Goal: Task Accomplishment & Management: Manage account settings

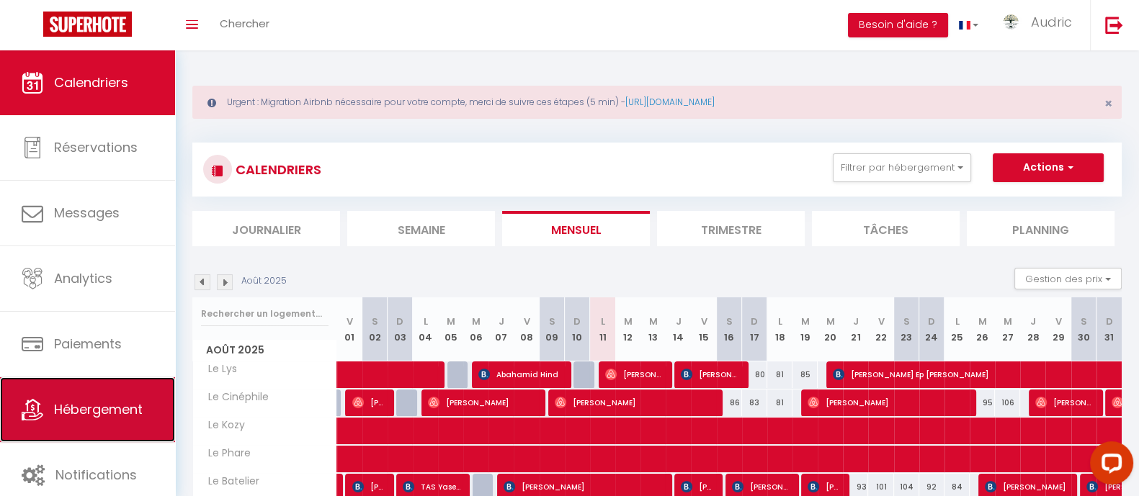
click at [100, 402] on span "Hébergement" at bounding box center [98, 410] width 89 height 18
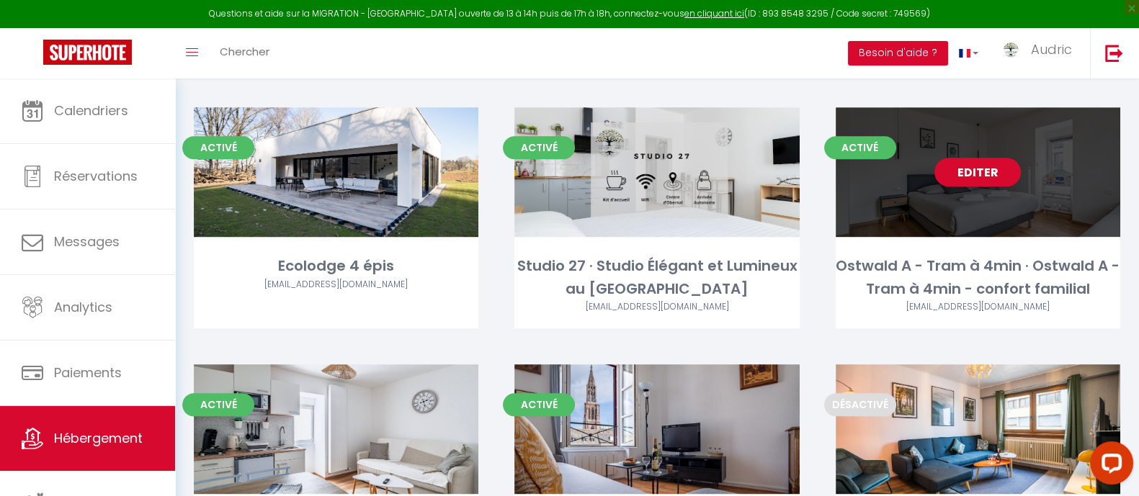
scroll to position [1744, 0]
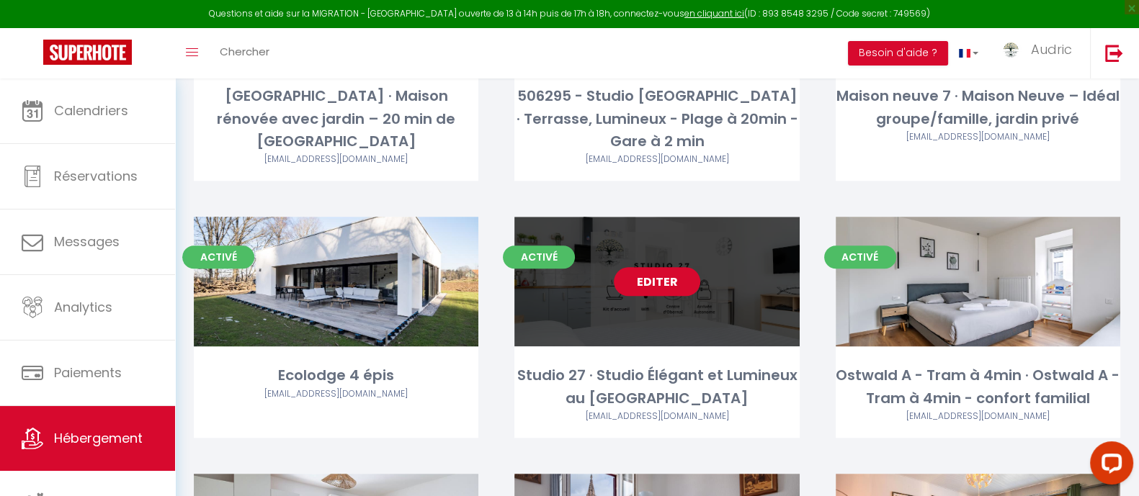
click at [652, 267] on link "Editer" at bounding box center [657, 281] width 86 height 29
click at [655, 267] on link "Editer" at bounding box center [657, 281] width 86 height 29
click at [656, 267] on link "Editer" at bounding box center [657, 281] width 86 height 29
click at [648, 267] on link "Editer" at bounding box center [657, 281] width 86 height 29
click at [645, 273] on div "Editer" at bounding box center [656, 282] width 285 height 130
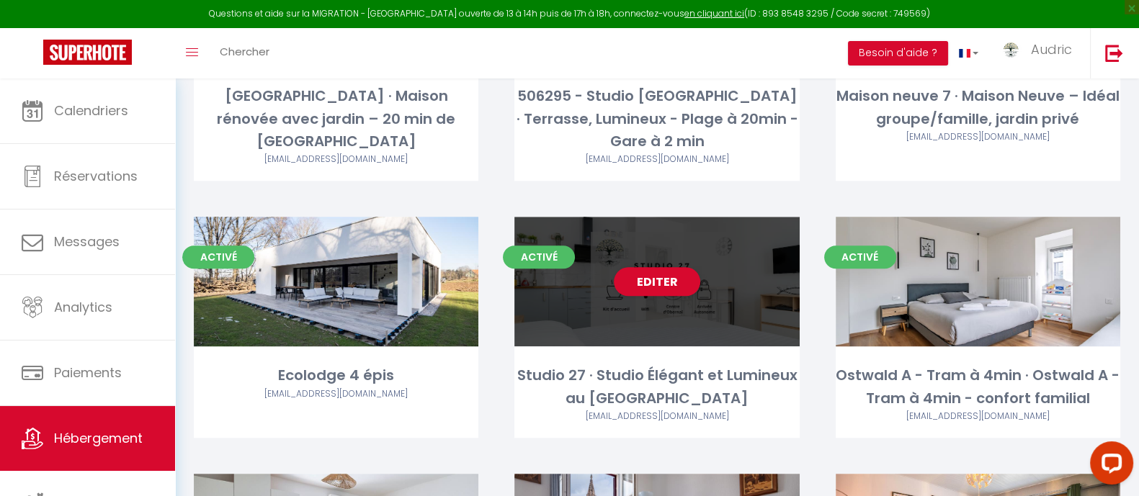
click at [583, 279] on div "Editer" at bounding box center [656, 282] width 285 height 130
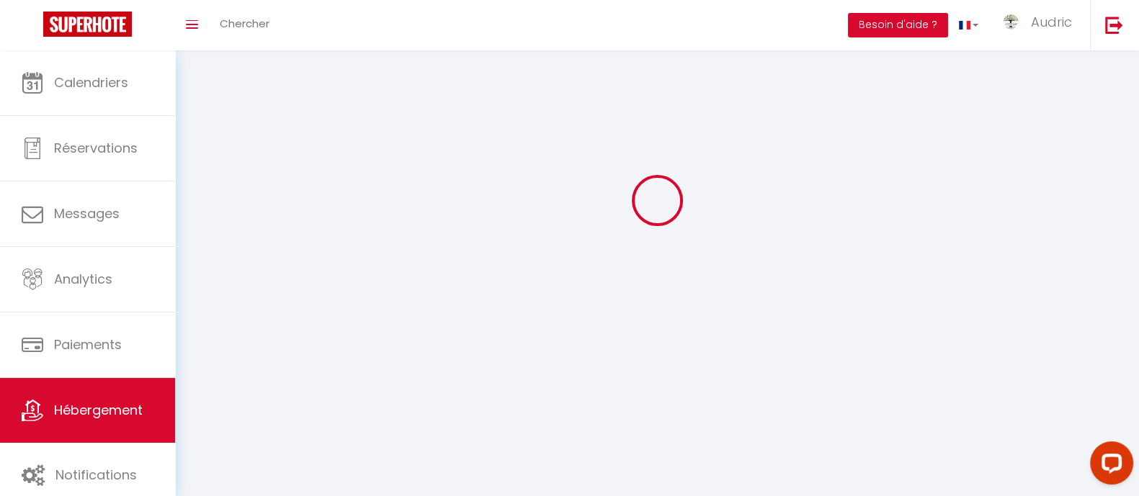
click at [583, 279] on div at bounding box center [656, 200] width 929 height 367
select select "1"
select select
select select "28"
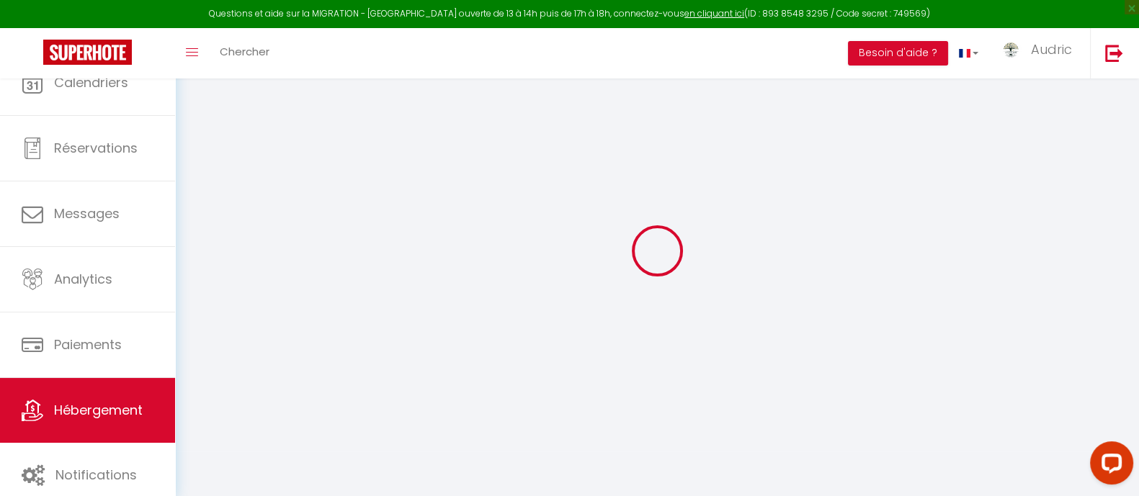
click at [583, 279] on div at bounding box center [656, 251] width 929 height 367
select select
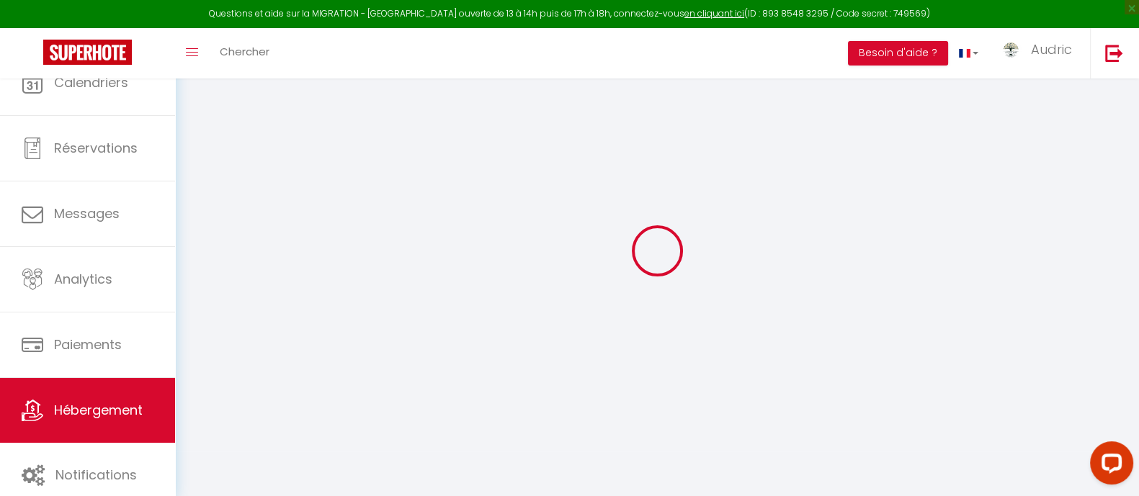
select select
checkbox input "false"
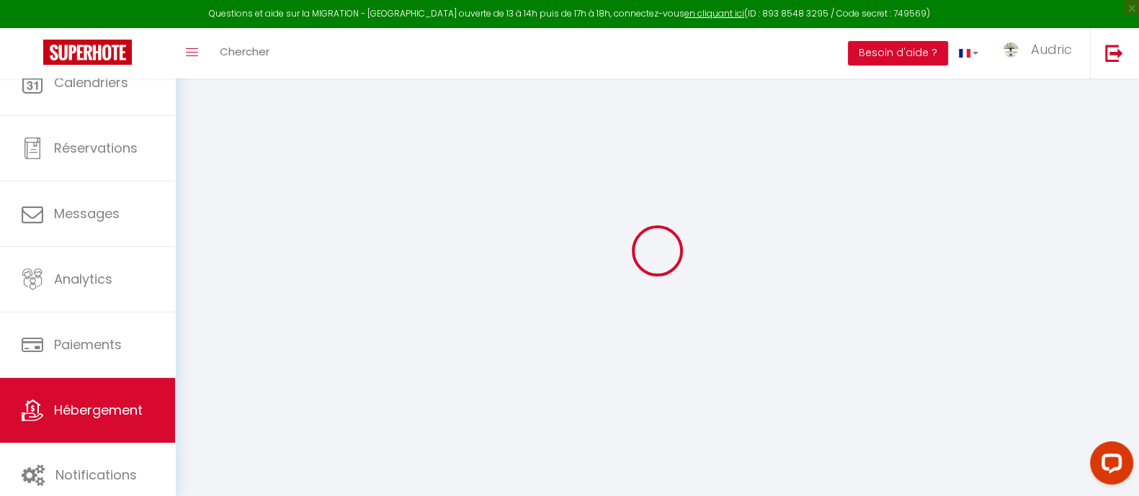
checkbox input "false"
select select
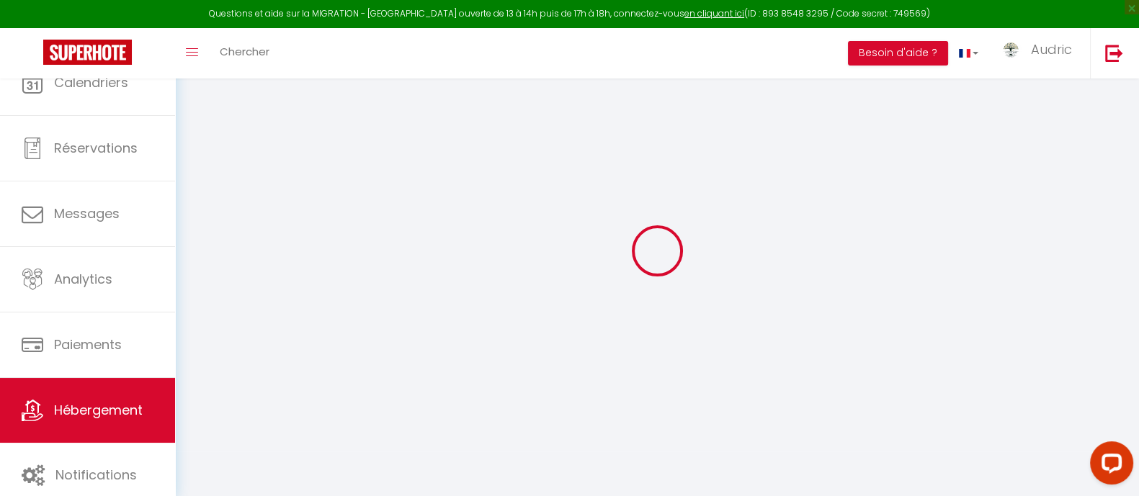
select select
checkbox input "false"
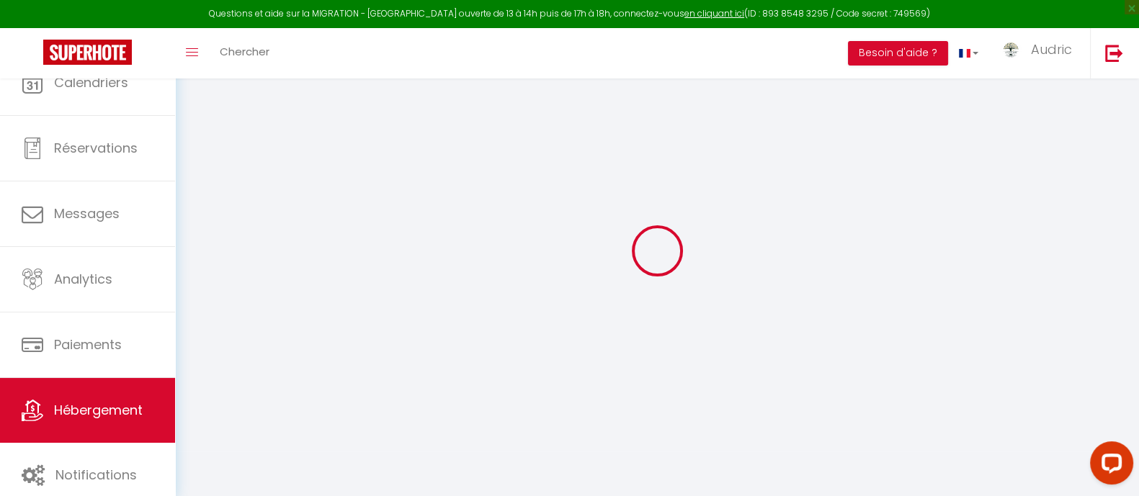
checkbox input "false"
select select
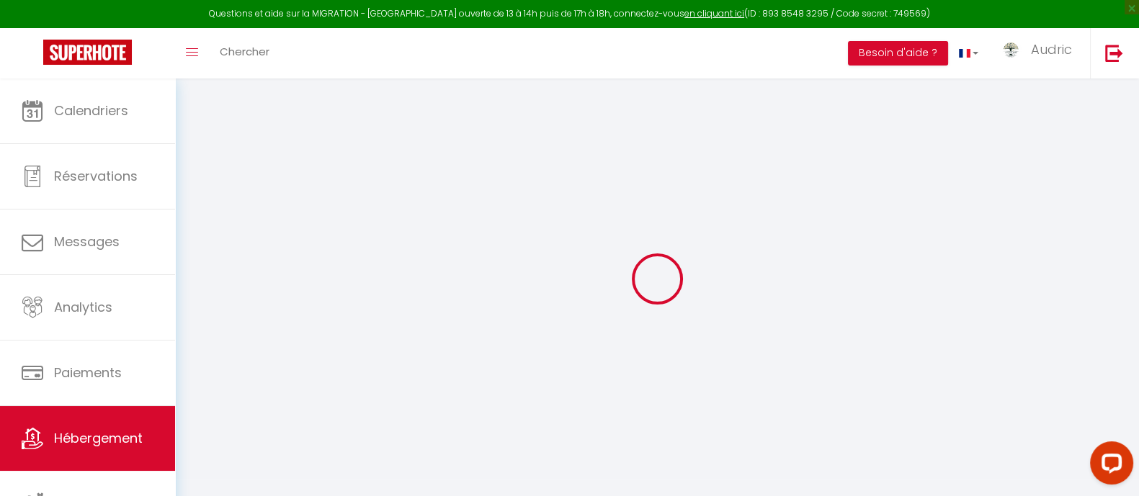
select select
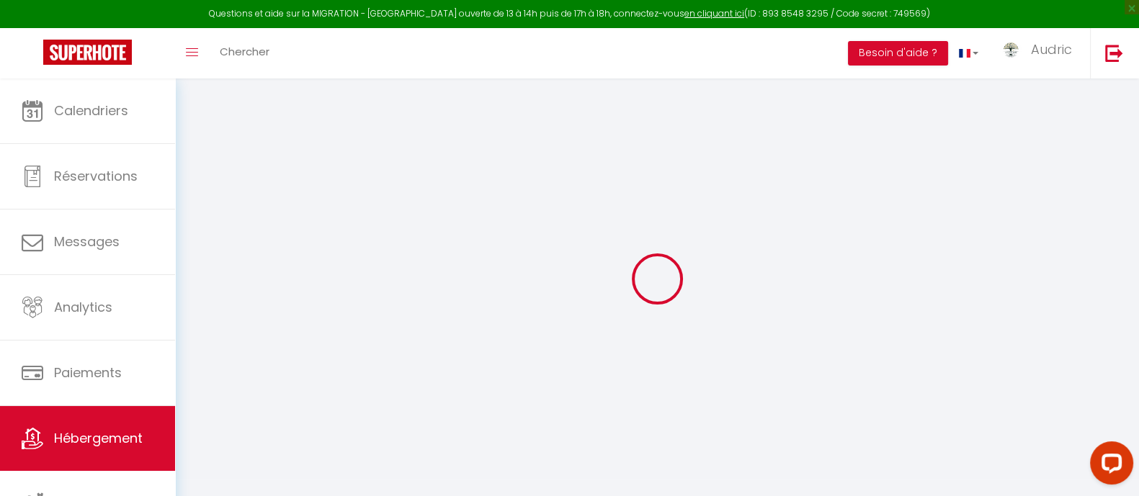
select select
checkbox input "false"
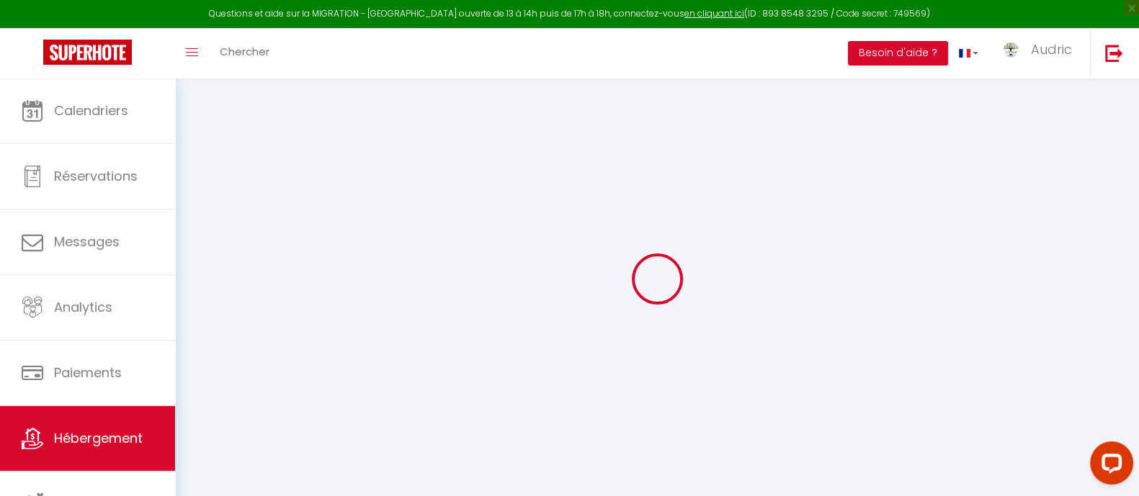
select select
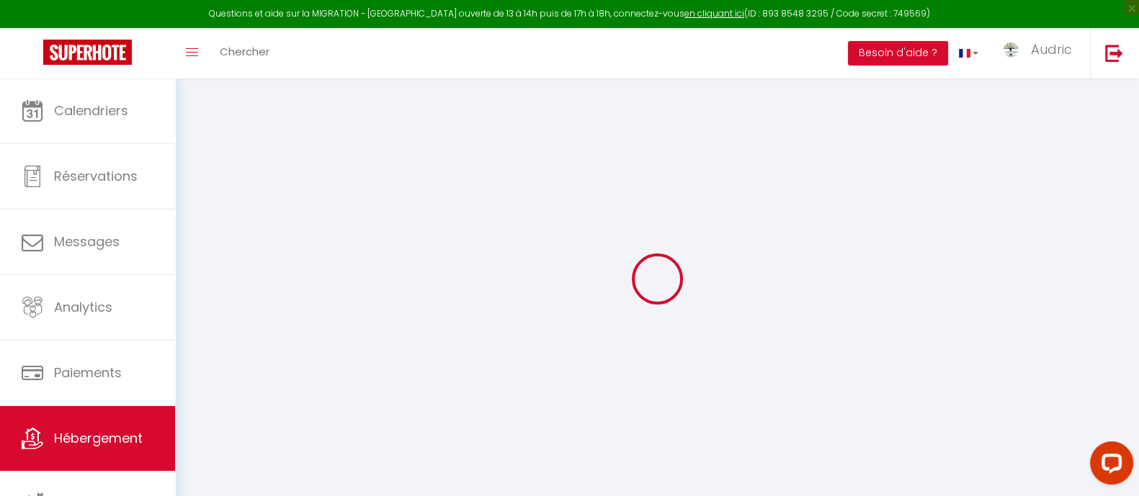
select select
checkbox input "false"
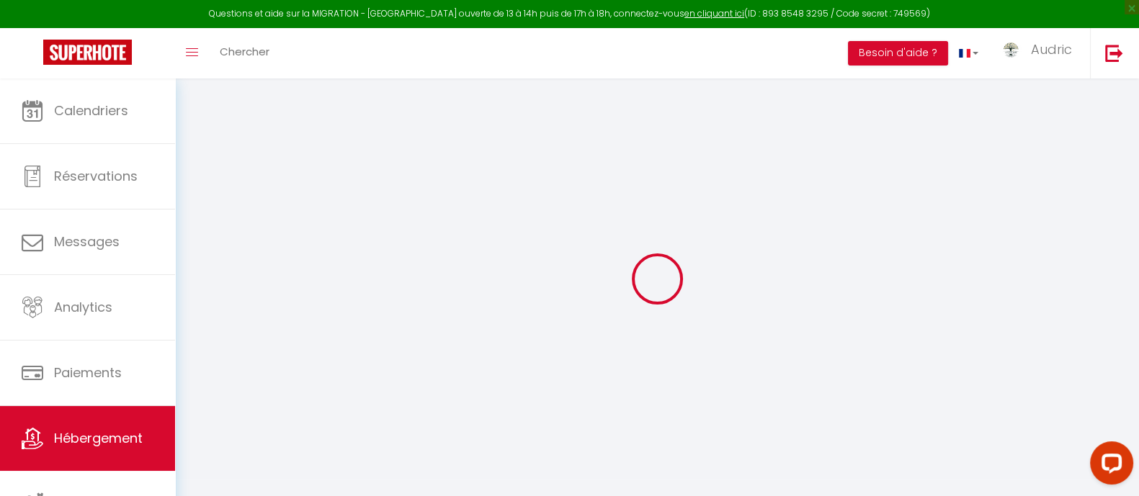
checkbox input "false"
select select
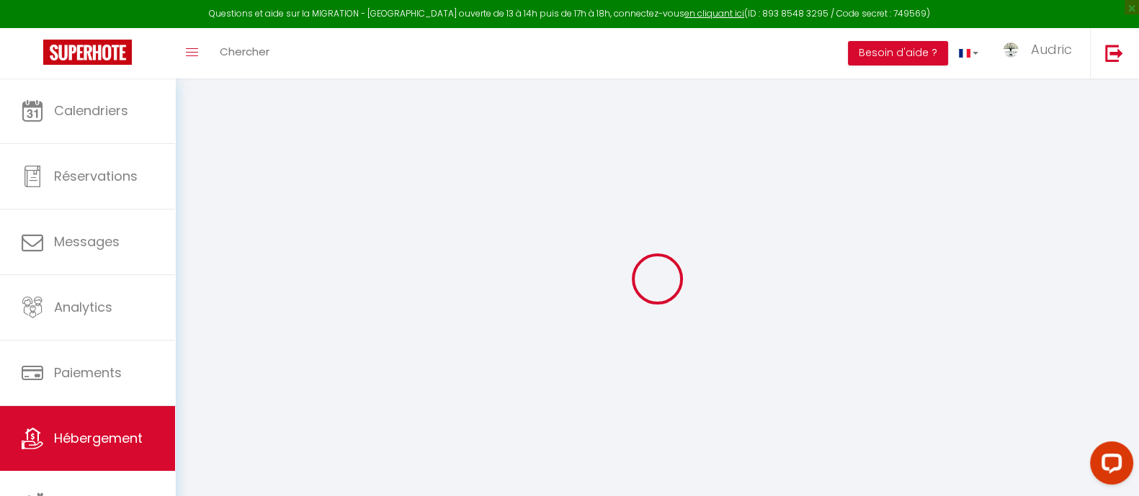
select select
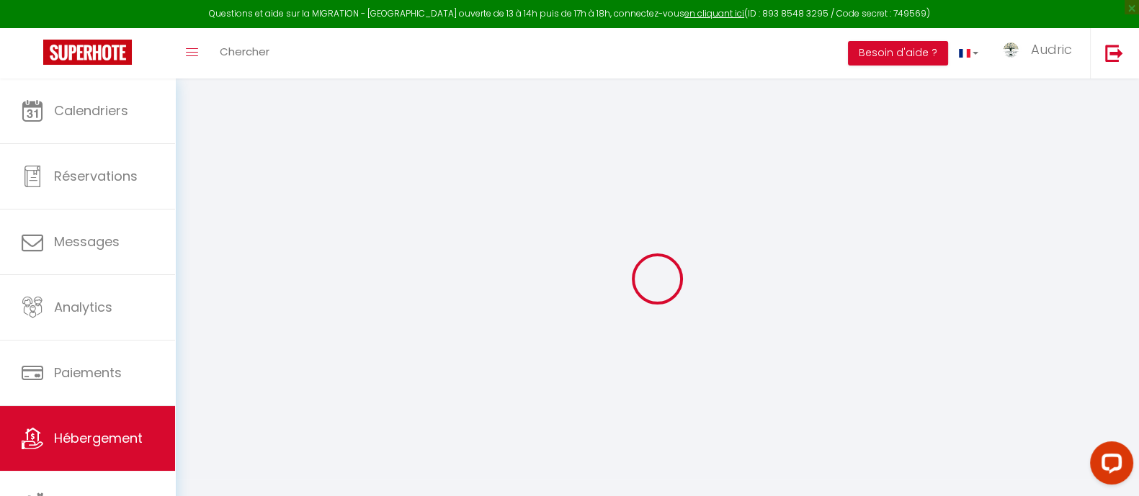
checkbox input "false"
select select
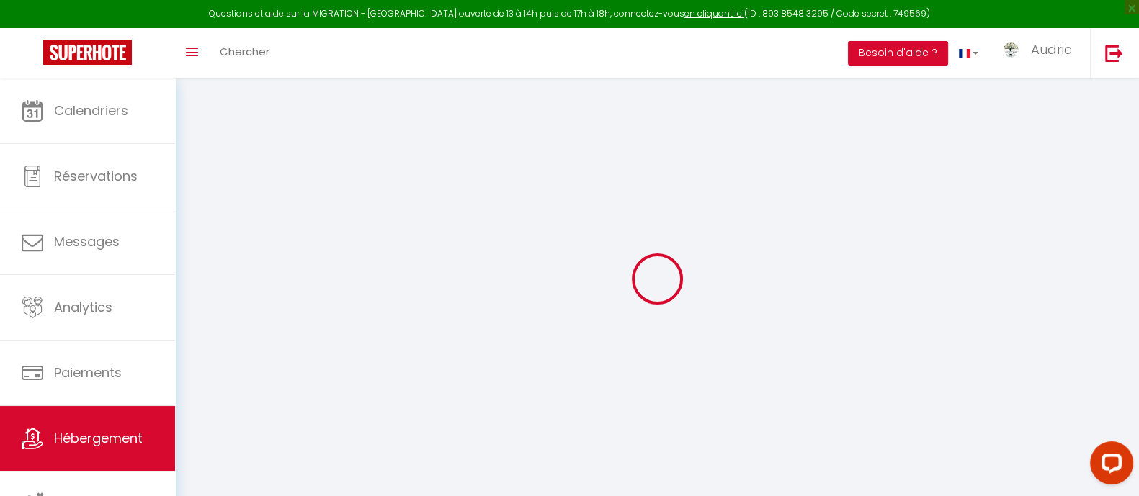
select select
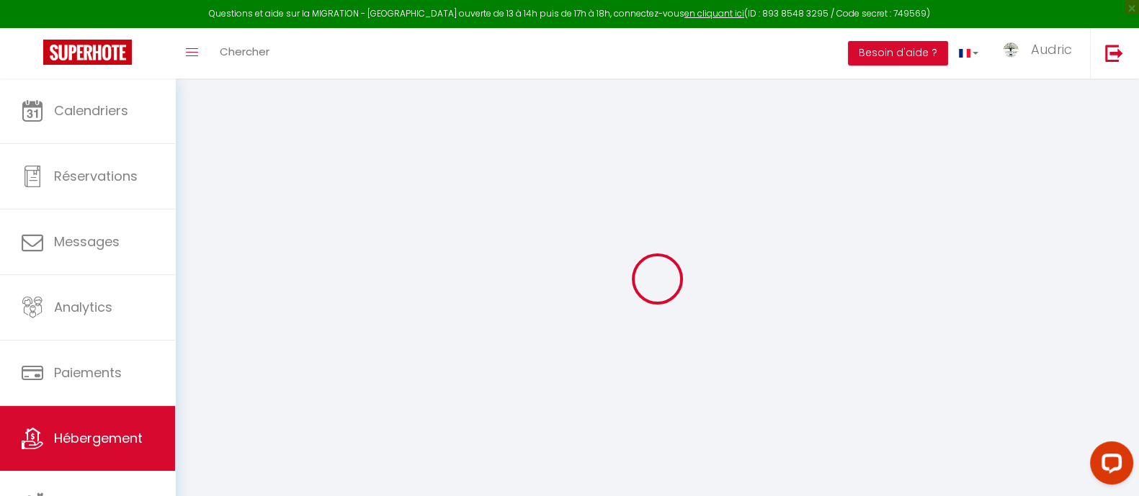
select select
checkbox input "false"
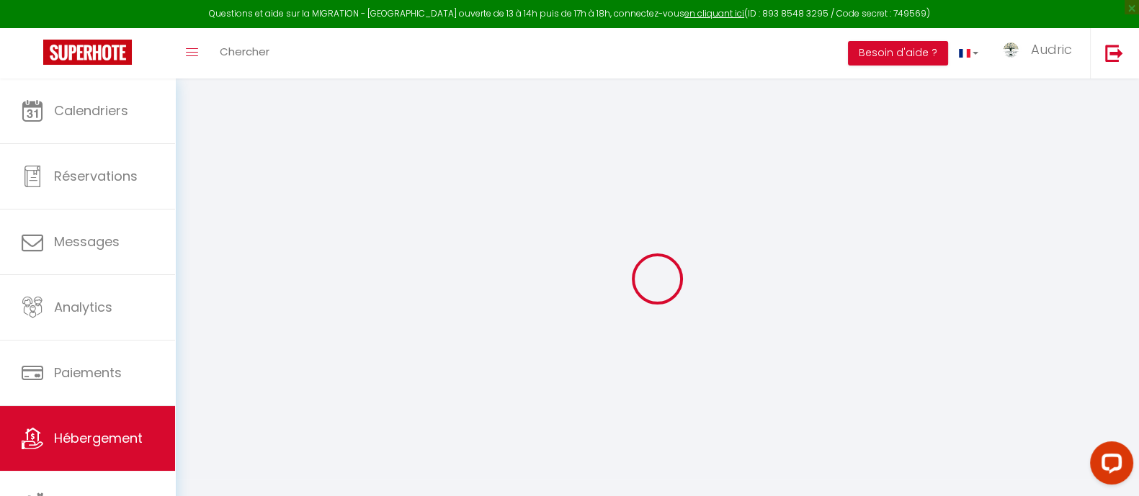
checkbox input "false"
select select
type input "Studio 27 · Studio Élégant et Lumineux au [GEOGRAPHIC_DATA]"
type input "[PERSON_NAME]"
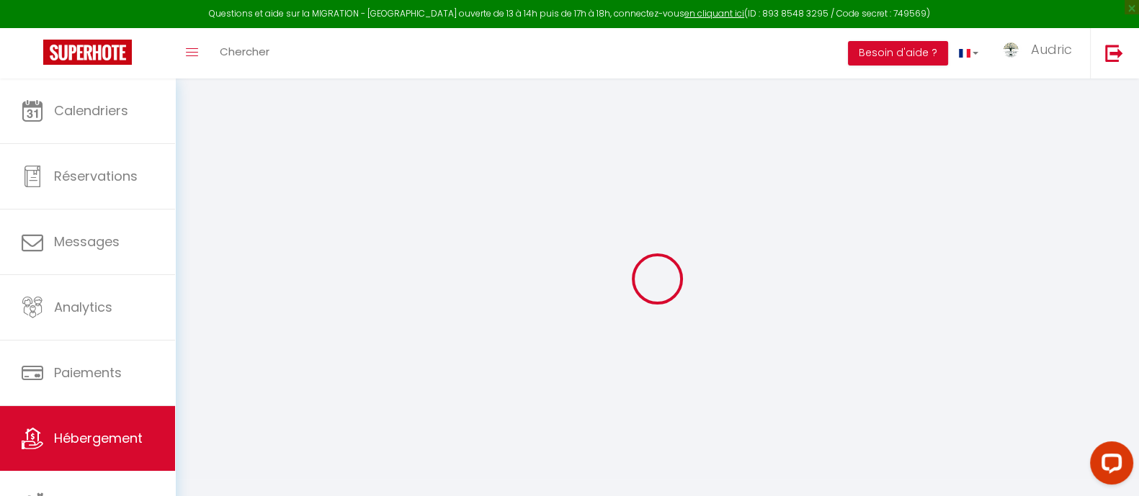
select select "2"
select select "0"
type input "60"
type input "39"
select select
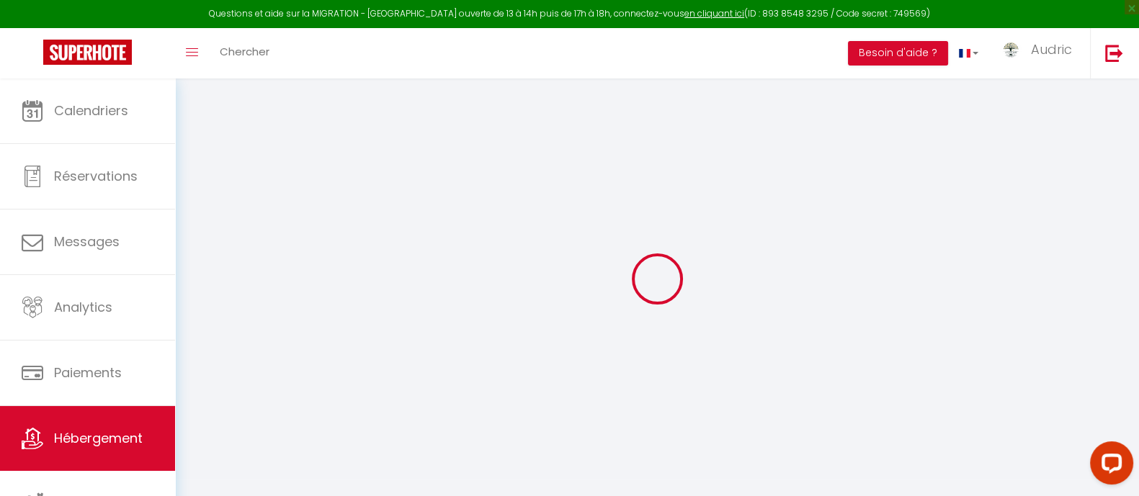
select select
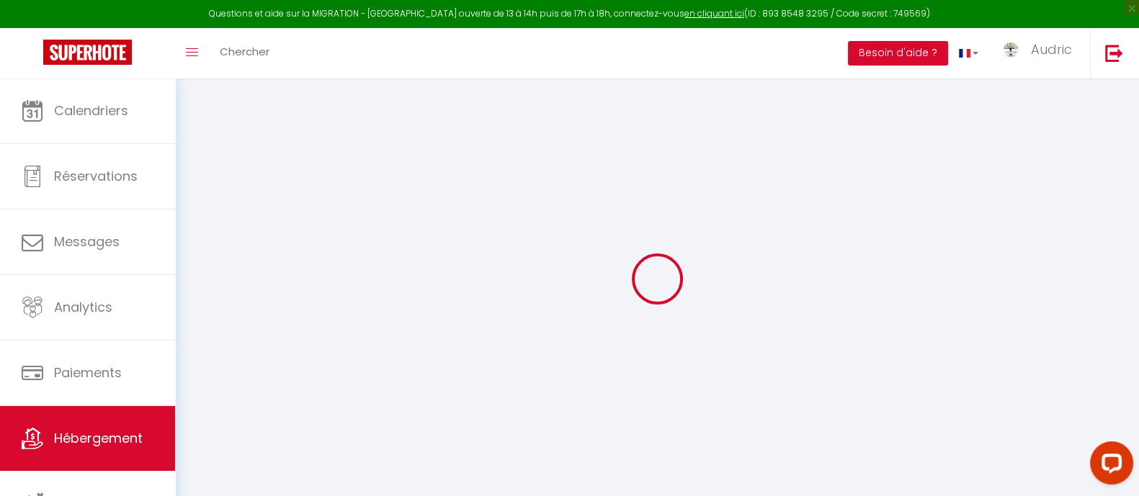
type input "[STREET_ADDRESS][PERSON_NAME]"
type input "67210"
type input "Obernai"
type input "[EMAIL_ADDRESS][DOMAIN_NAME]"
select select "6726"
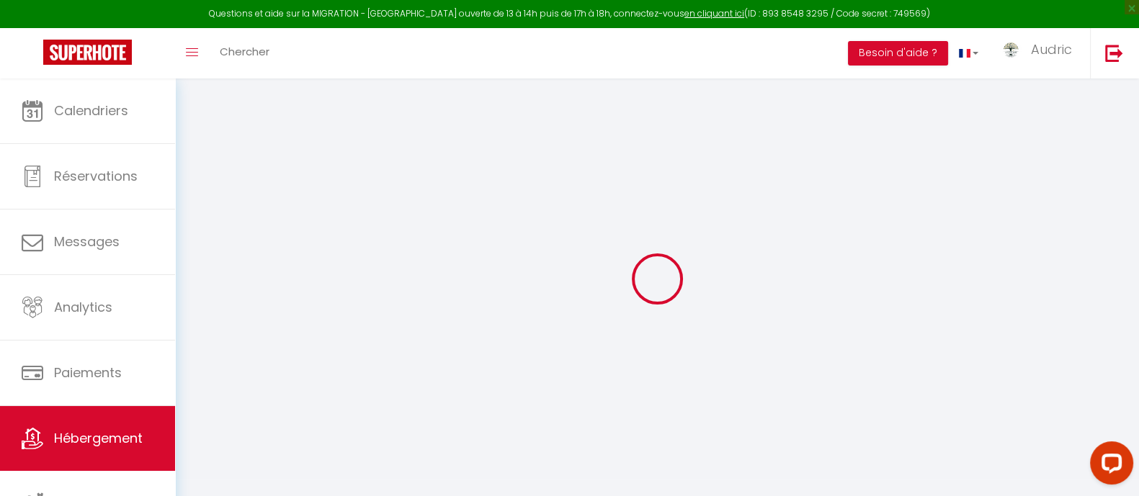
checkbox input "false"
checkbox input "true"
checkbox input "false"
checkbox input "true"
type input "0"
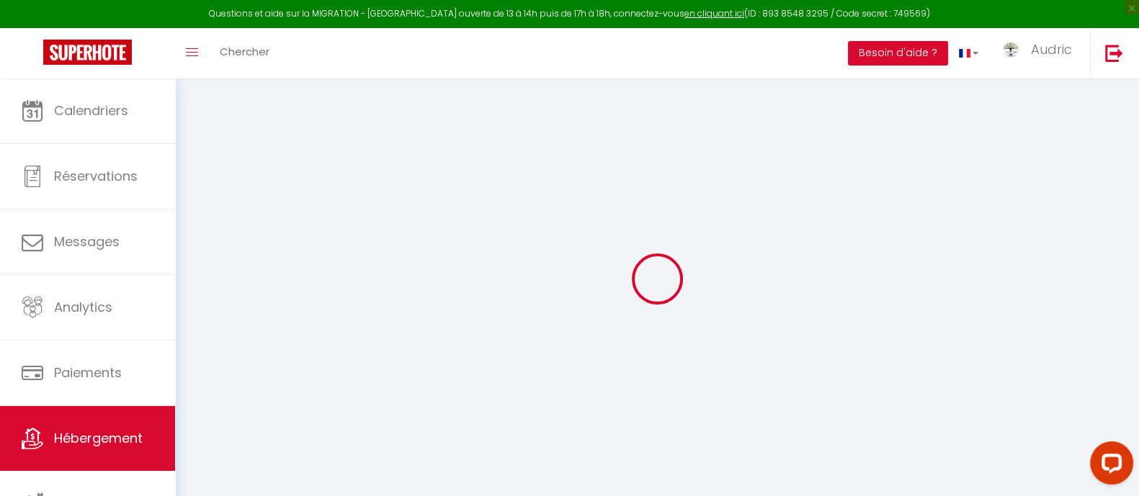
type input "0"
select select
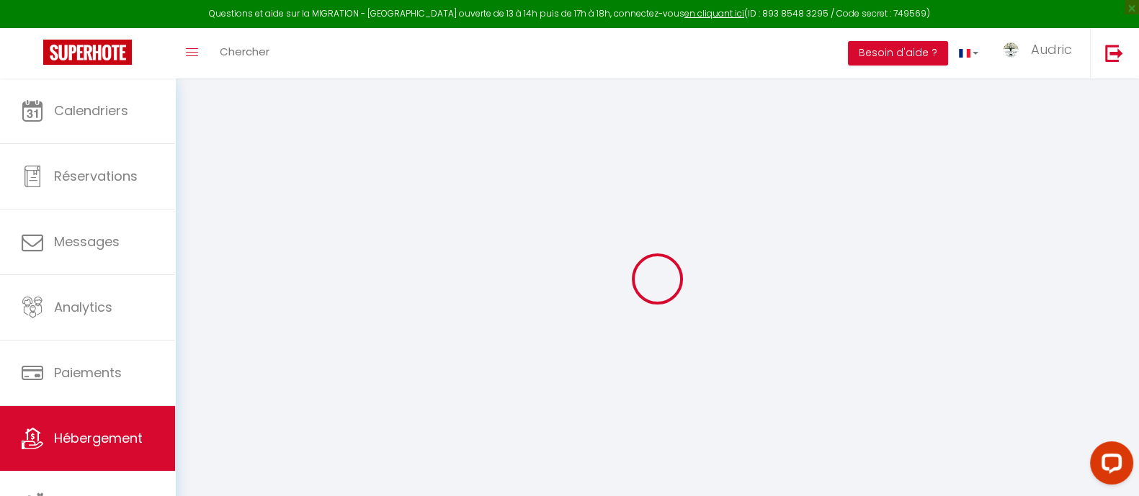
select select
checkbox input "false"
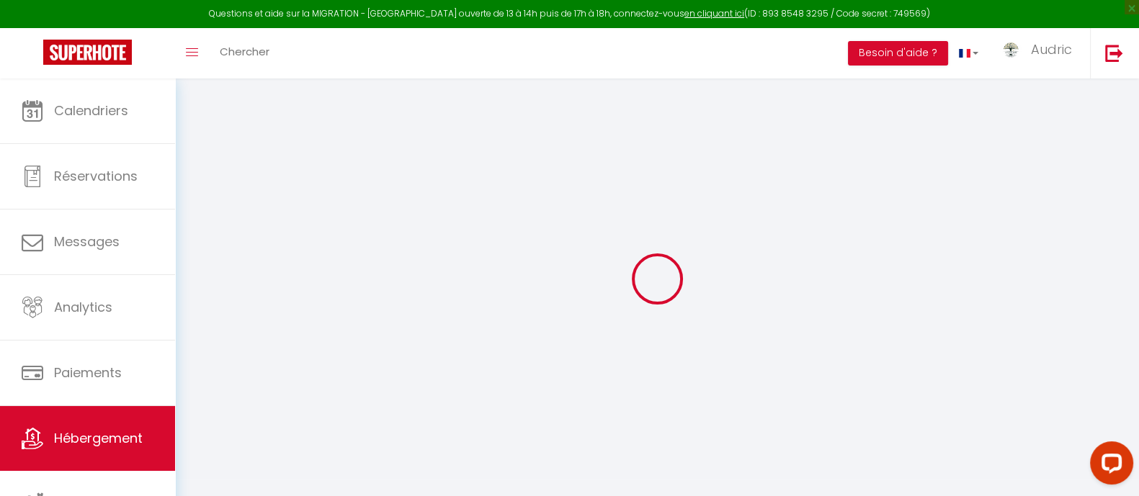
checkbox input "true"
checkbox input "false"
checkbox input "true"
select select
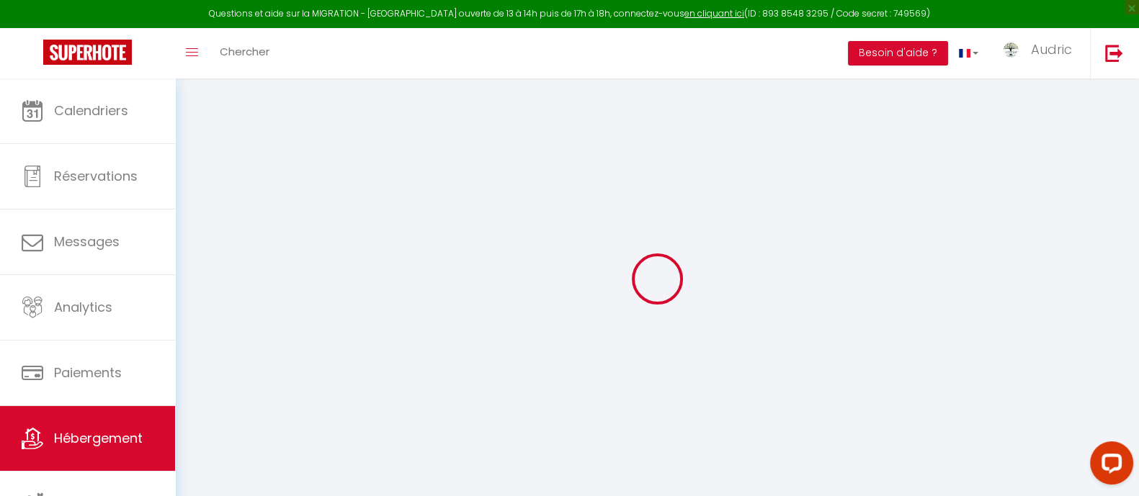
select select
checkbox input "false"
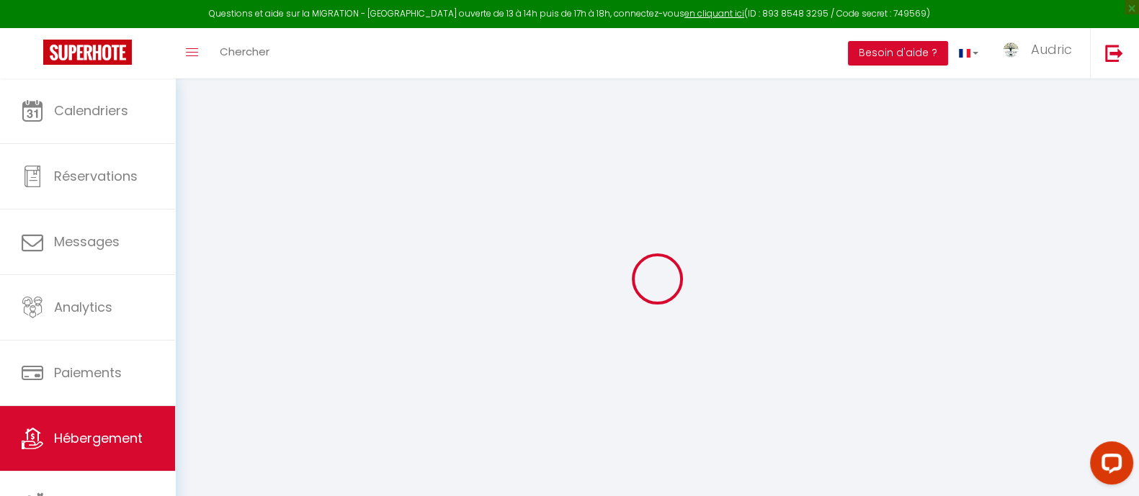
checkbox input "true"
checkbox input "false"
checkbox input "true"
select select
checkbox input "false"
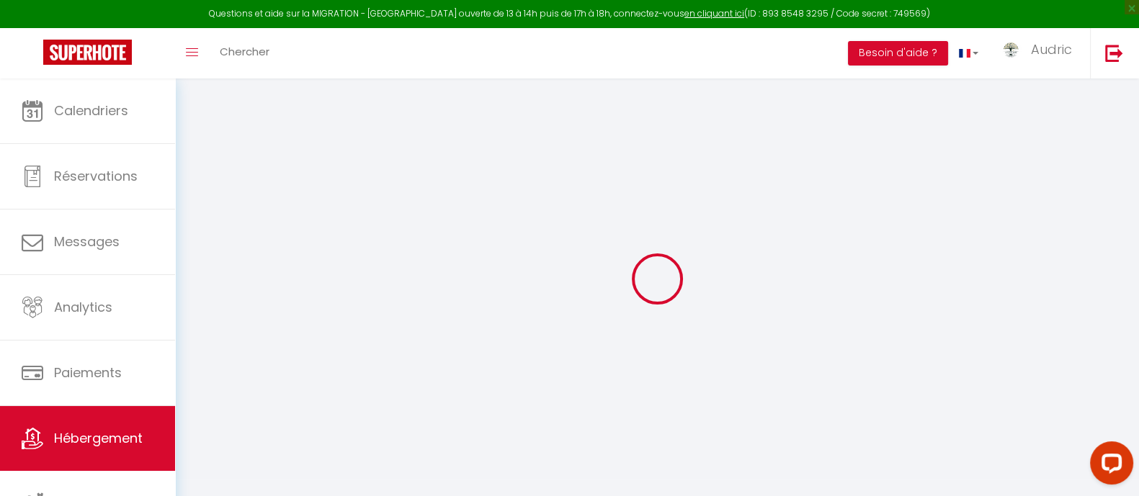
checkbox input "true"
checkbox input "false"
checkbox input "true"
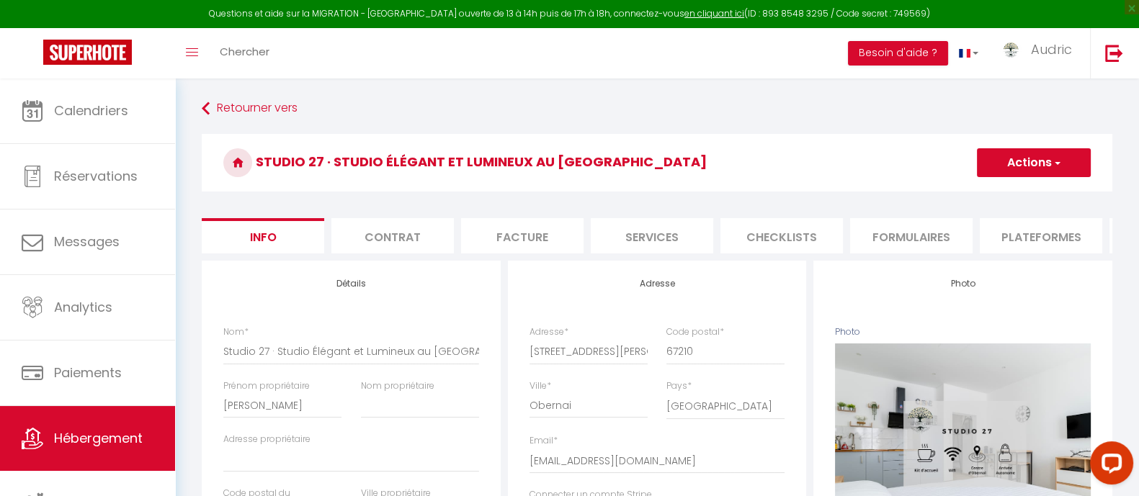
select select
checkbox input "false"
checkbox input "true"
checkbox input "false"
checkbox input "true"
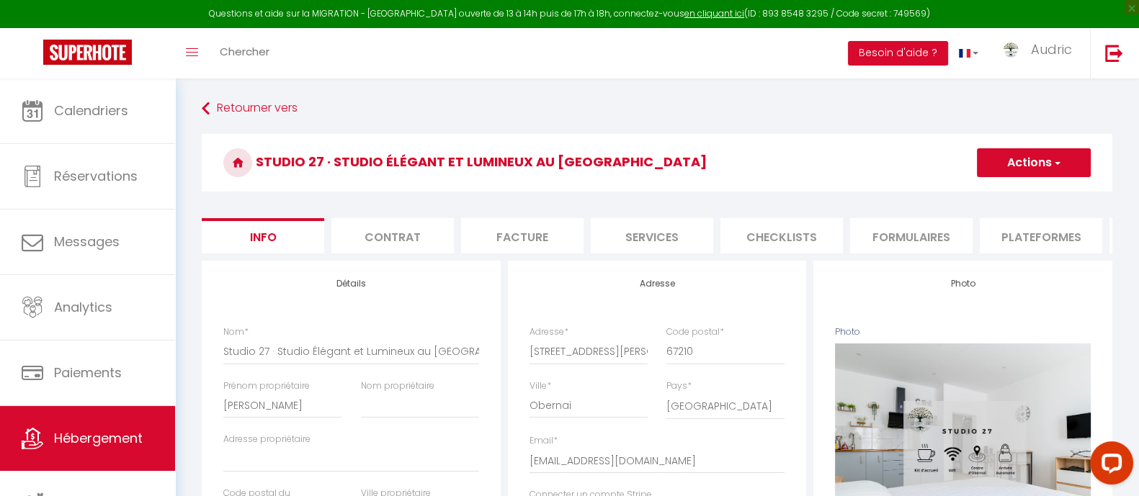
click at [769, 229] on li "Checklists" at bounding box center [781, 235] width 122 height 35
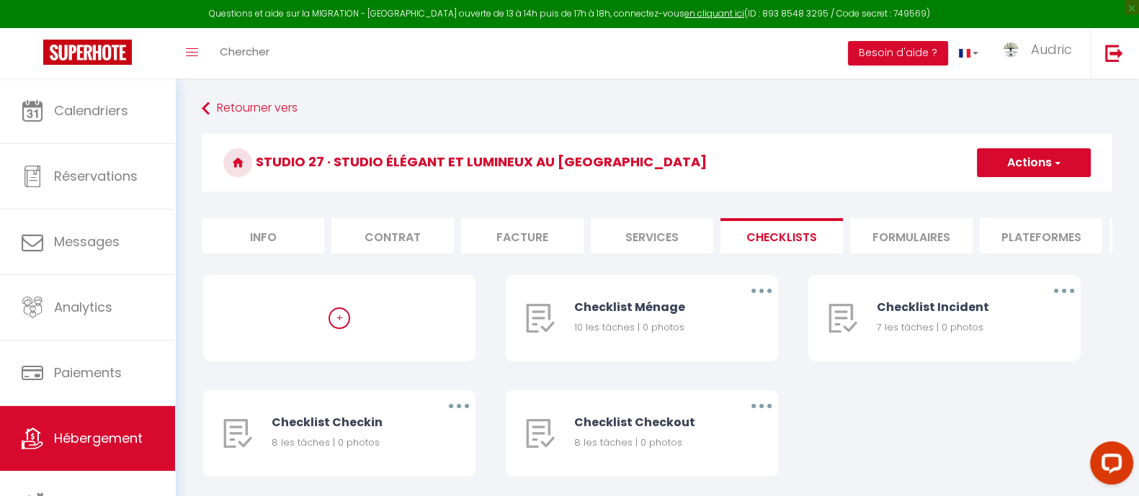
click at [679, 231] on li "Services" at bounding box center [652, 235] width 122 height 35
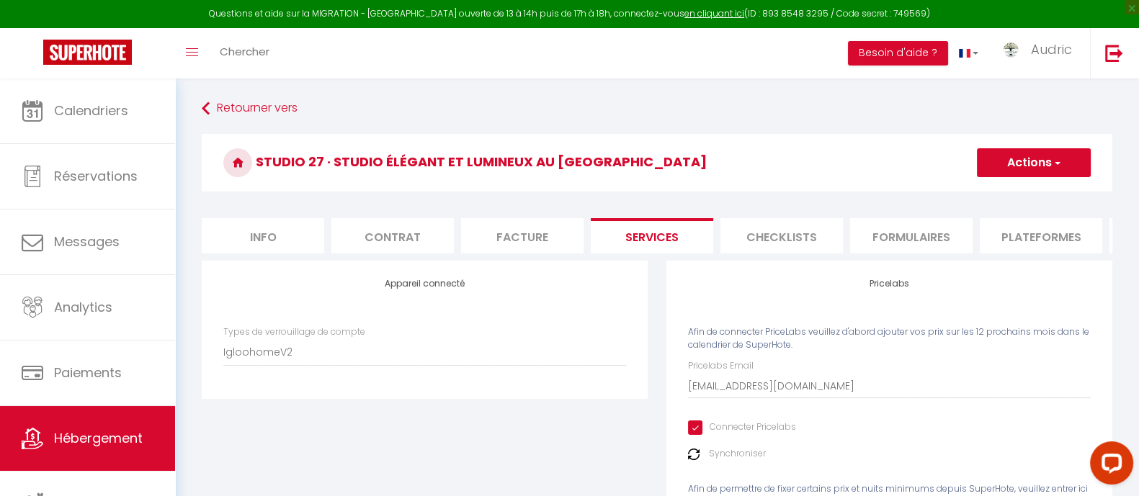
click at [333, 380] on div "Types de verrouillage de compte SuperCheckin Igloohome IgloohomeV2 Nuki" at bounding box center [424, 353] width 421 height 55
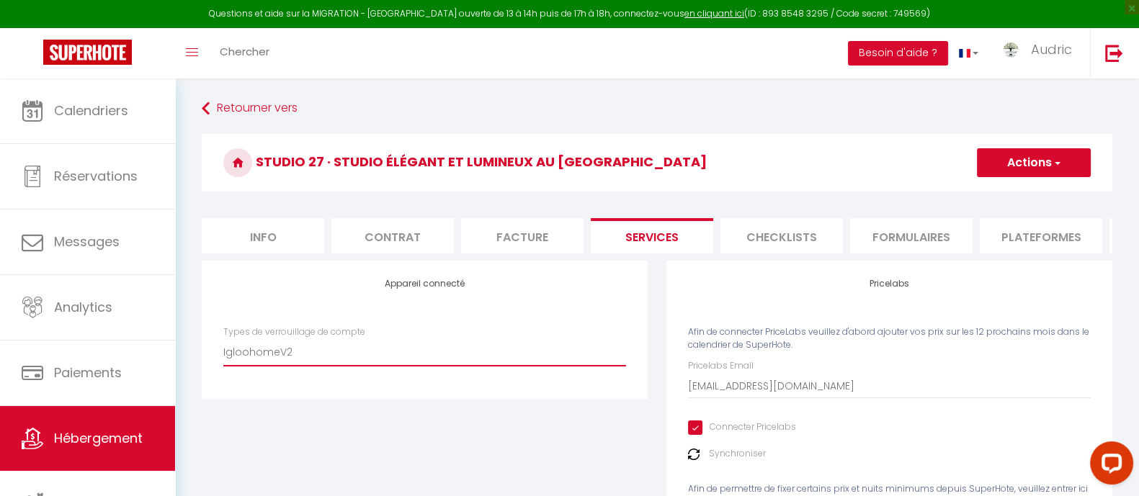
click at [333, 366] on select "SuperCheckin Igloohome IgloohomeV2 Nuki" at bounding box center [424, 352] width 403 height 27
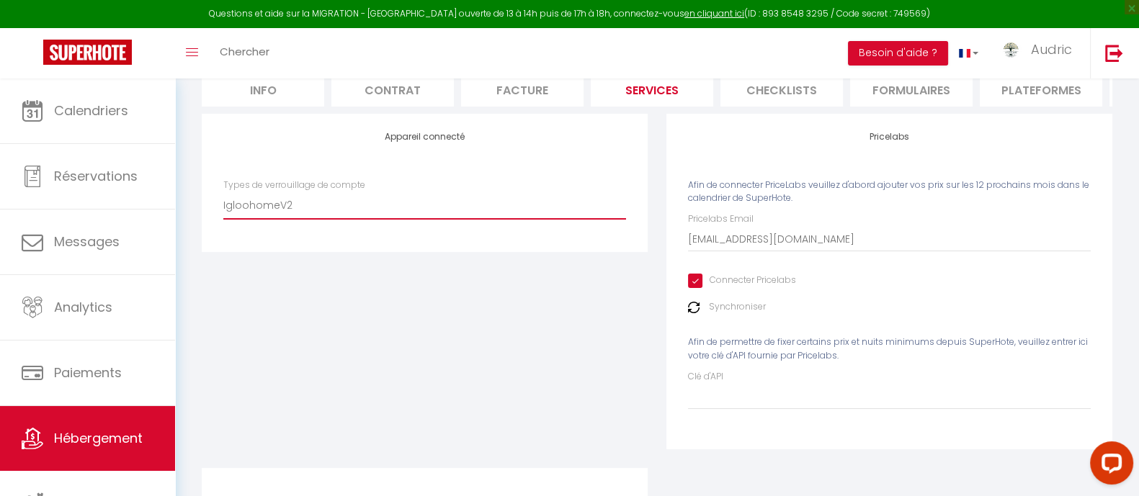
scroll to position [143, 0]
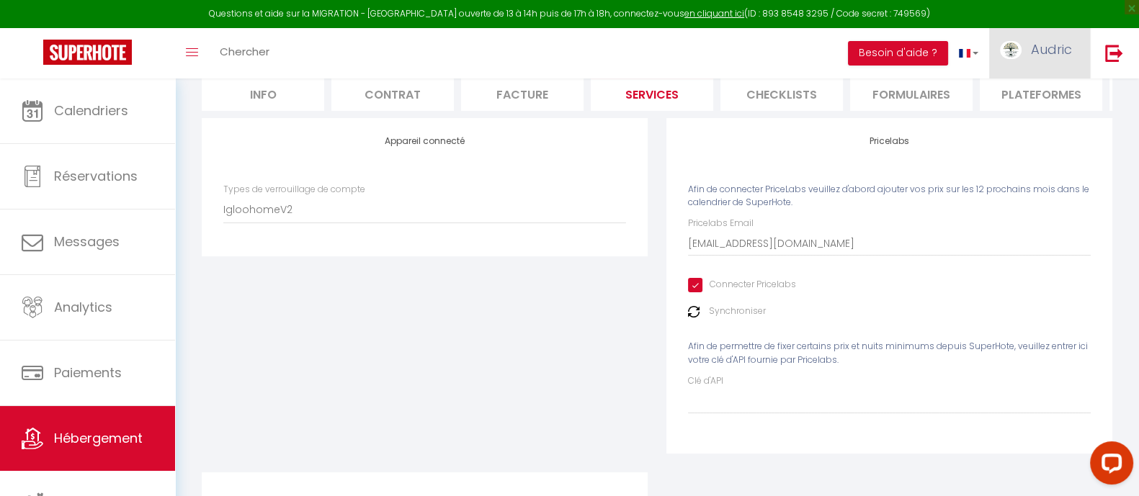
click at [1054, 50] on span "Audric" at bounding box center [1051, 49] width 41 height 18
click at [1047, 92] on link "Paramètres" at bounding box center [1032, 100] width 107 height 24
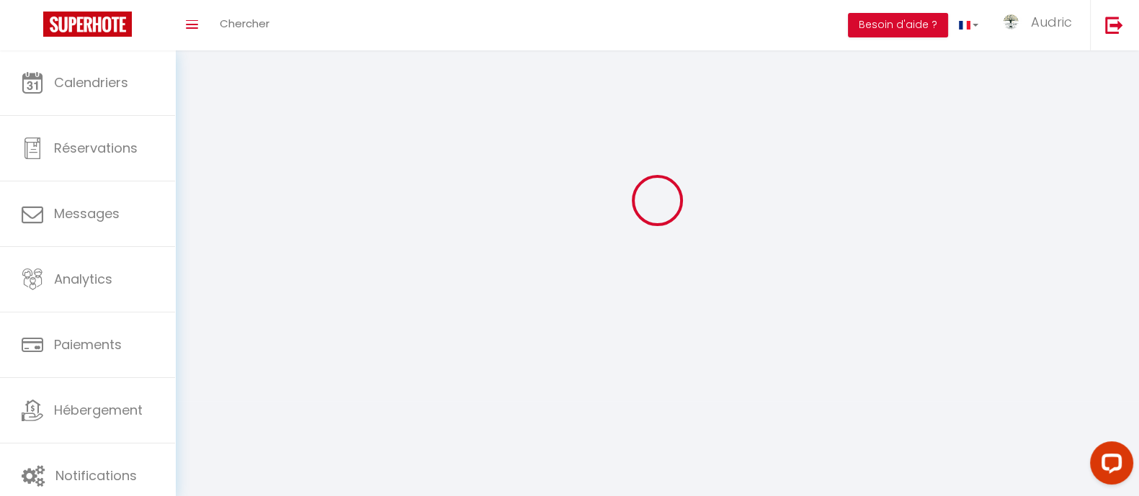
type input "Audric"
type input "[PERSON_NAME]"
type input "0754384900"
type input "[STREET_ADDRESS]"
type input "67330"
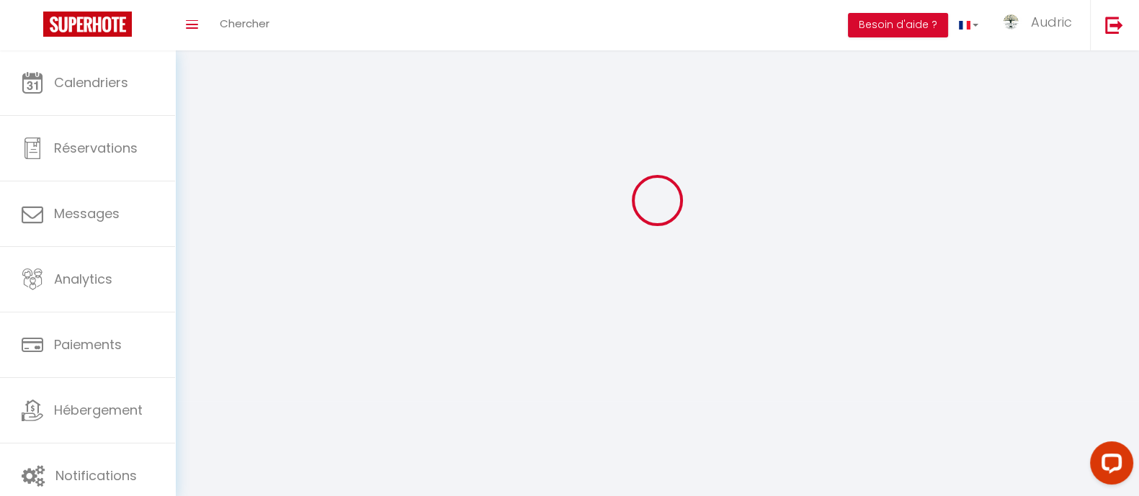
type input "Bouxwiller"
type input "HvpW3CsyevDDYCTICtQZafIcs"
type input "QC8Pld9MyMz0LqNyH9M8kcbkJ"
type input "[URL][DOMAIN_NAME]"
type input "FO27250"
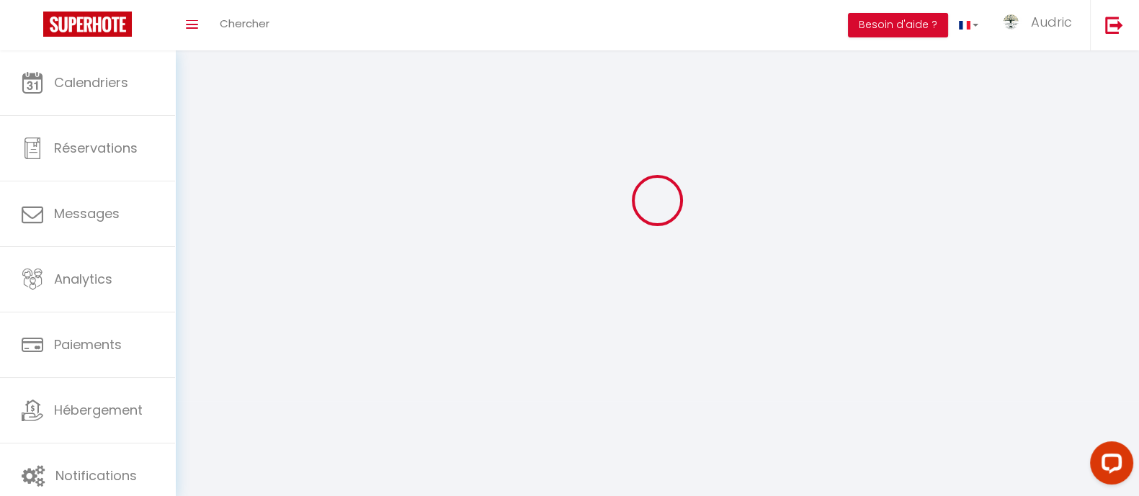
select select "28"
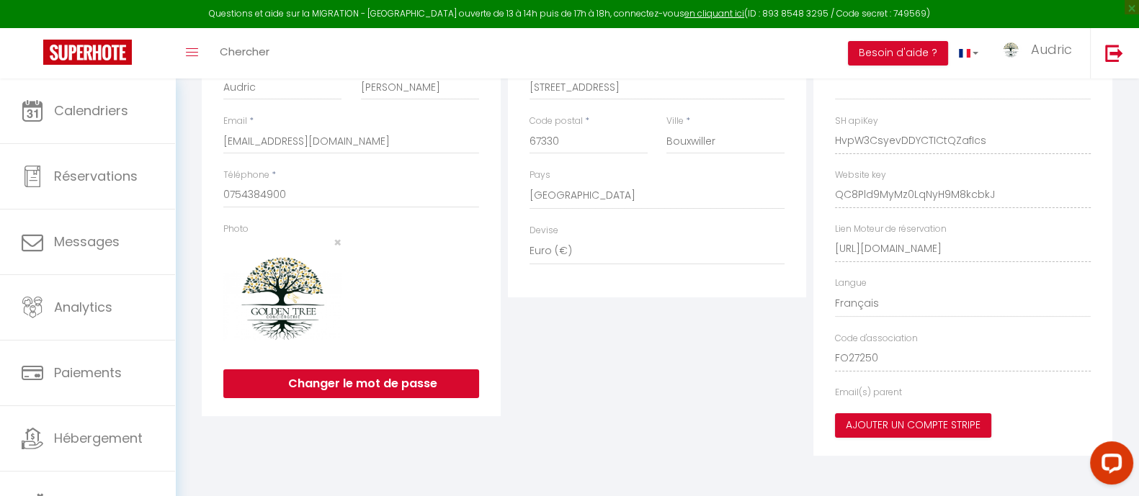
type input "HvpW3CsyevDDYCTICtQZafIcs"
type input "QC8Pld9MyMz0LqNyH9M8kcbkJ"
type input "[URL][DOMAIN_NAME]"
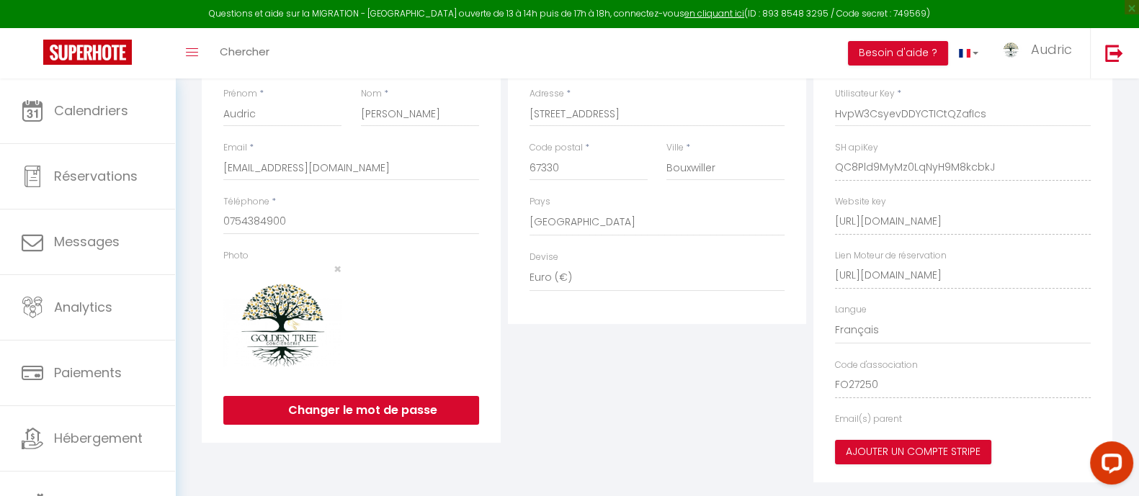
select select "fr"
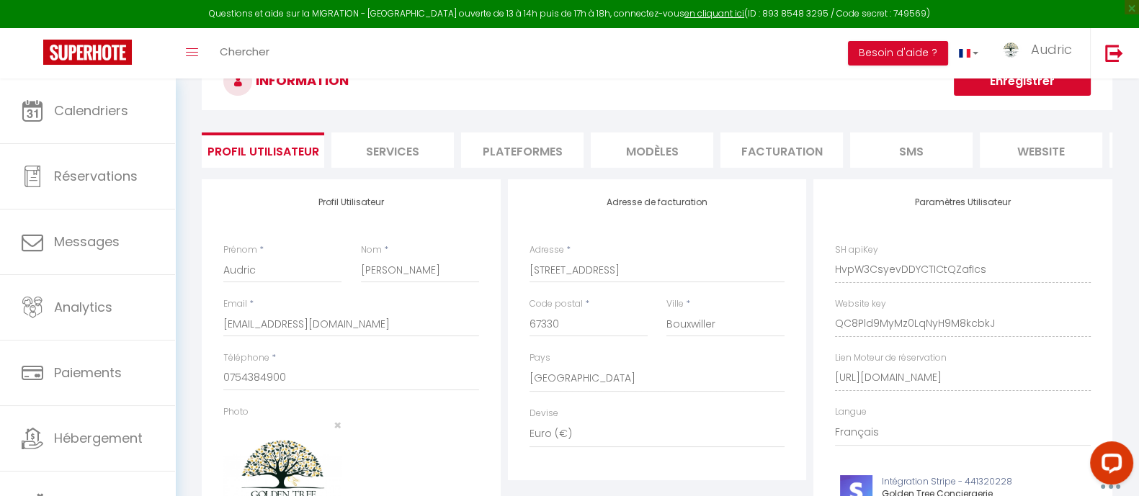
scroll to position [43, 0]
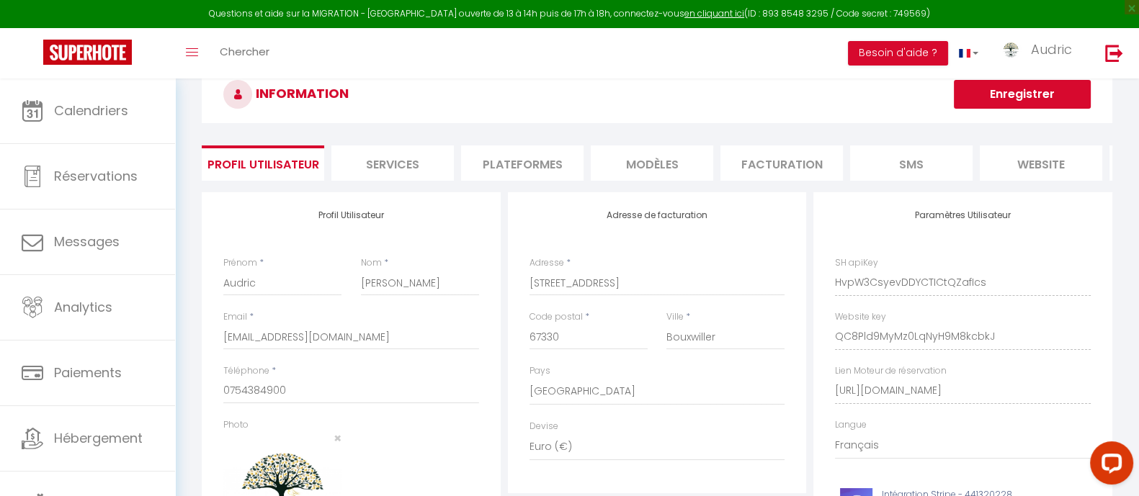
click at [529, 171] on li "Plateformes" at bounding box center [522, 163] width 122 height 35
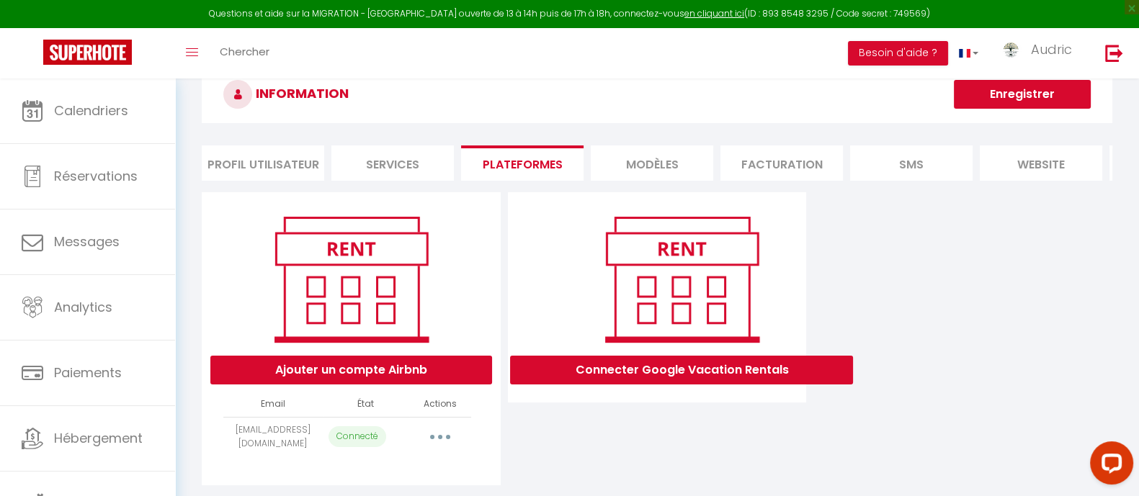
click at [398, 150] on li "Services" at bounding box center [392, 163] width 122 height 35
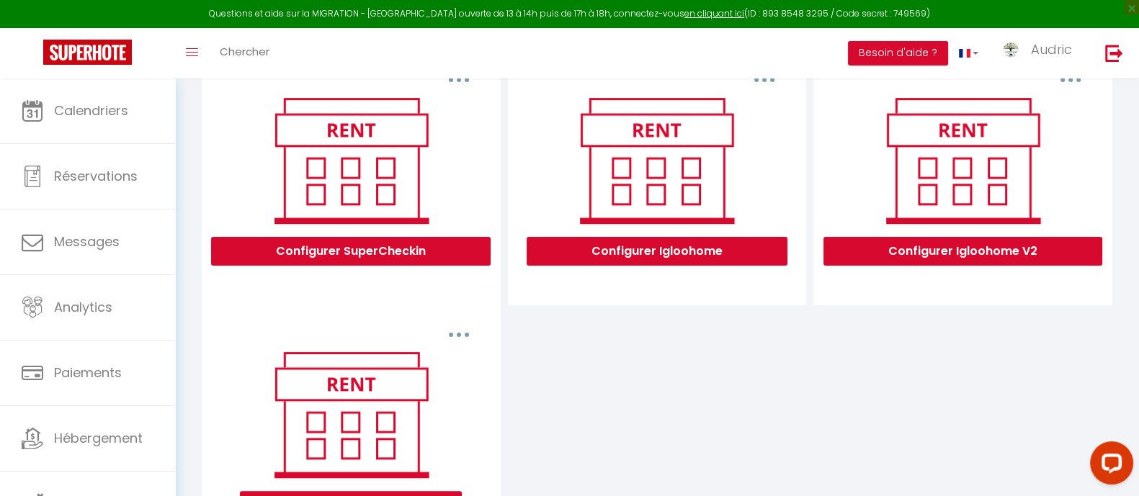
scroll to position [443, 0]
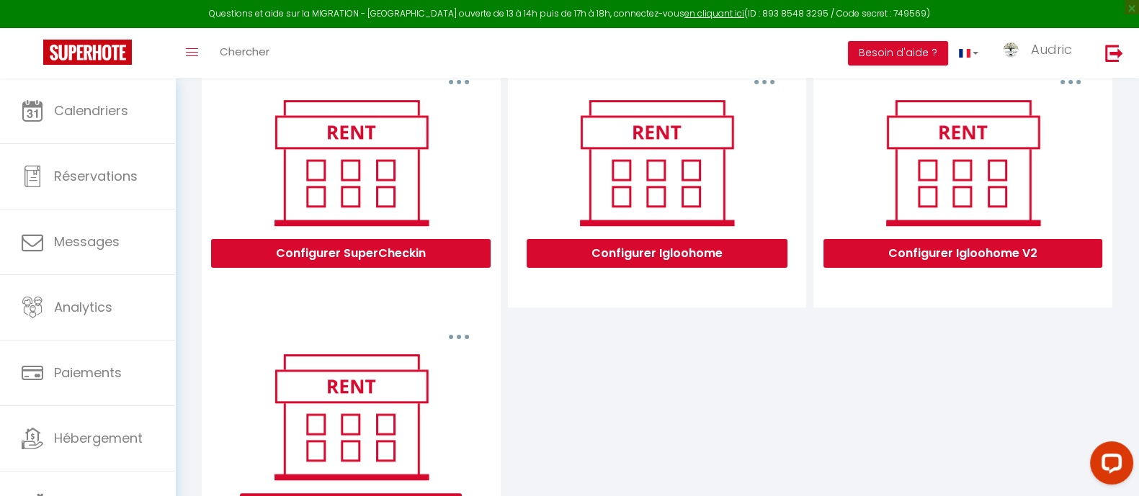
click at [767, 94] on button "button" at bounding box center [764, 82] width 40 height 23
click at [1071, 84] on icon "button" at bounding box center [1070, 82] width 4 height 4
click at [916, 262] on button "Configurer Igloohome V2" at bounding box center [962, 253] width 279 height 29
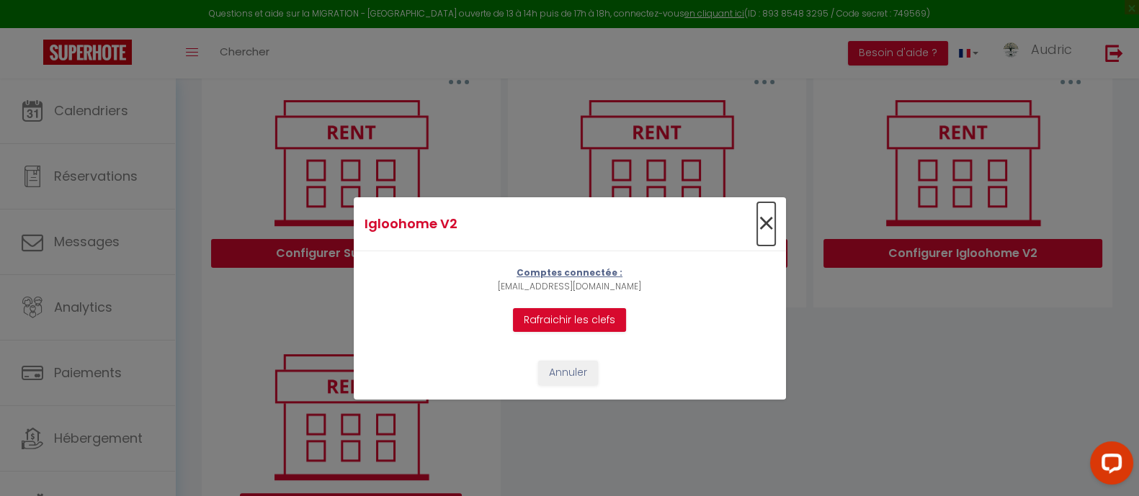
click at [758, 223] on span "×" at bounding box center [766, 223] width 18 height 43
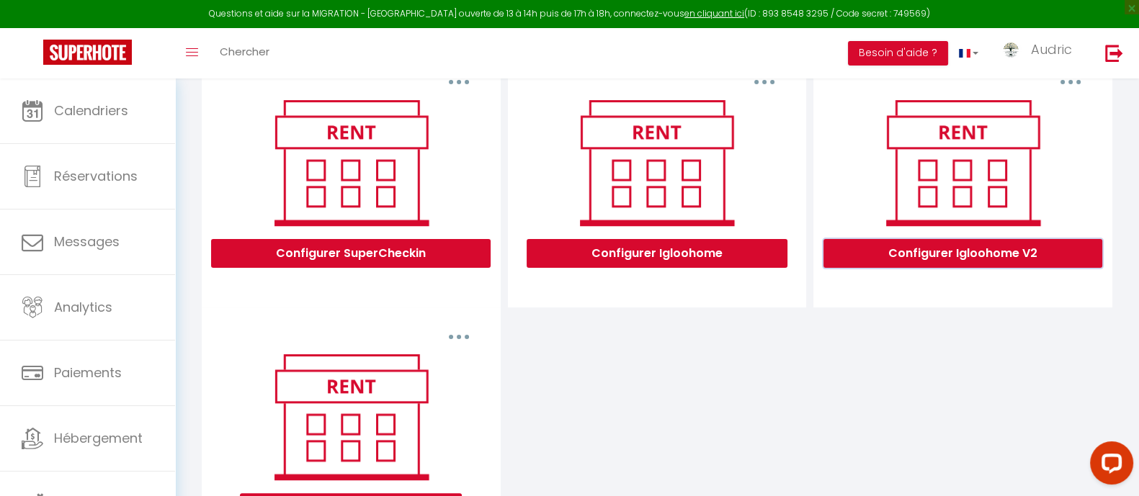
click at [960, 268] on button "Configurer Igloohome V2" at bounding box center [962, 253] width 279 height 29
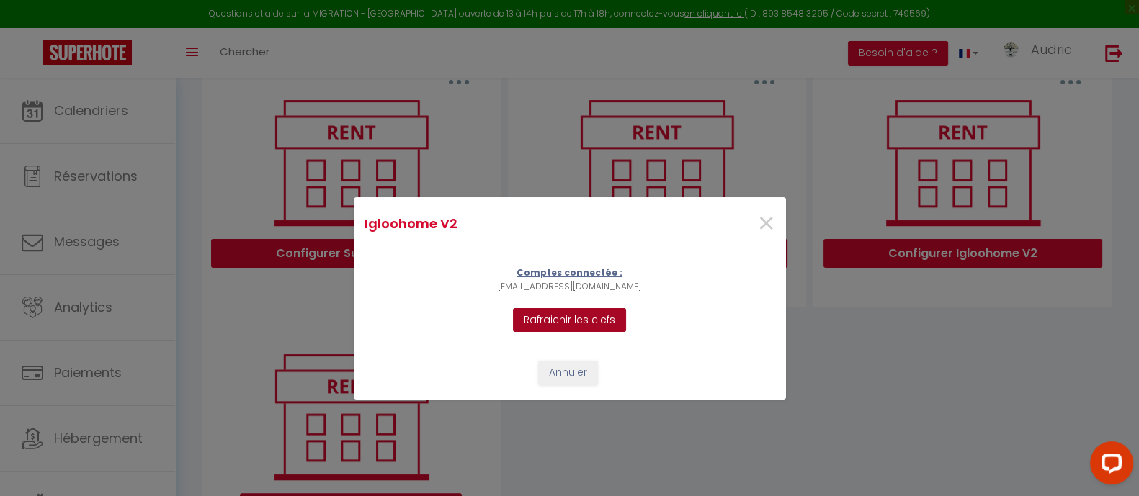
click at [584, 327] on button "Rafraichir les clefs" at bounding box center [569, 320] width 113 height 24
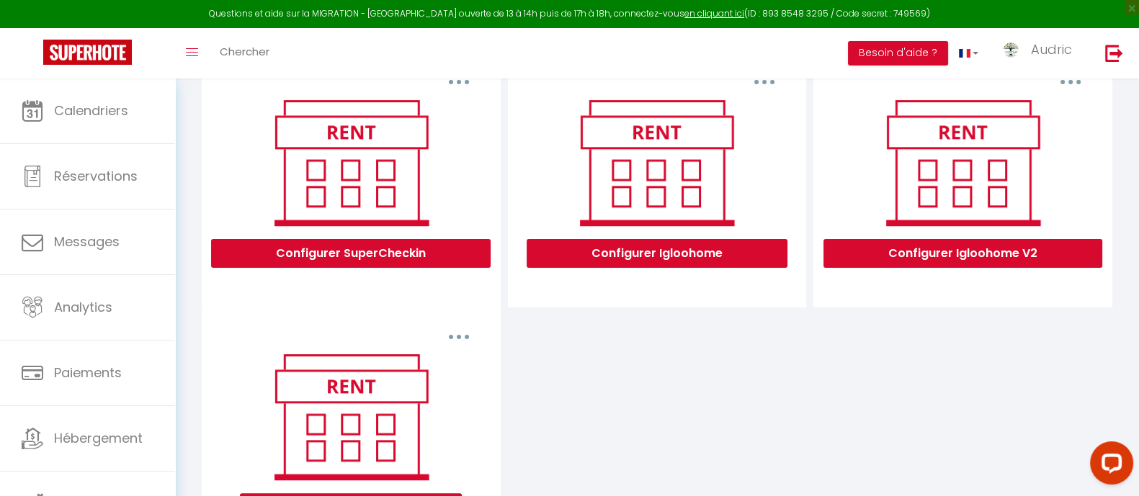
click at [1068, 84] on icon "button" at bounding box center [1070, 82] width 4 height 4
drag, startPoint x: 1116, startPoint y: 163, endPoint x: 1122, endPoint y: 175, distance: 13.9
click at [1117, 167] on div "INFORMATION Enregistrer Profil Utilisateur Services Plateformes MODÈLES Factura…" at bounding box center [656, 115] width 929 height 901
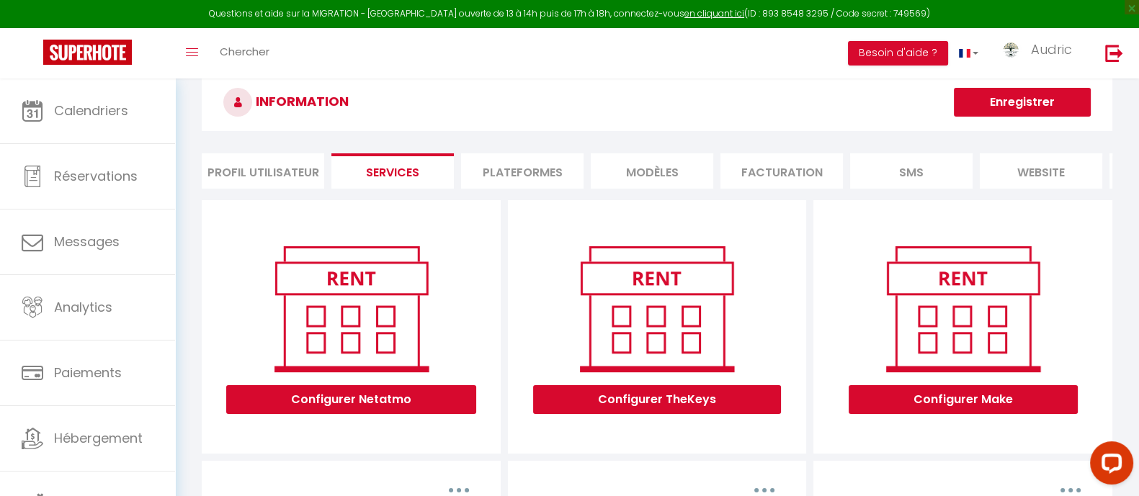
scroll to position [0, 0]
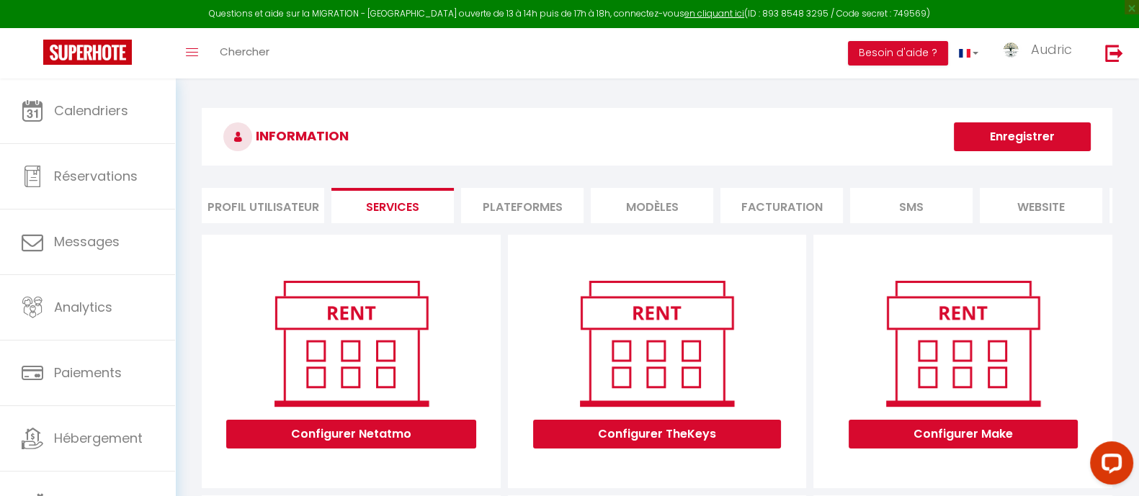
click at [537, 210] on li "Plateformes" at bounding box center [522, 205] width 122 height 35
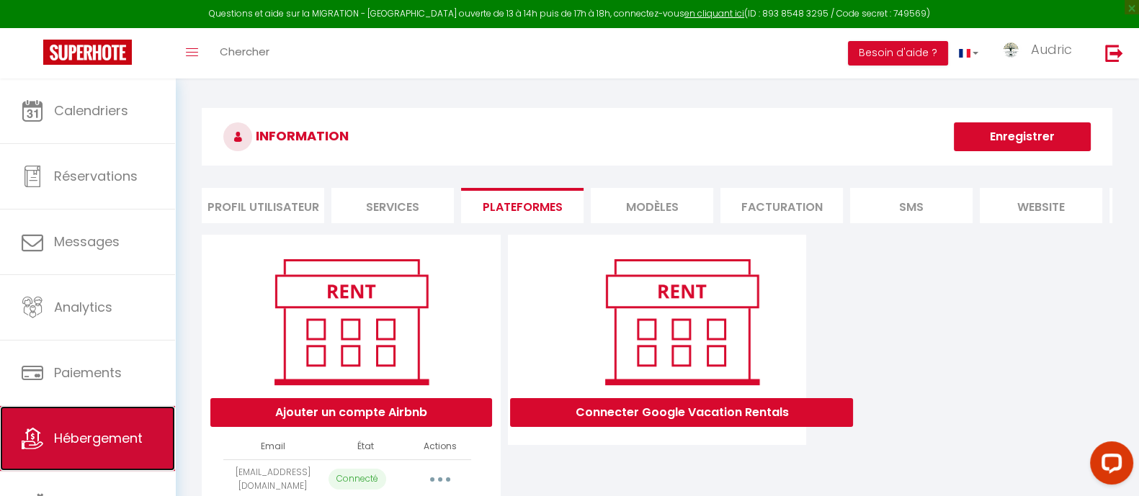
click at [90, 431] on span "Hébergement" at bounding box center [98, 438] width 89 height 18
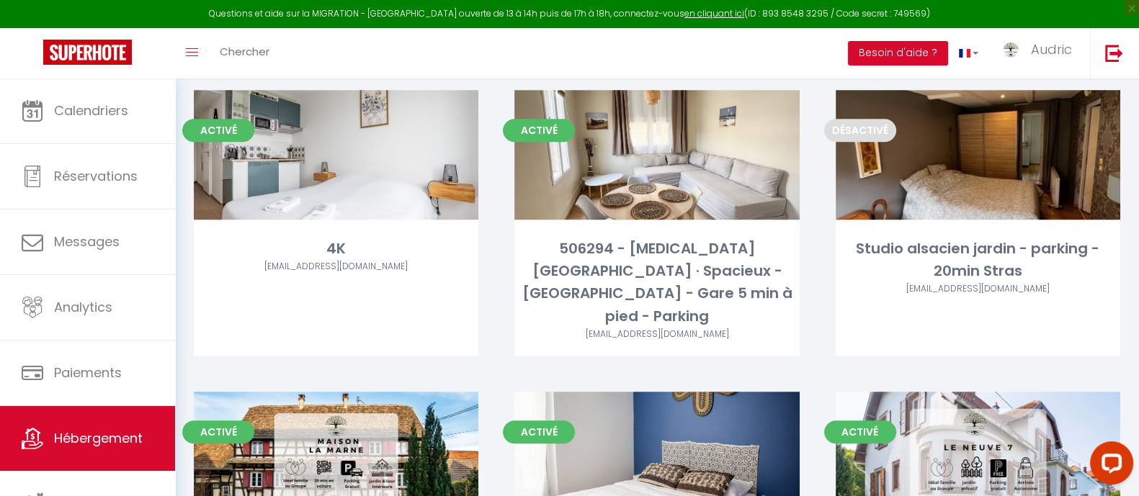
scroll to position [1826, 0]
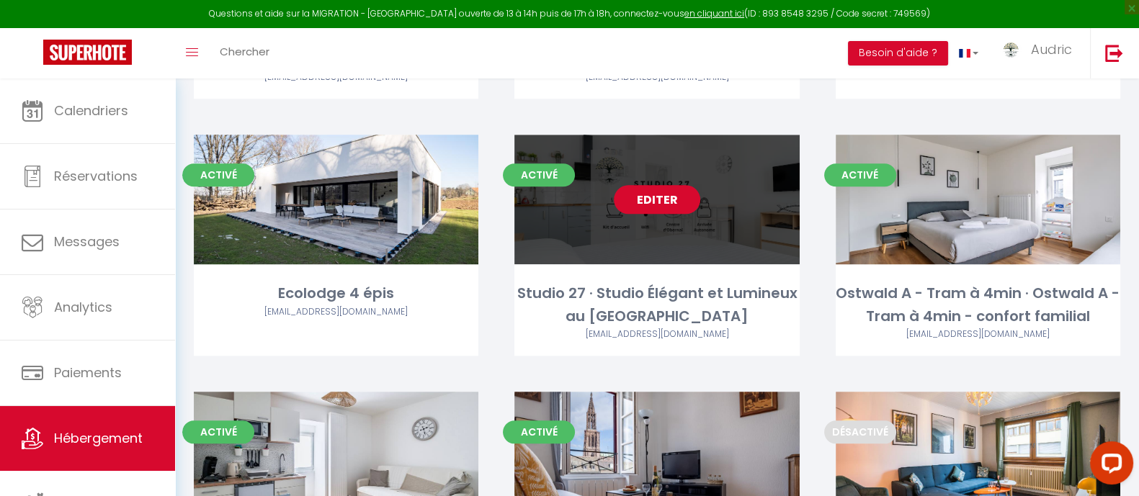
click at [652, 185] on link "Editer" at bounding box center [657, 199] width 86 height 29
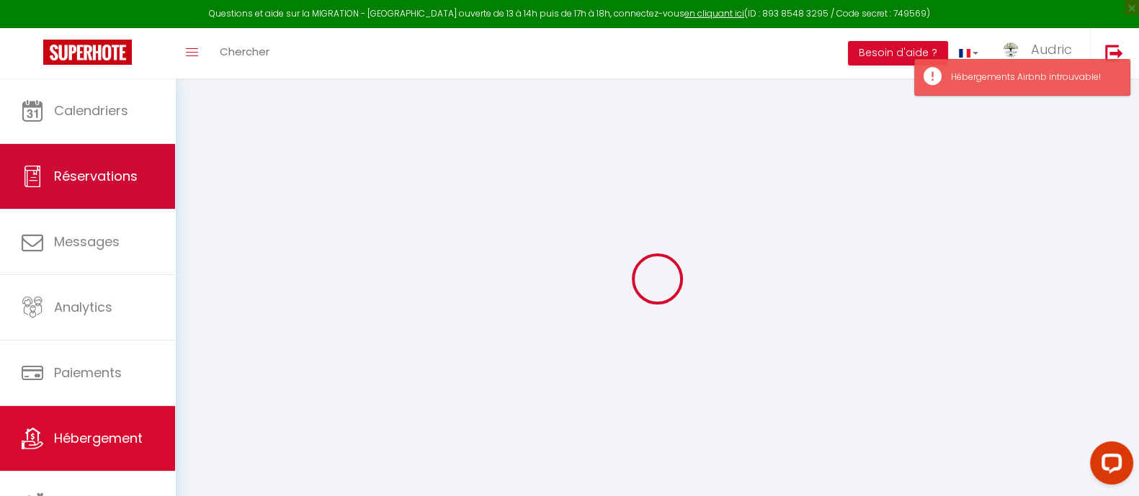
select select "IgloohomeV2"
type input "[EMAIL_ADDRESS][DOMAIN_NAME]"
checkbox input "true"
select select
checkbox input "false"
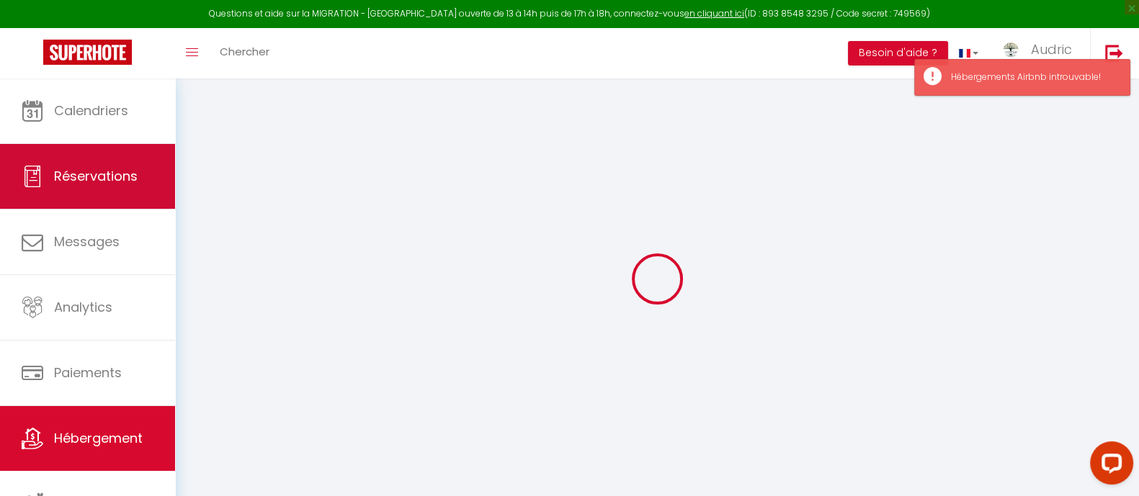
checkbox input "true"
checkbox input "false"
checkbox input "true"
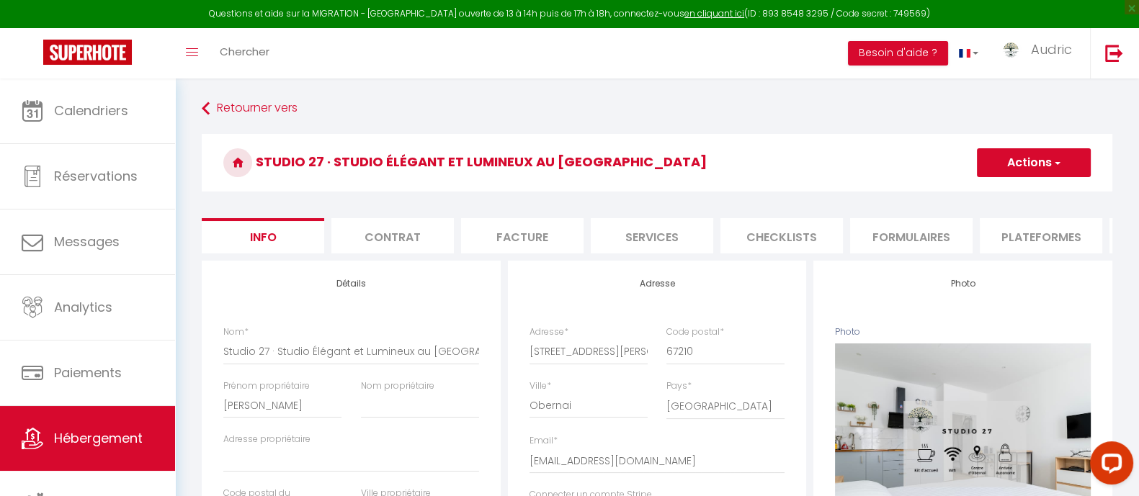
click at [637, 243] on li "Services" at bounding box center [652, 235] width 122 height 35
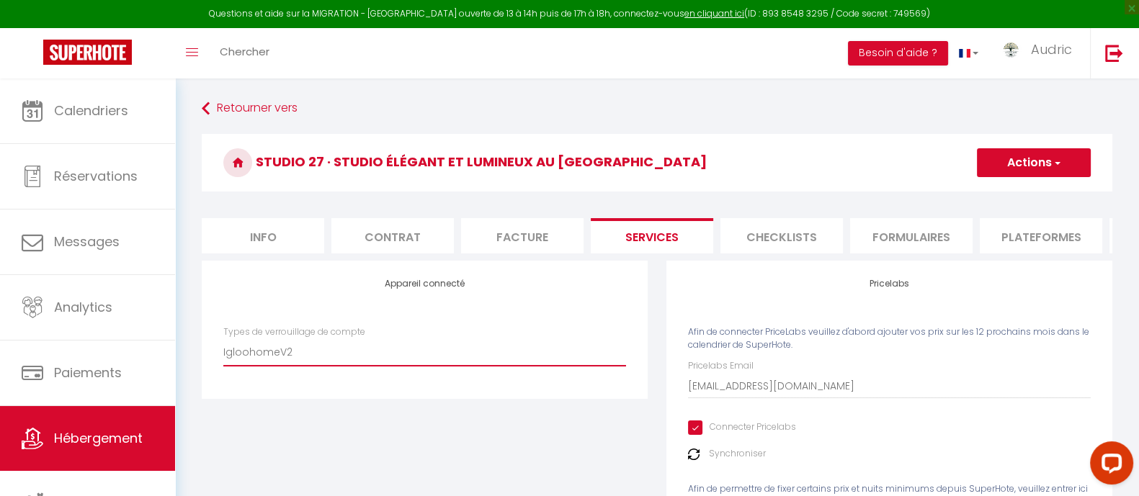
click at [346, 363] on select "SuperCheckin Igloohome IgloohomeV2 Nuki" at bounding box center [424, 352] width 403 height 27
click at [345, 362] on select "SuperCheckin Igloohome IgloohomeV2 Nuki" at bounding box center [424, 352] width 403 height 27
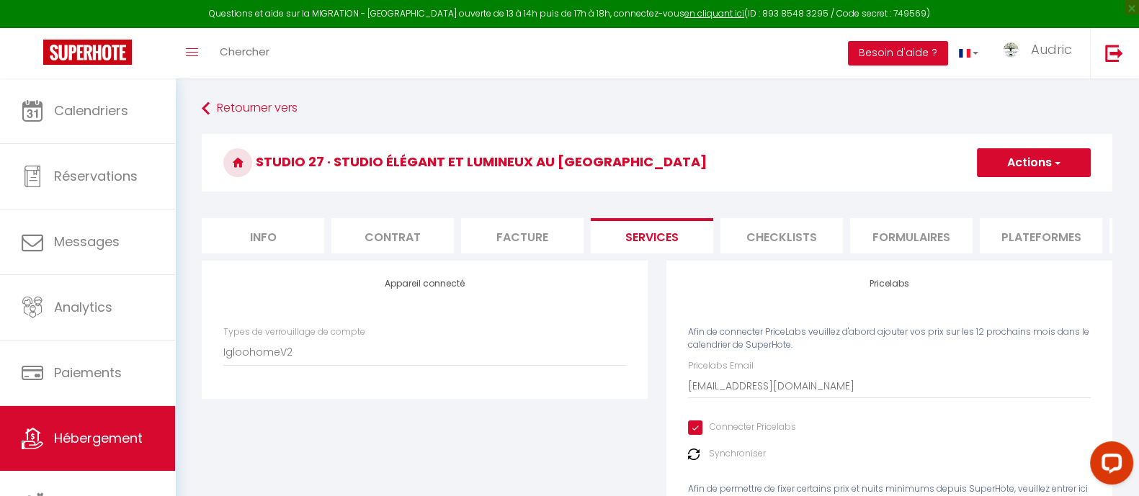
drag, startPoint x: 287, startPoint y: 409, endPoint x: 271, endPoint y: 408, distance: 15.9
click at [288, 398] on div "Appareil connecté Types de verrouillage de compte SuperCheckin Igloohome Iglooh…" at bounding box center [425, 330] width 446 height 138
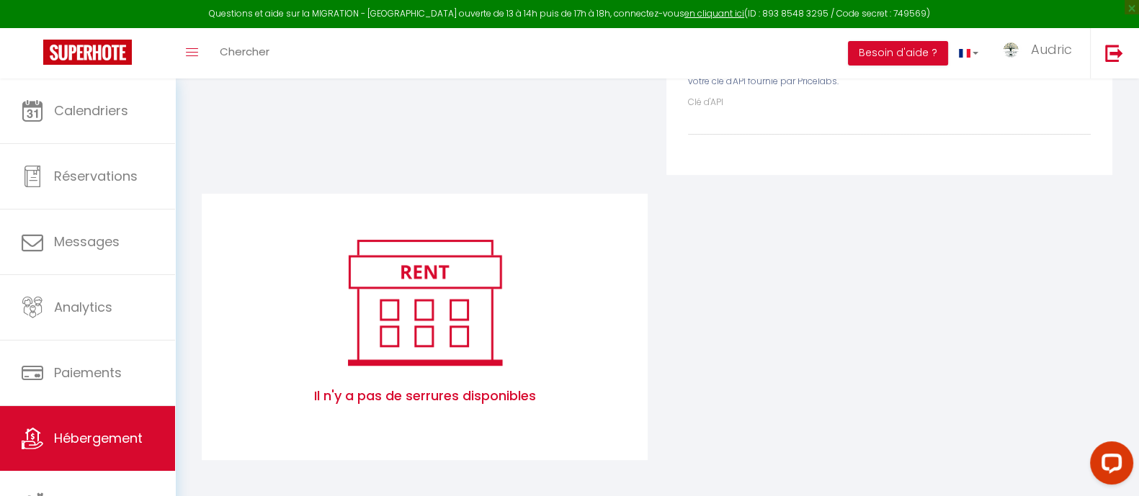
scroll to position [434, 0]
drag, startPoint x: 1010, startPoint y: 104, endPoint x: 1038, endPoint y: 77, distance: 38.7
click at [1015, 101] on div "Clé d'API" at bounding box center [889, 116] width 403 height 40
click at [1041, 63] on link "Audric" at bounding box center [1039, 53] width 101 height 50
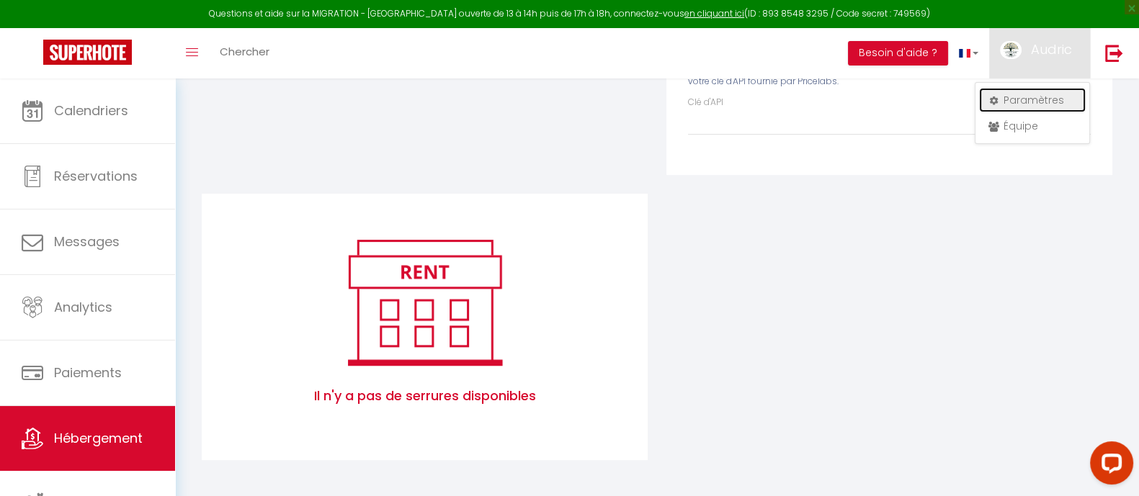
click at [1029, 100] on link "Paramètres" at bounding box center [1032, 100] width 107 height 24
select select "fr"
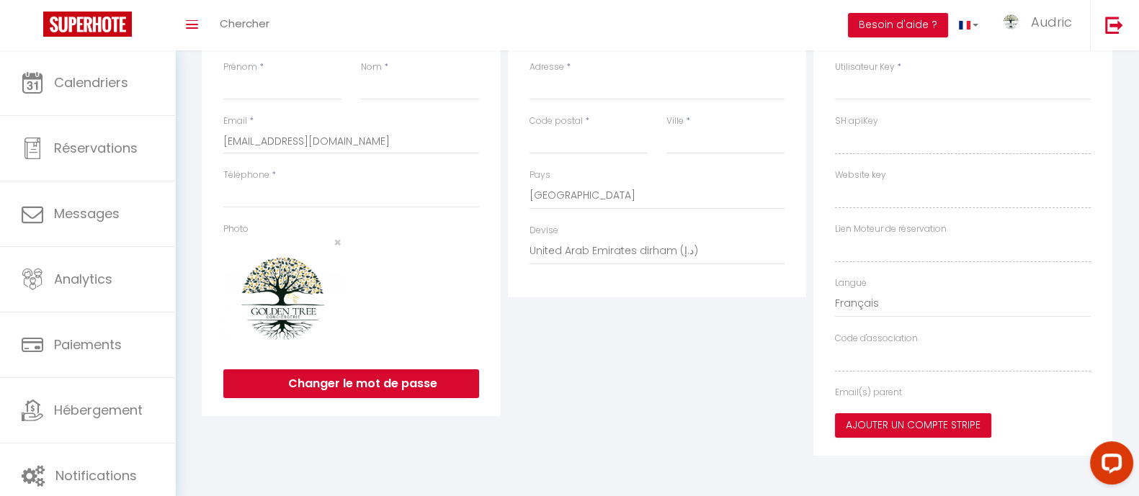
type input "Audric"
type input "[PERSON_NAME]"
type input "0754384900"
type input "[STREET_ADDRESS]"
type input "67330"
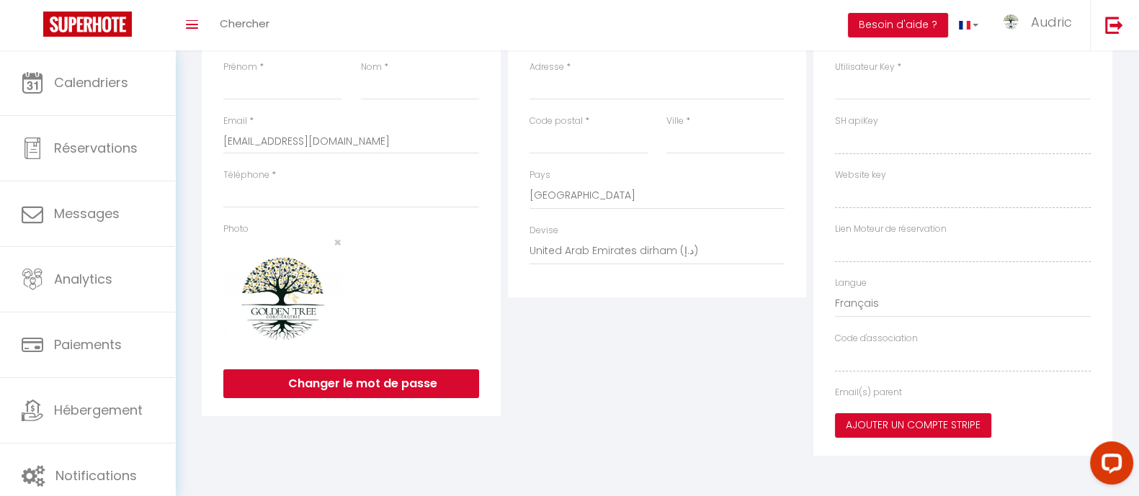
type input "Bouxwiller"
select select "28"
type input "HvpW3CsyevDDYCTICtQZafIcs"
type input "QC8Pld9MyMz0LqNyH9M8kcbkJ"
type input "[URL][DOMAIN_NAME]"
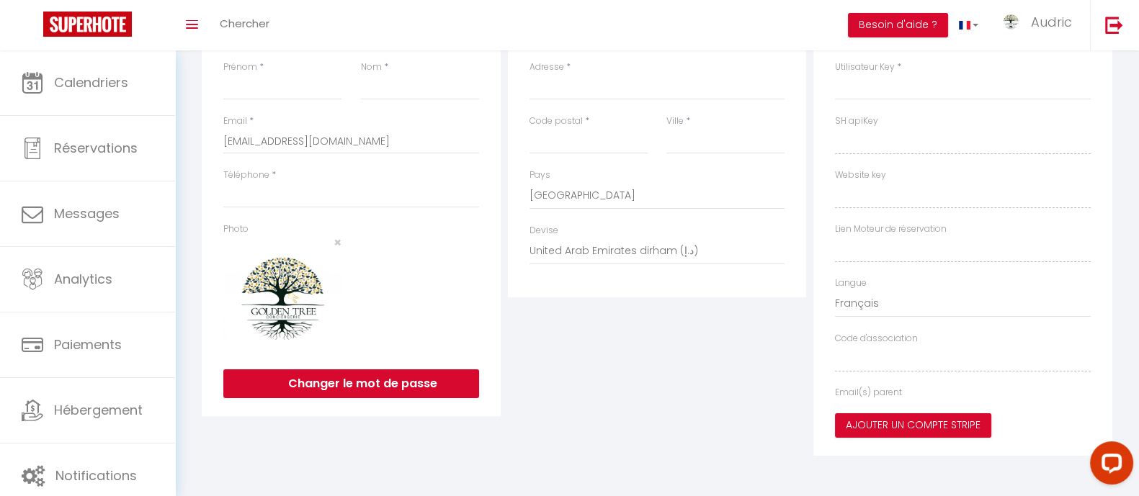
type input "FO27250"
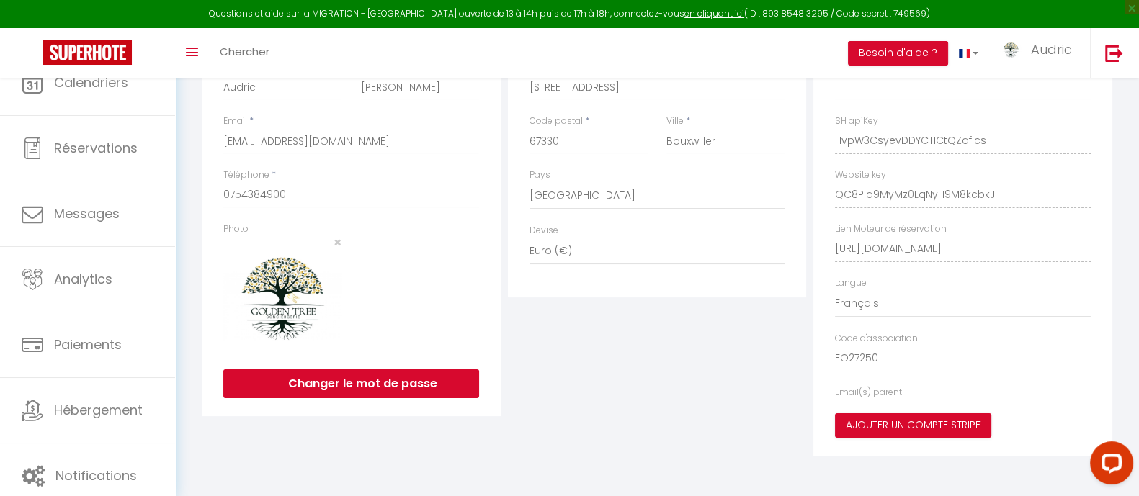
type input "HvpW3CsyevDDYCTICtQZafIcs"
type input "QC8Pld9MyMz0LqNyH9M8kcbkJ"
type input "[URL][DOMAIN_NAME]"
select select "fr"
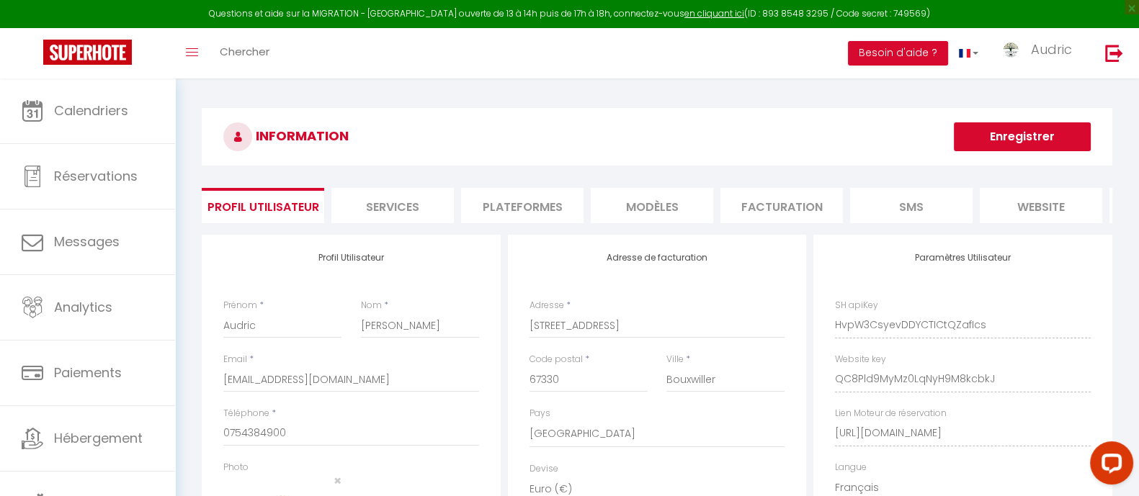
click at [542, 205] on li "Plateformes" at bounding box center [522, 205] width 122 height 35
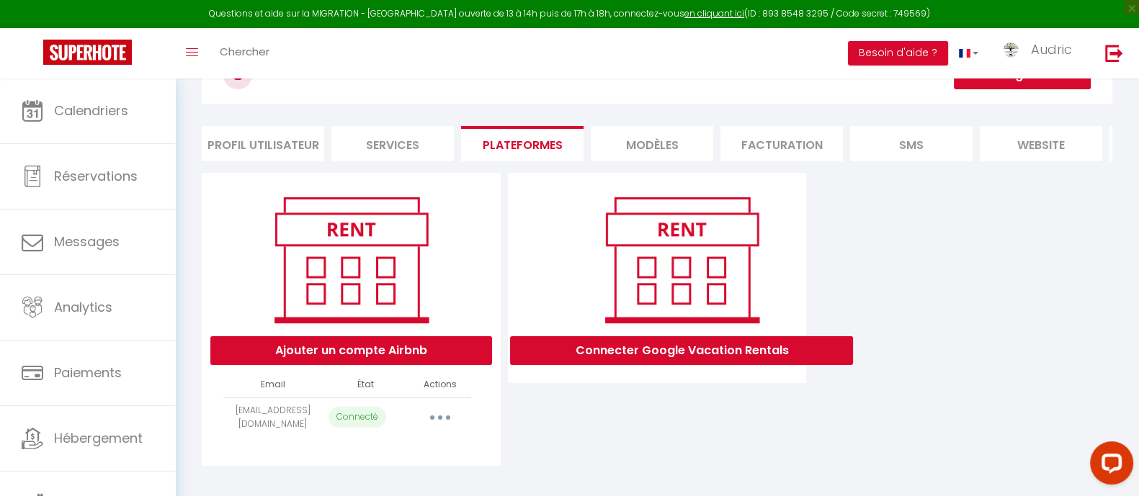
scroll to position [84, 0]
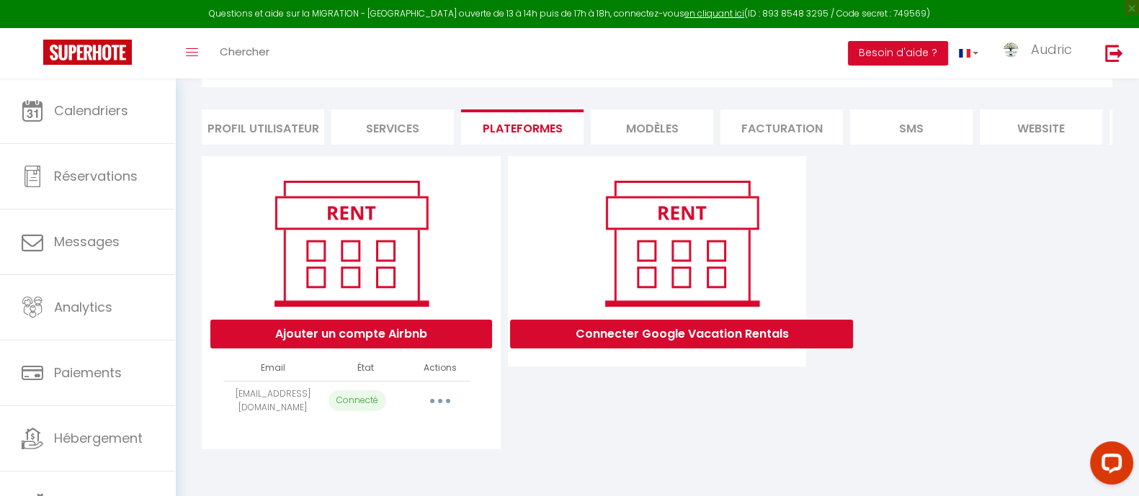
click at [353, 128] on li "Services" at bounding box center [392, 126] width 122 height 35
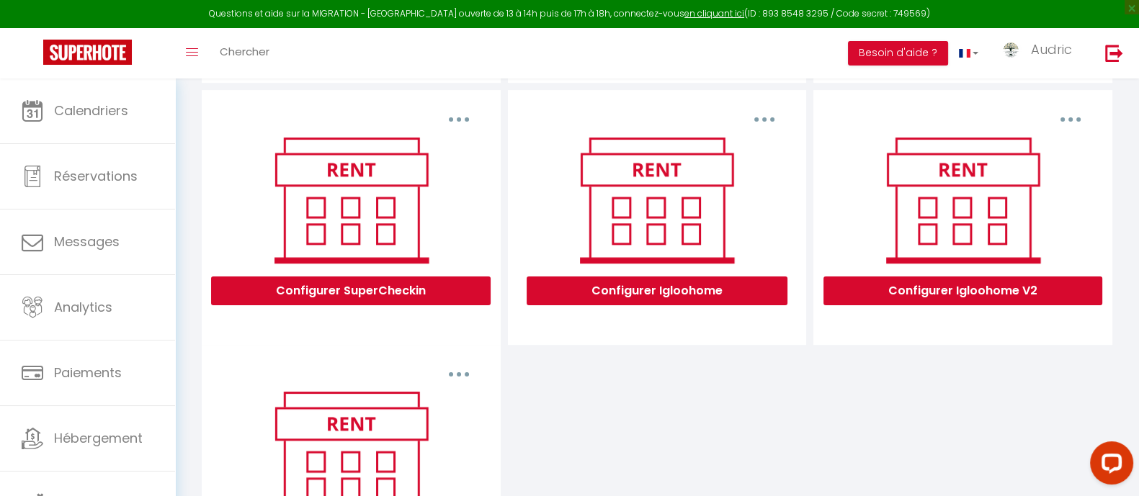
scroll to position [404, 0]
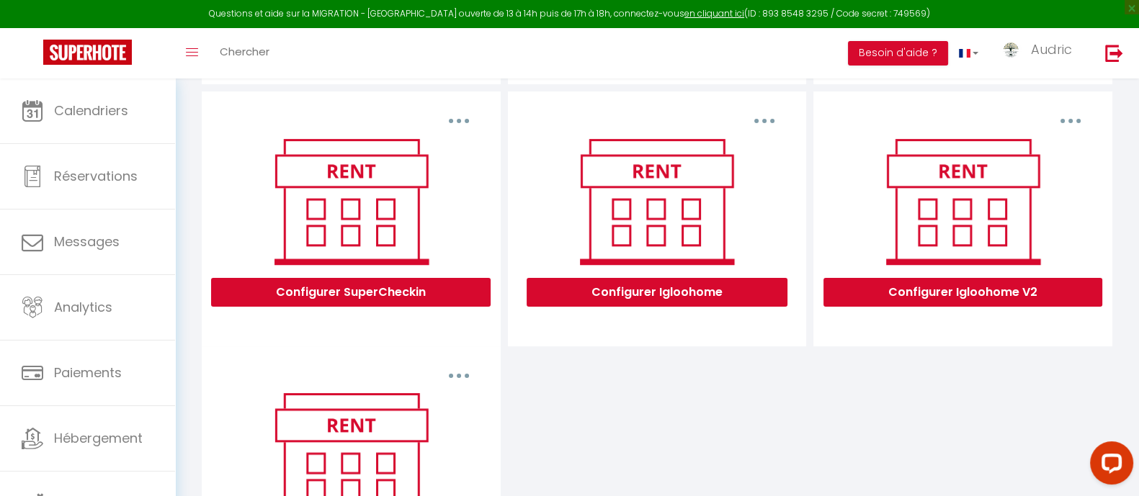
click at [769, 128] on button "button" at bounding box center [764, 120] width 40 height 23
click at [717, 307] on button "Configurer Igloohome" at bounding box center [657, 292] width 261 height 29
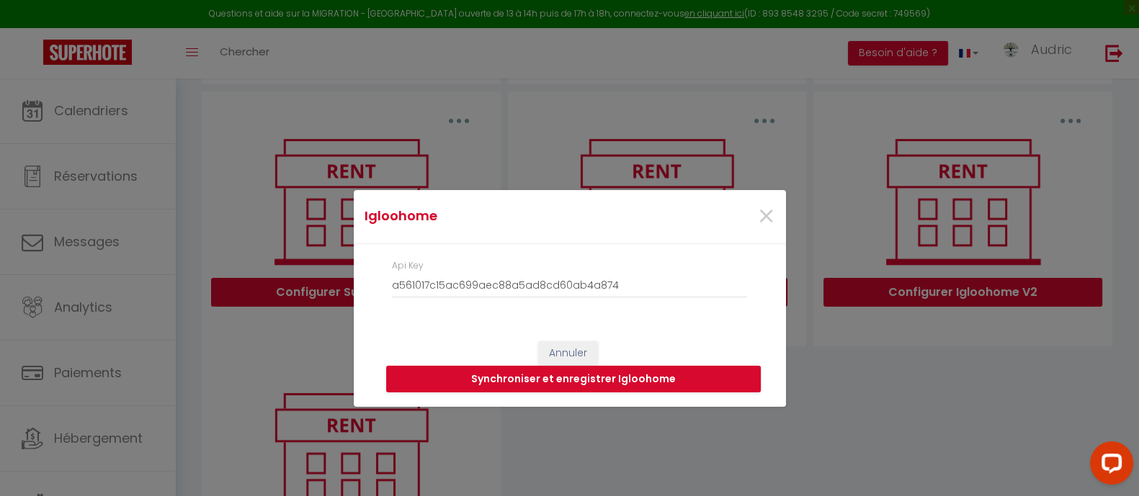
click at [952, 410] on div "Igloohome × Api Key a561017c15ac699aec88a5ad8cd60ab4a874 Annuler Synchroniser e…" at bounding box center [569, 248] width 1139 height 496
click at [757, 214] on span "×" at bounding box center [766, 216] width 18 height 43
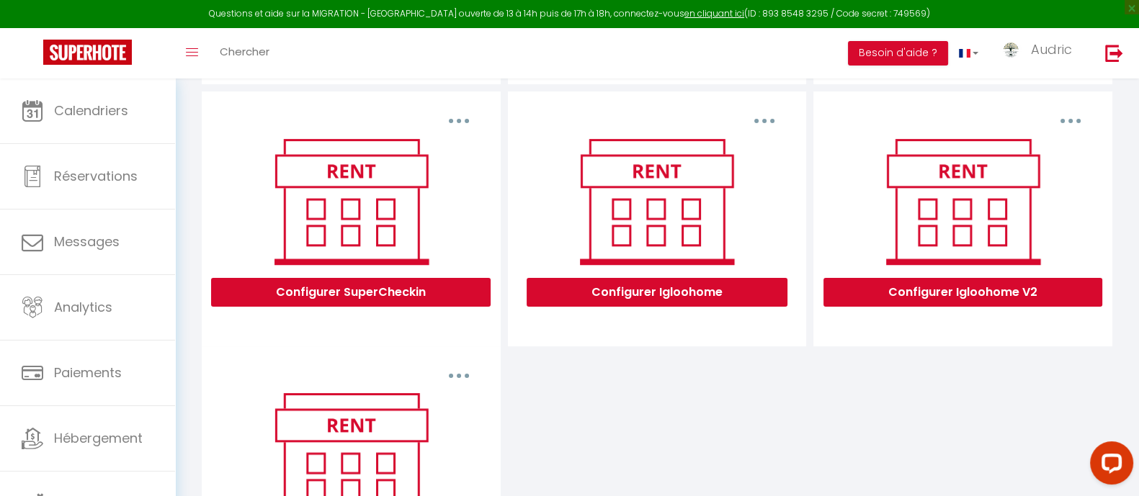
click at [761, 133] on button "button" at bounding box center [764, 120] width 40 height 23
click at [763, 410] on div "Supprimer Configurer SuperCheckin Supprimer Configurer Igloohome Supprimer Conf…" at bounding box center [657, 345] width 918 height 509
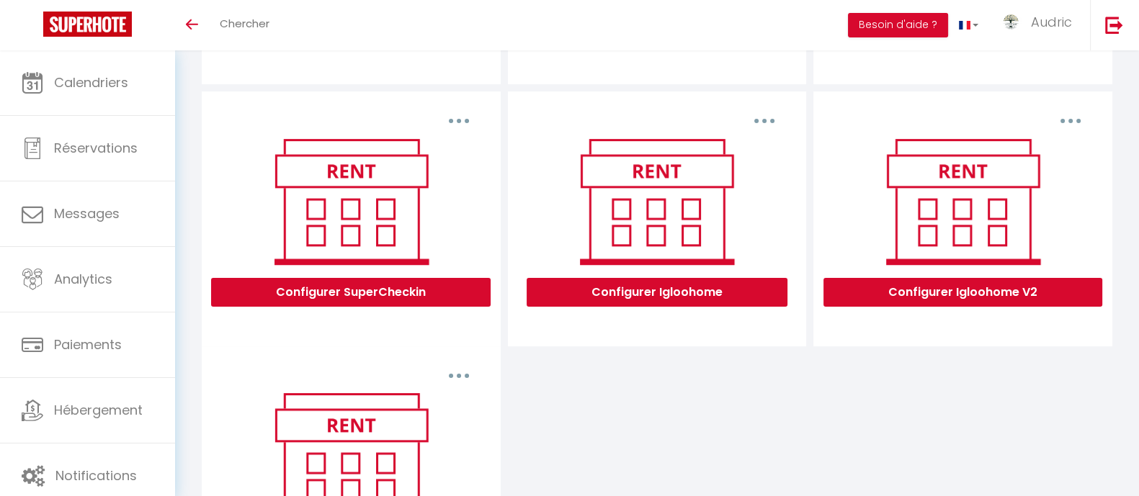
scroll to position [376, 0]
click at [772, 133] on button "button" at bounding box center [764, 120] width 40 height 23
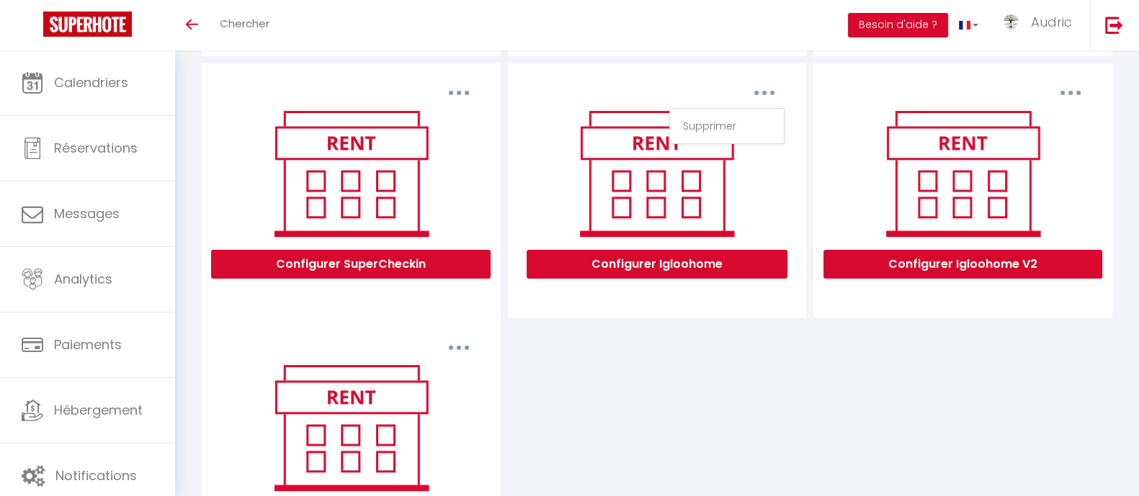
click at [679, 372] on div "Supprimer Configurer SuperCheckin Supprimer Configurer Igloohome Supprimer Conf…" at bounding box center [657, 317] width 918 height 509
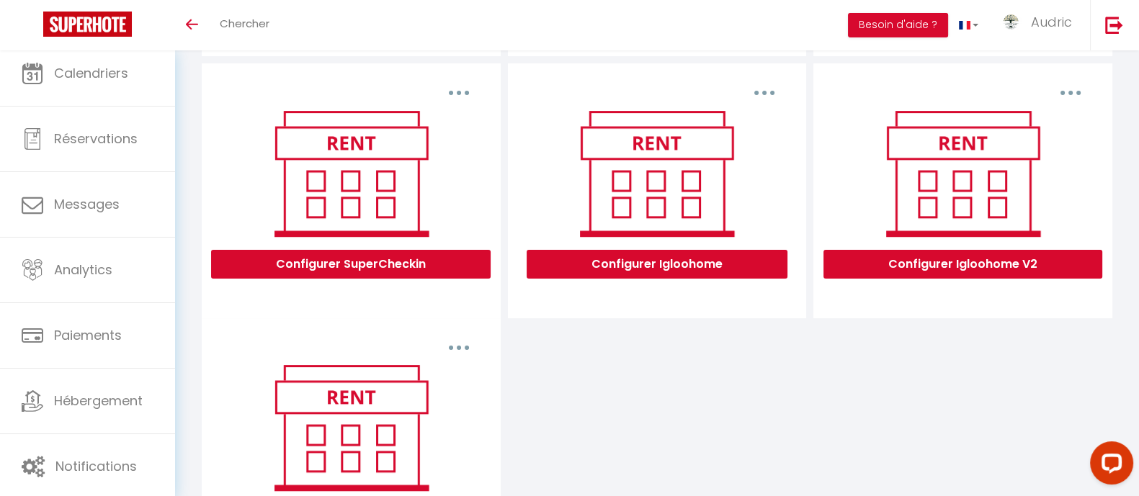
click at [1068, 95] on icon "button" at bounding box center [1070, 93] width 4 height 4
click at [743, 277] on button "Configurer Igloohome" at bounding box center [657, 264] width 261 height 29
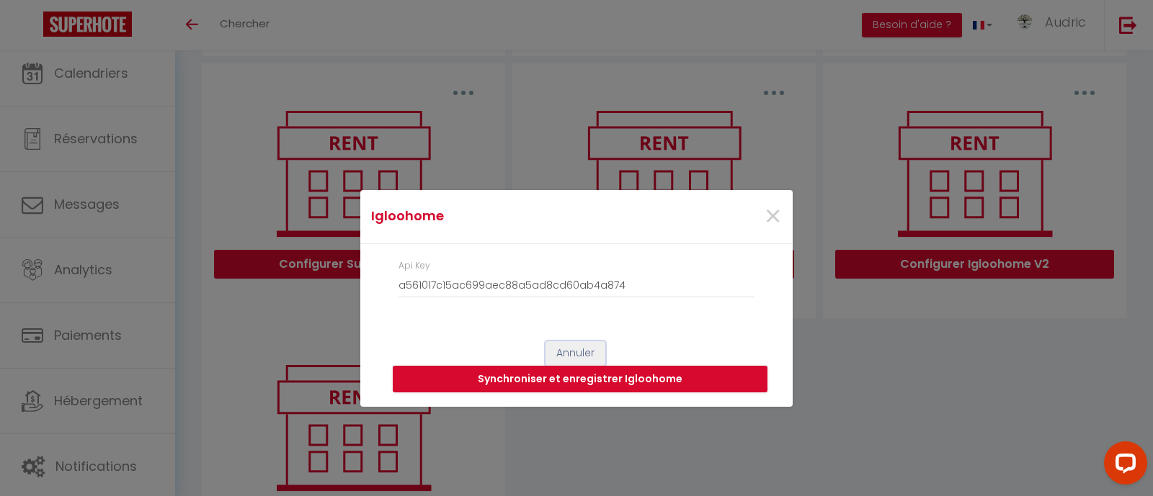
click at [583, 353] on button "Annuler" at bounding box center [575, 353] width 60 height 24
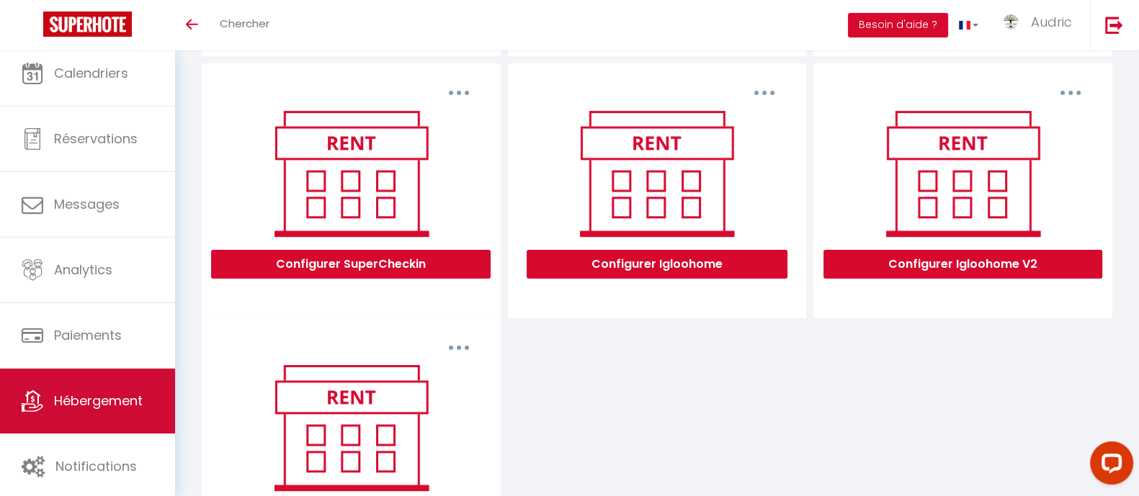
click at [115, 398] on span "Hébergement" at bounding box center [98, 401] width 89 height 18
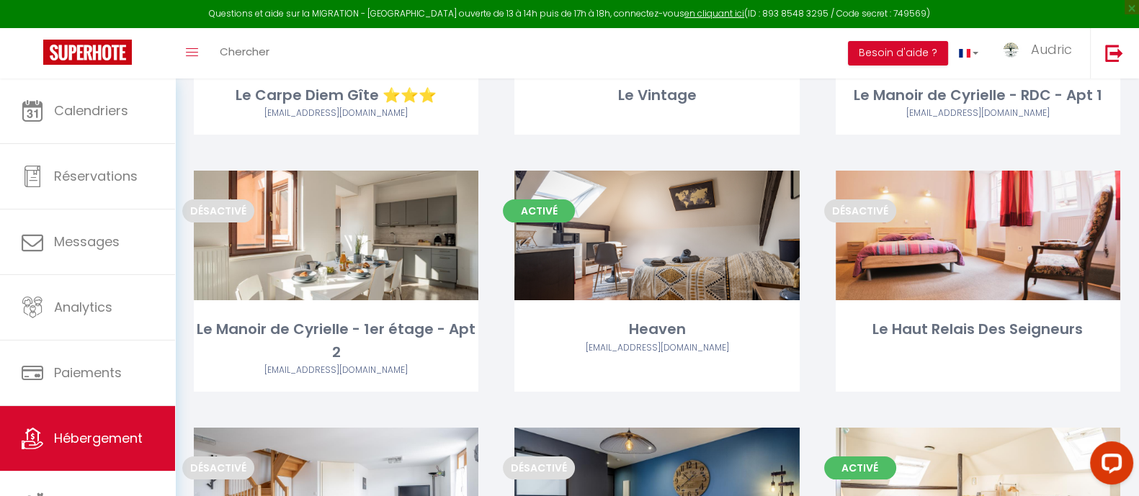
scroll to position [305, 0]
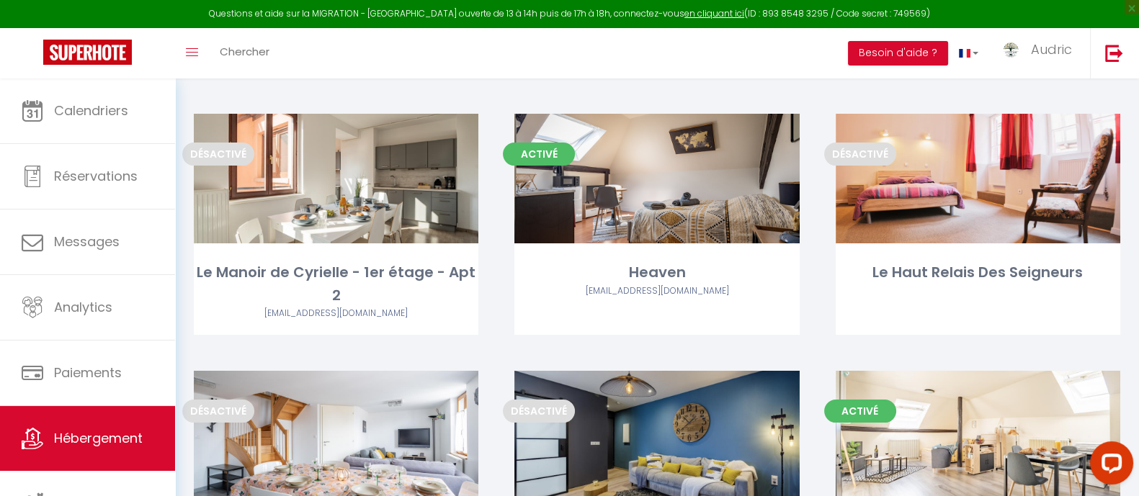
click at [328, 53] on div "Toggle menubar Chercher BUTTON Besoin d'aide ? Audric Paramètres Équipe" at bounding box center [616, 53] width 1024 height 50
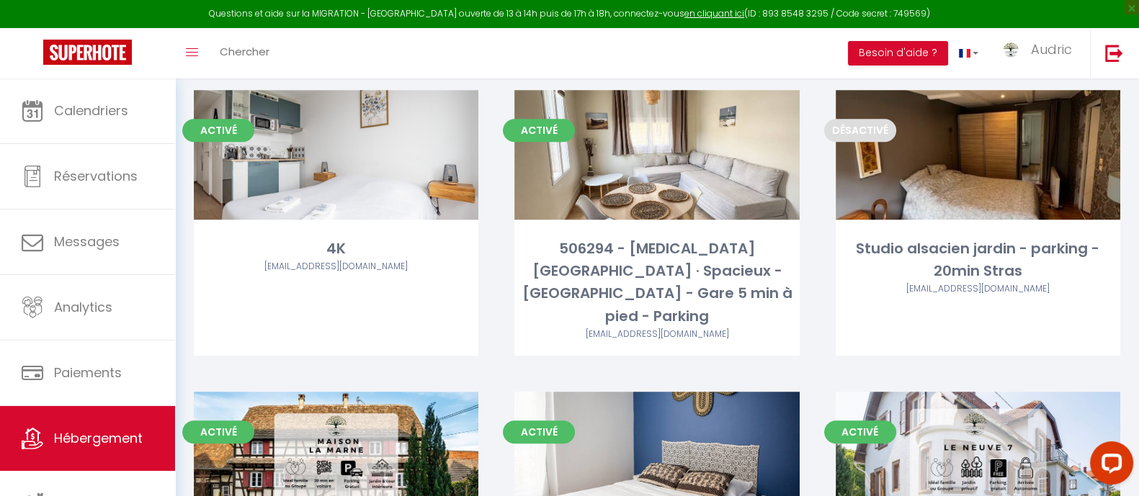
scroll to position [1826, 0]
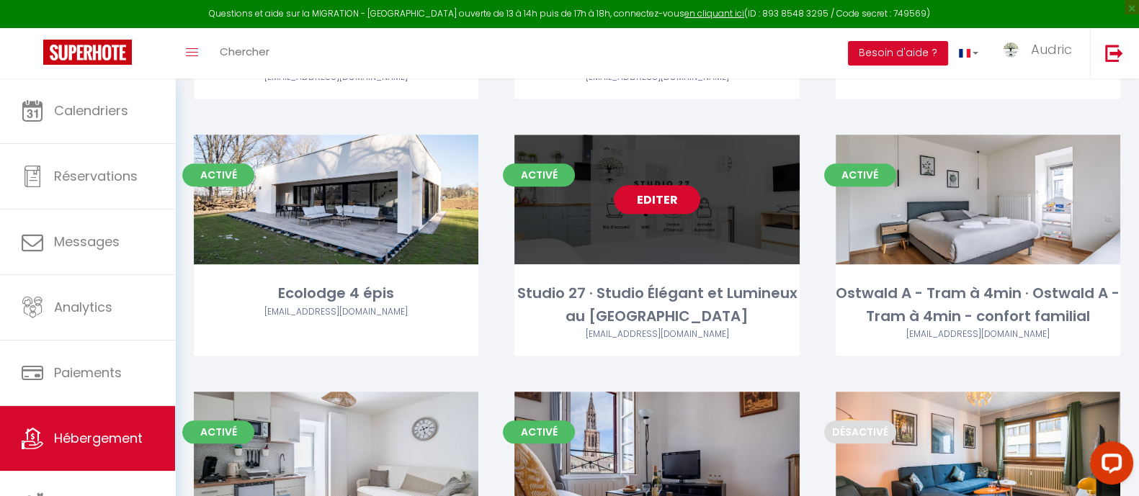
click at [669, 185] on link "Editer" at bounding box center [657, 199] width 86 height 29
select select "3"
select select "2"
select select "1"
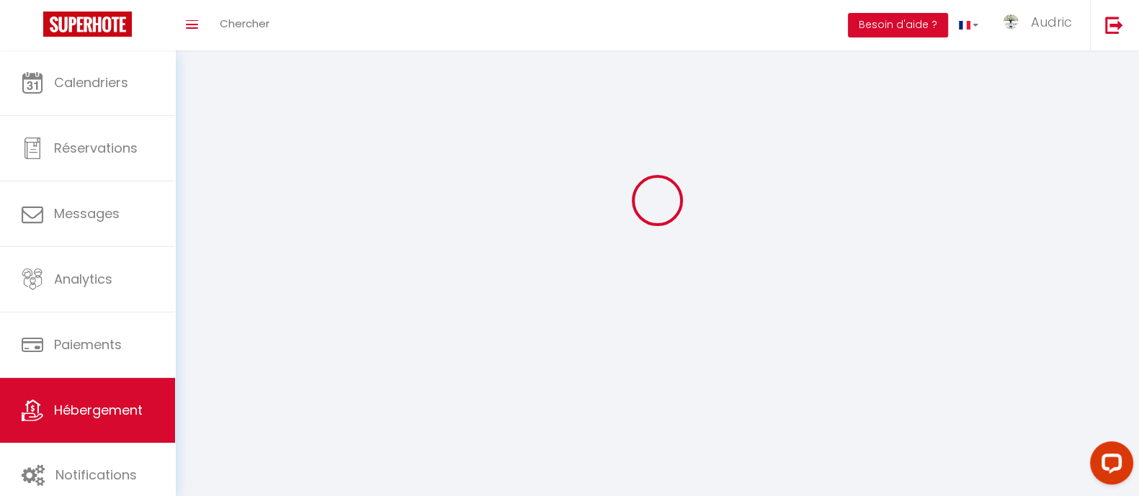
select select
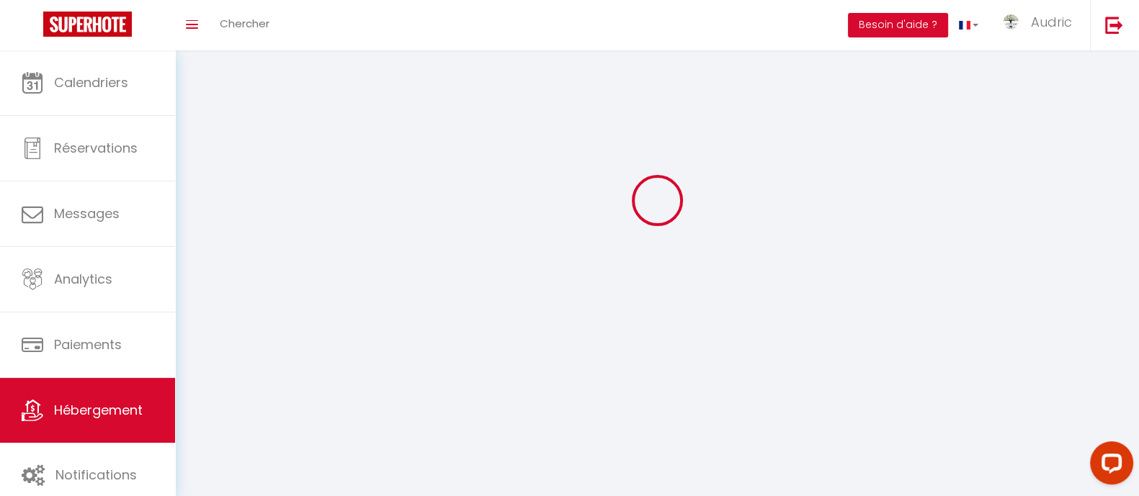
checkbox input "false"
select select
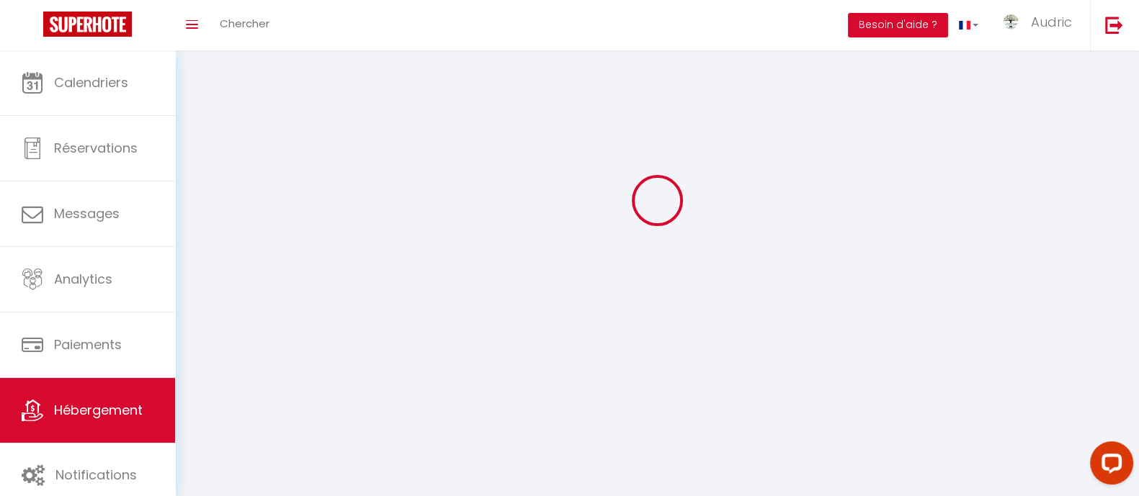
select select
select select "1"
select select
select select "28"
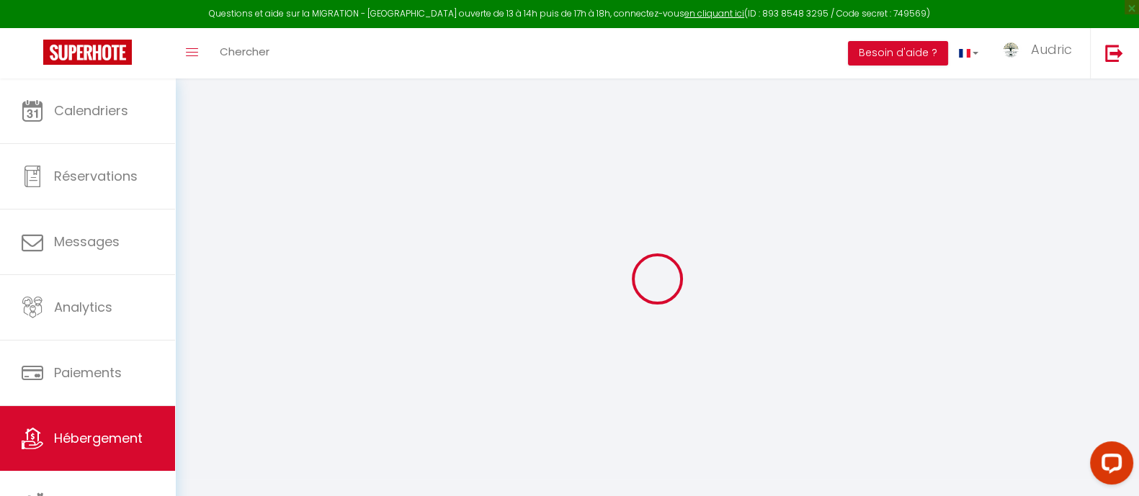
select select
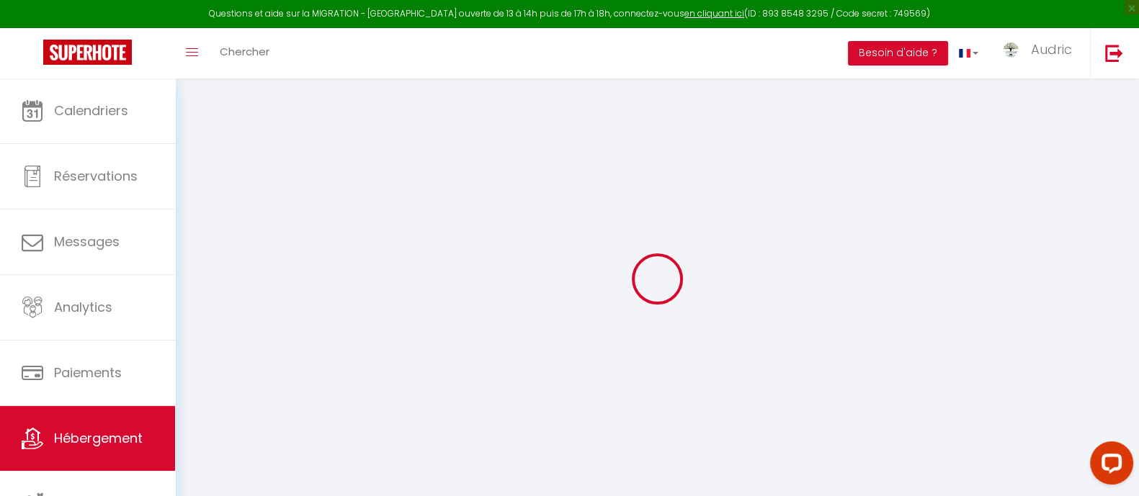
select select
checkbox input "false"
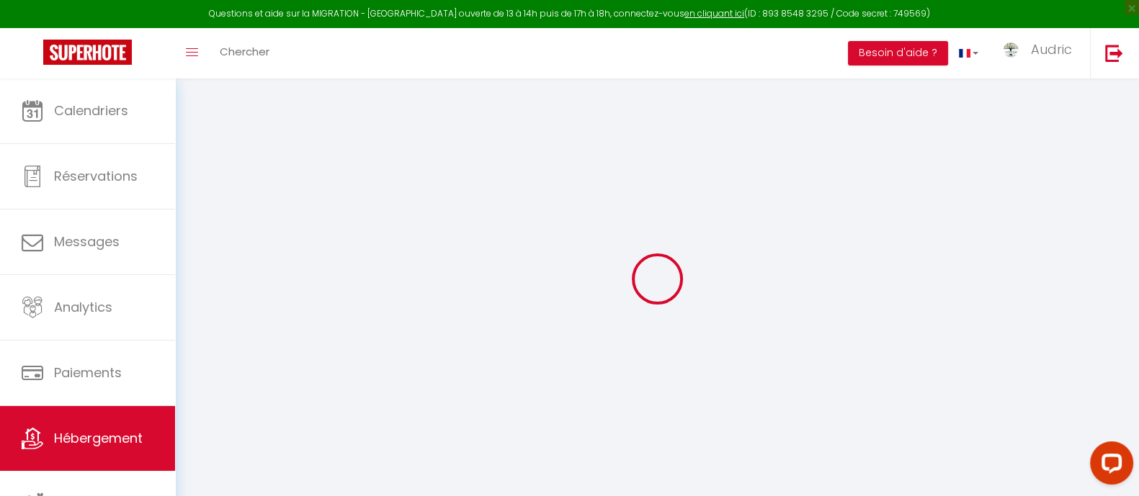
select select
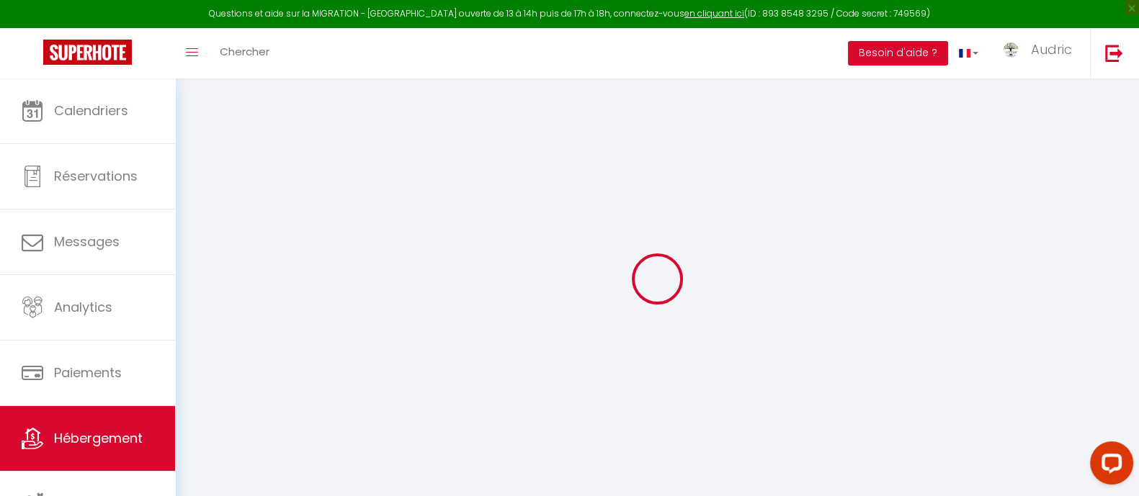
select select
checkbox input "false"
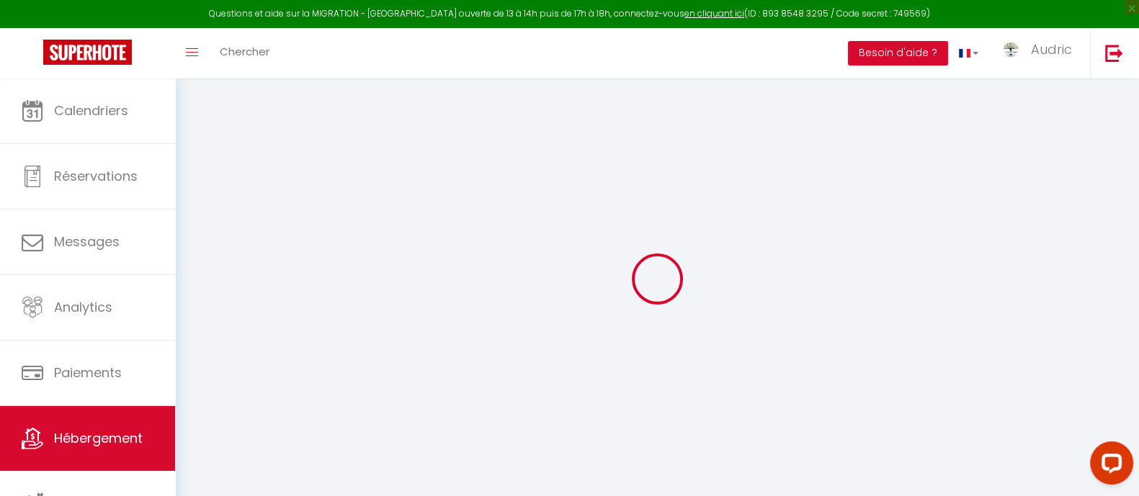
checkbox input "false"
select select
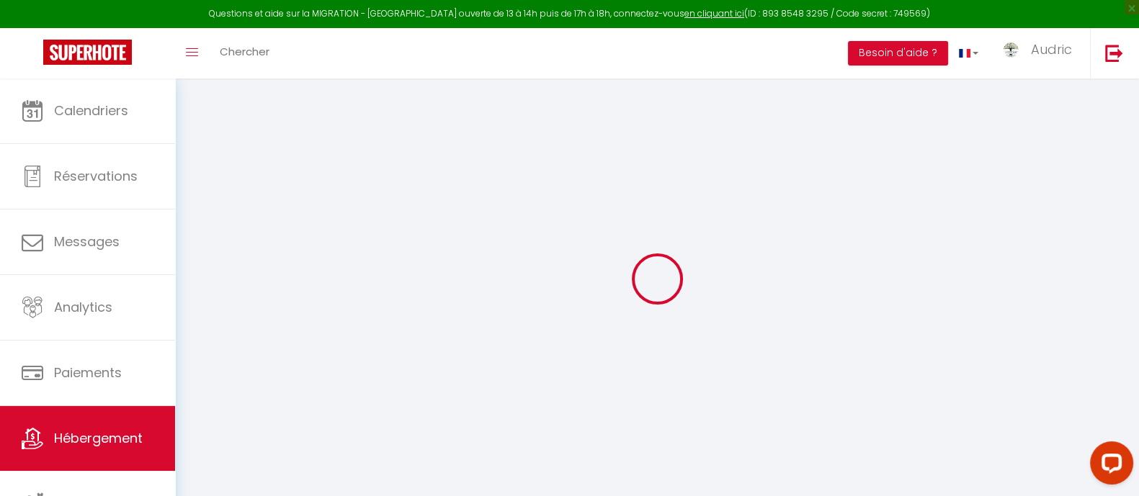
select select
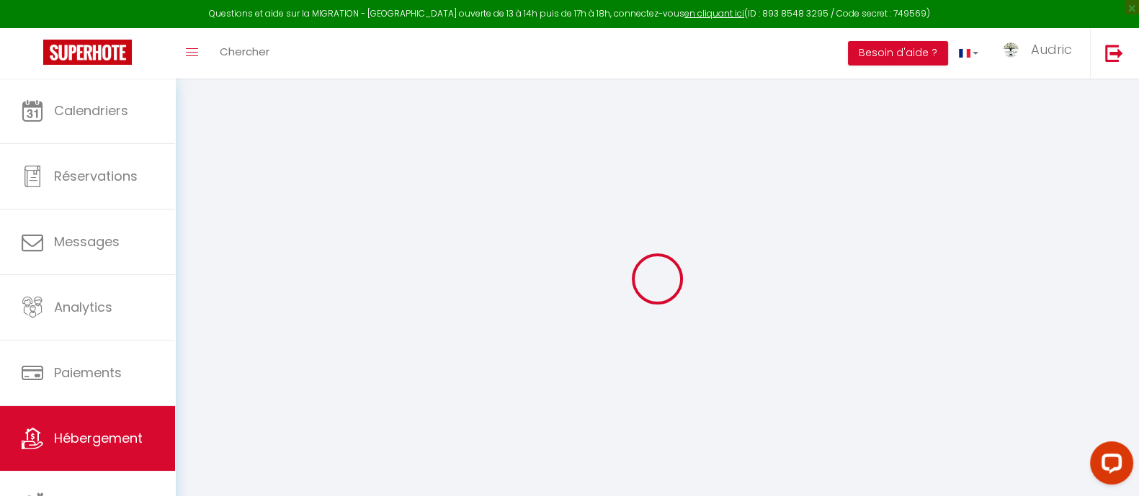
checkbox input "false"
select select
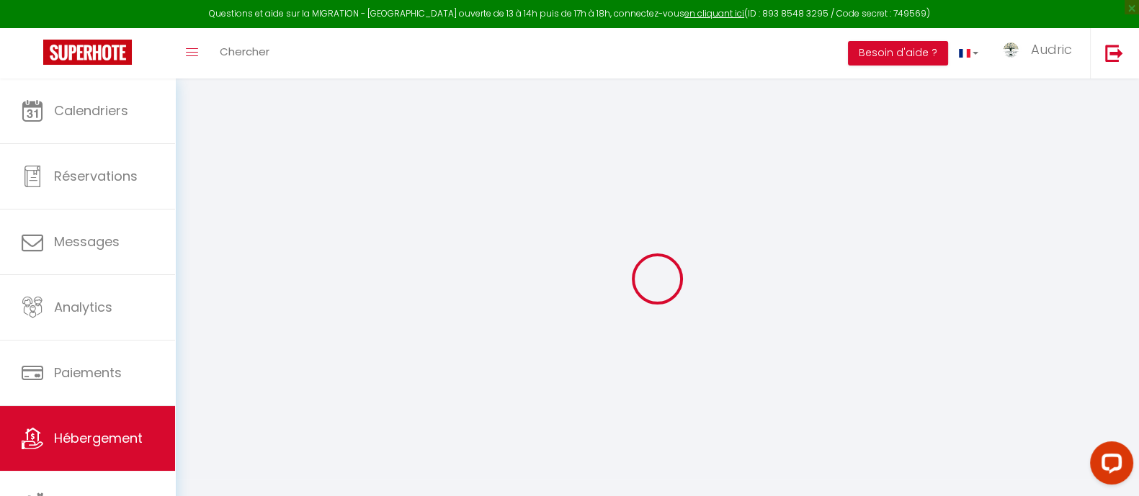
select select
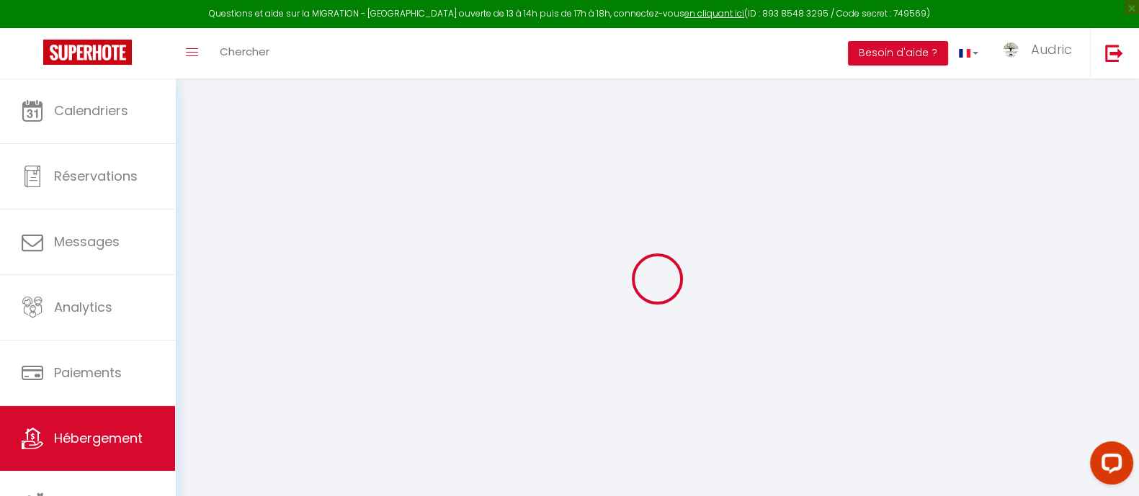
select select
checkbox input "false"
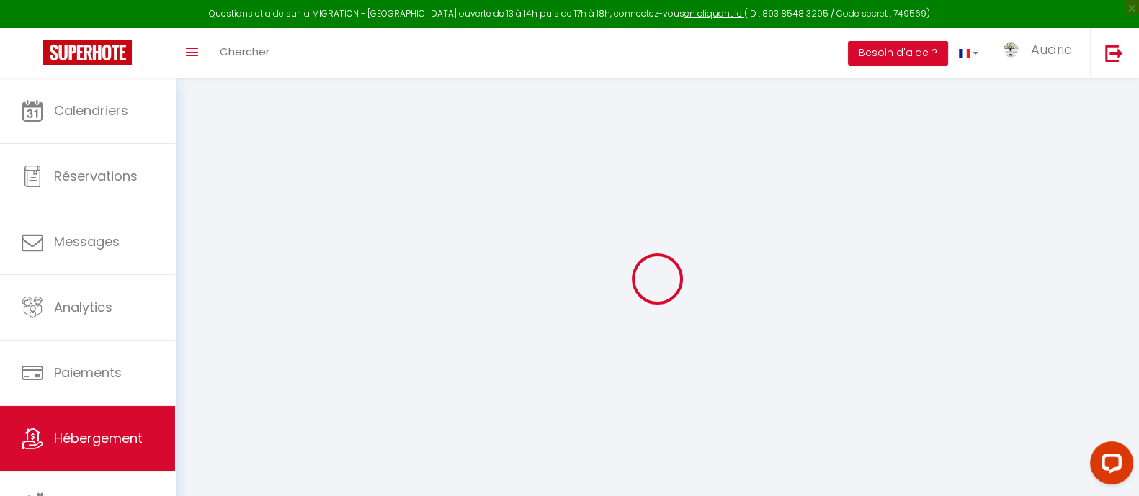
checkbox input "false"
select select
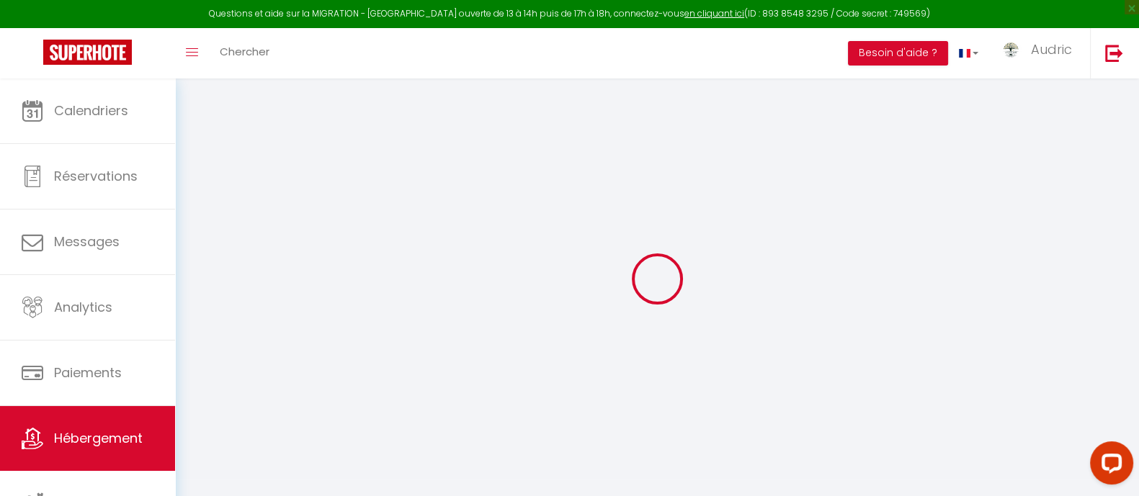
select select
checkbox input "false"
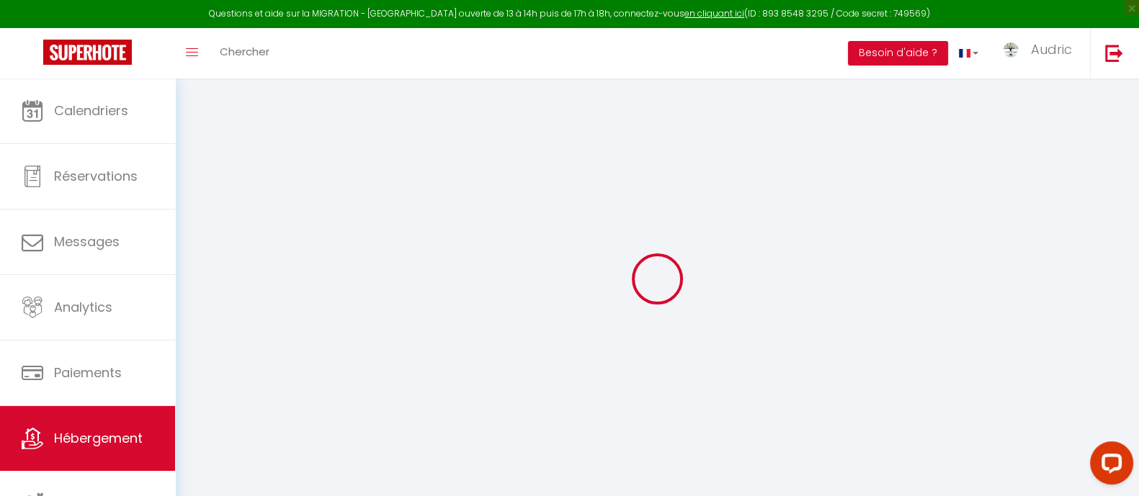
checkbox input "false"
select select
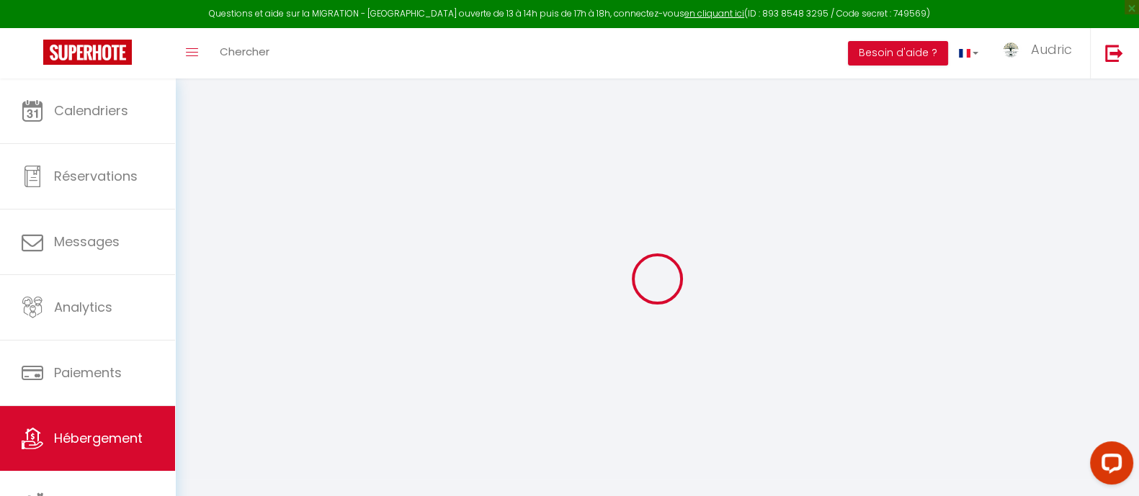
select select
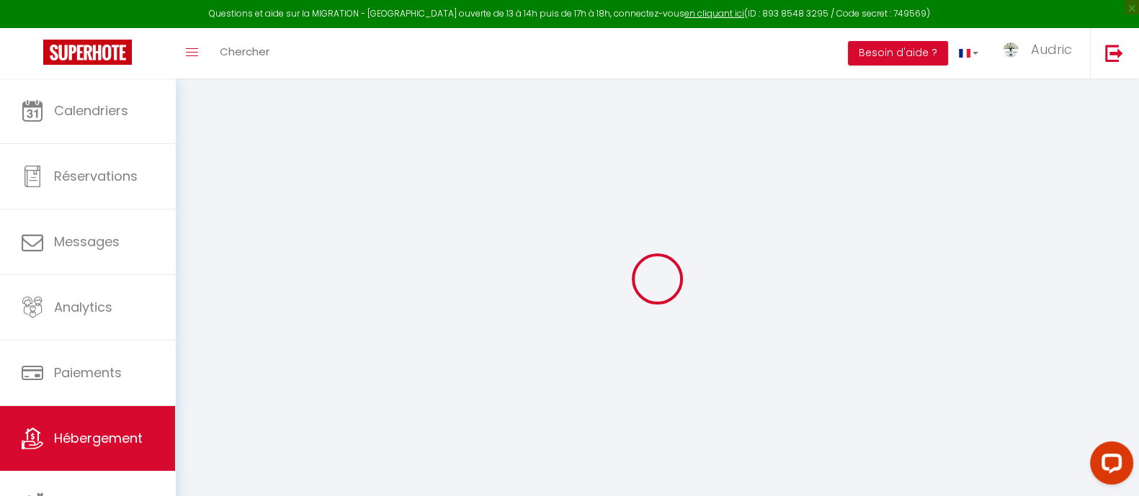
select select
checkbox input "false"
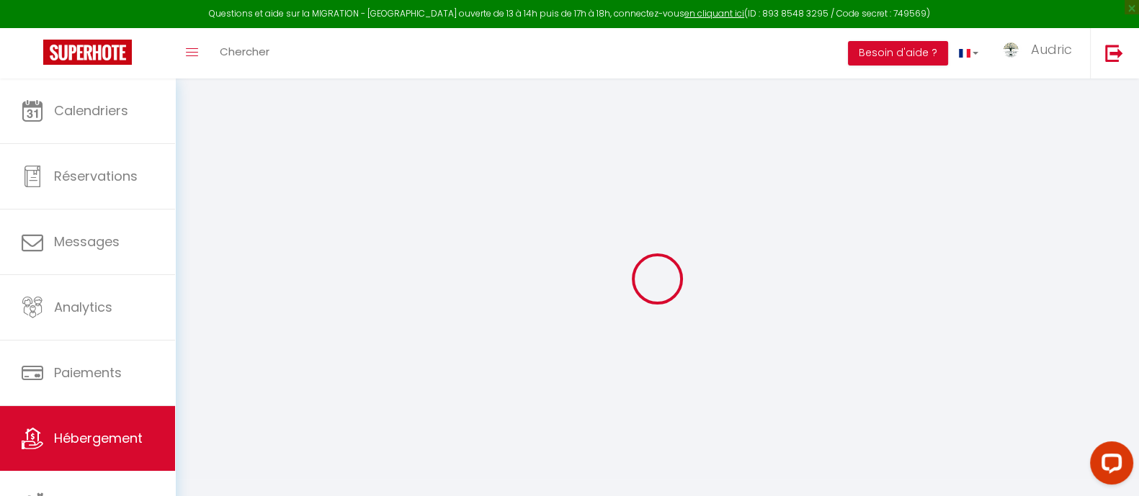
select select
type input "Studio 27 · Studio Élégant et Lumineux au [GEOGRAPHIC_DATA]"
type input "[PERSON_NAME]"
select select "2"
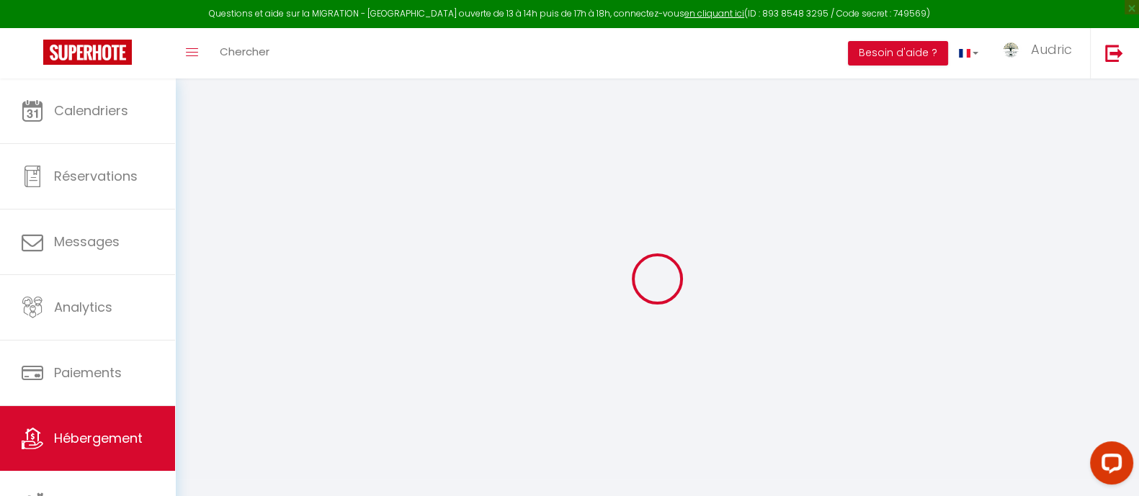
select select "0"
type input "60"
type input "39"
select select
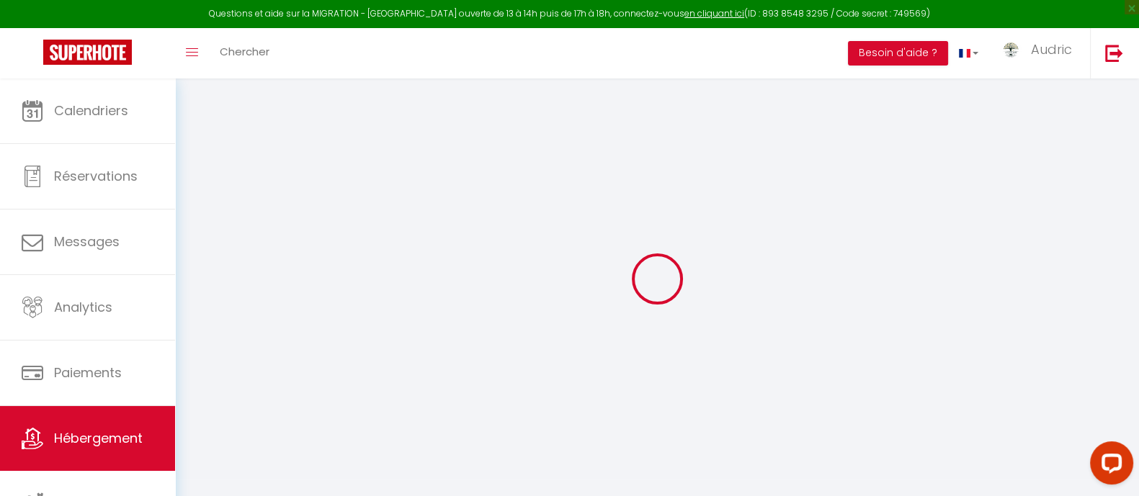
select select
type input "[STREET_ADDRESS][PERSON_NAME]"
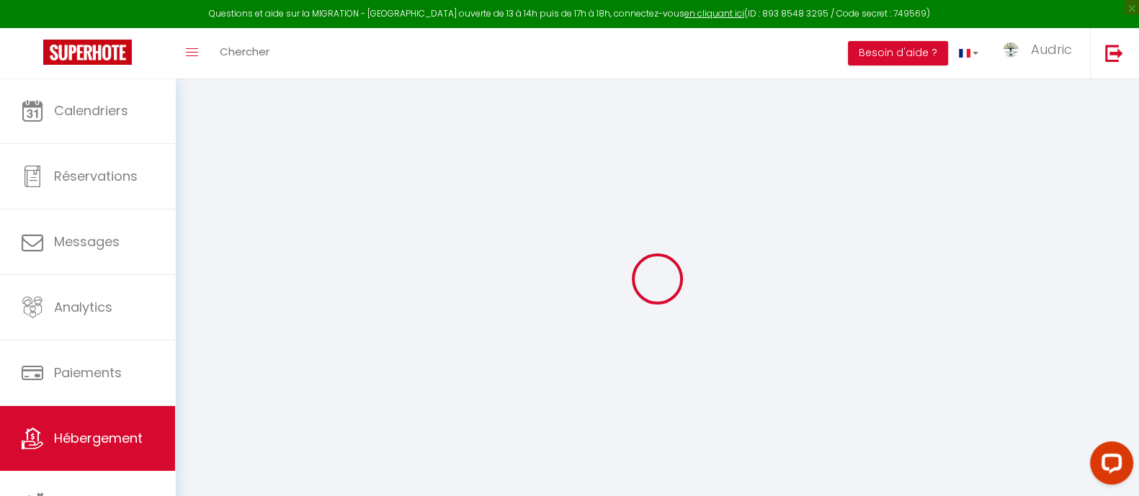
type input "67210"
type input "Obernai"
type input "[EMAIL_ADDRESS][DOMAIN_NAME]"
select select "6726"
checkbox input "false"
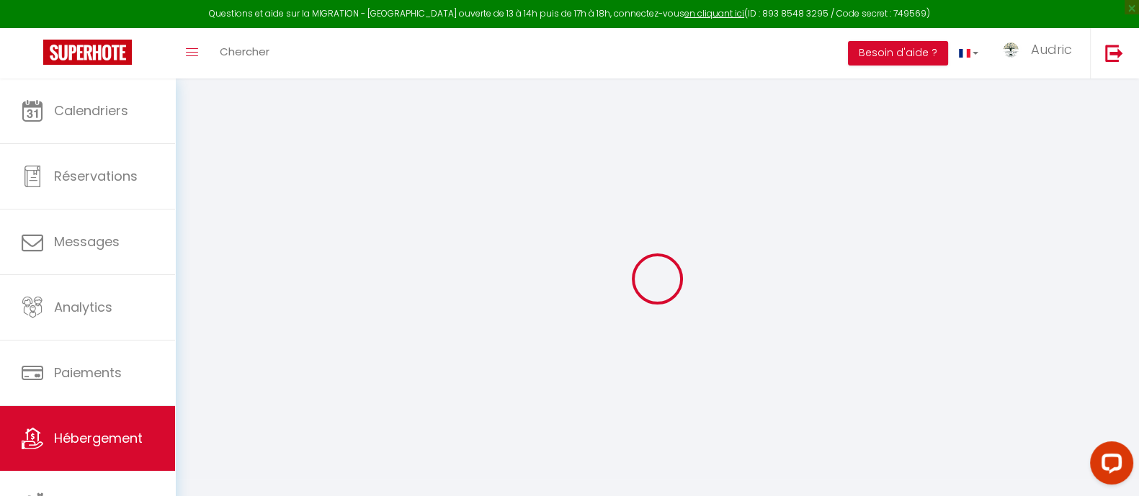
checkbox input "true"
checkbox input "false"
checkbox input "true"
type input "0"
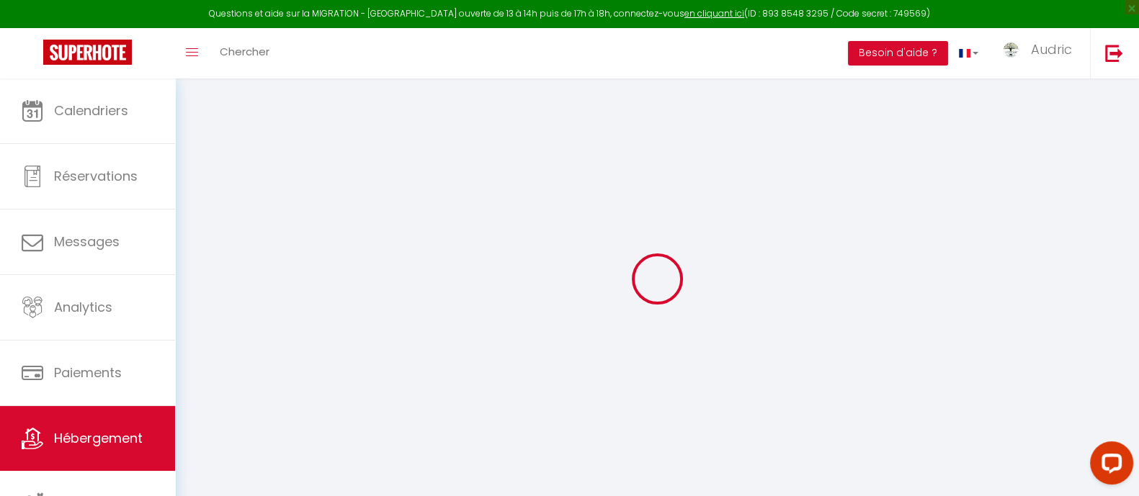
type input "0"
select select
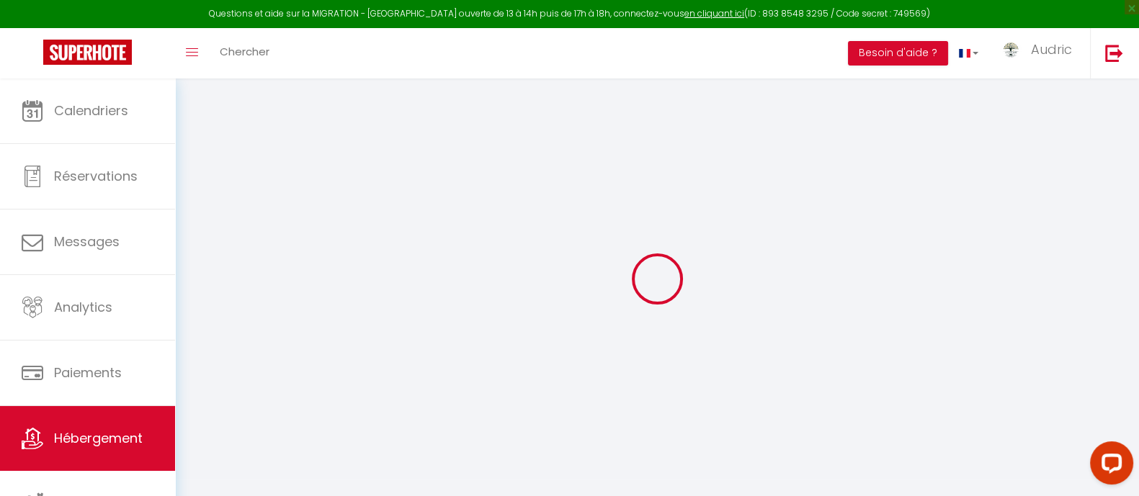
select select
checkbox input "false"
checkbox input "true"
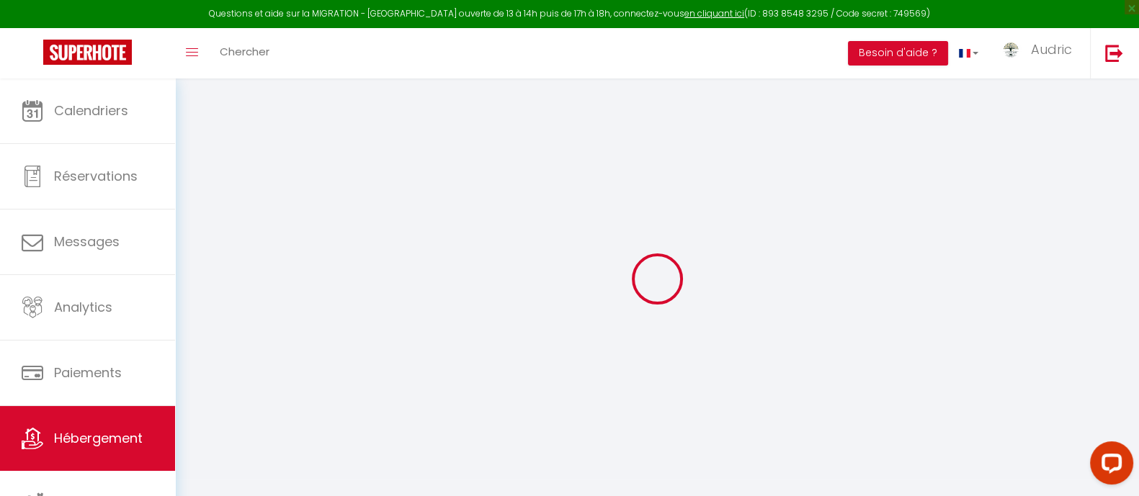
checkbox input "false"
checkbox input "true"
select select
checkbox input "false"
checkbox input "true"
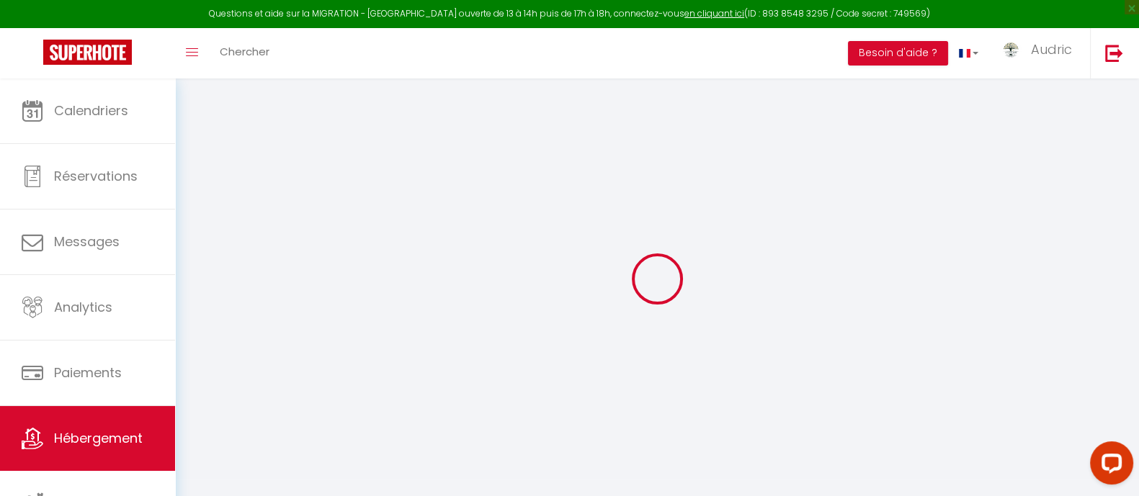
checkbox input "false"
checkbox input "true"
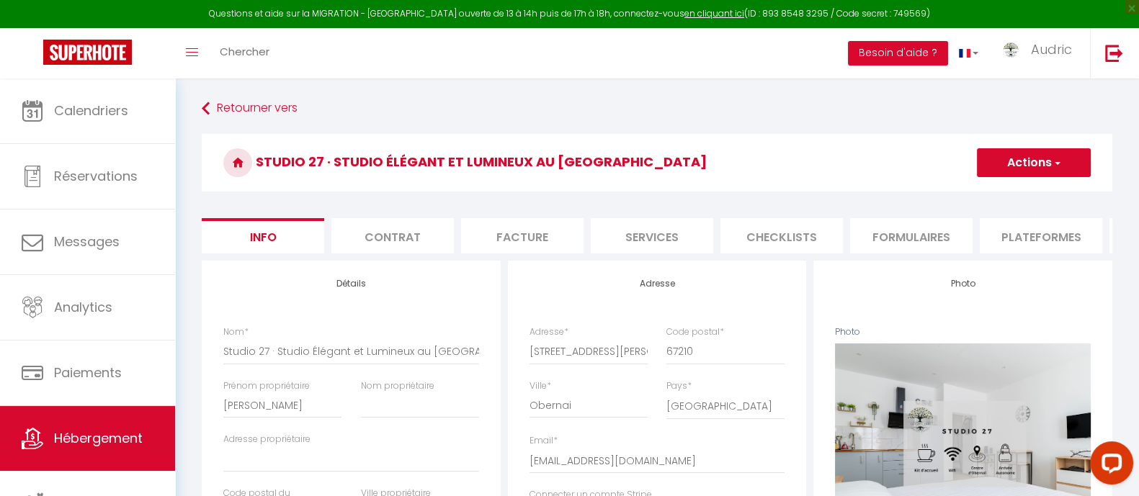
select select
checkbox input "false"
checkbox input "true"
checkbox input "false"
checkbox input "true"
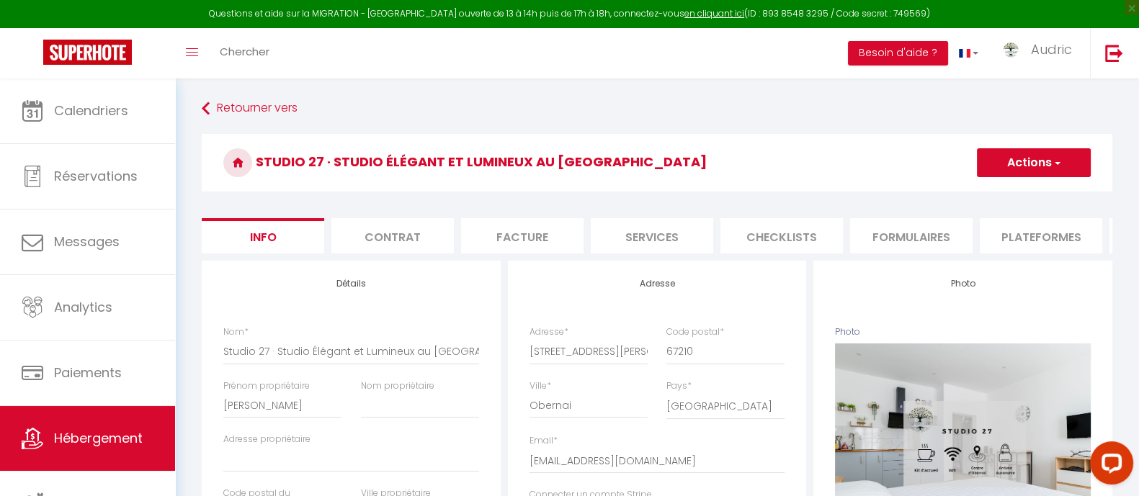
drag, startPoint x: 633, startPoint y: 234, endPoint x: 641, endPoint y: 233, distance: 8.0
click at [633, 233] on li "Services" at bounding box center [652, 235] width 122 height 35
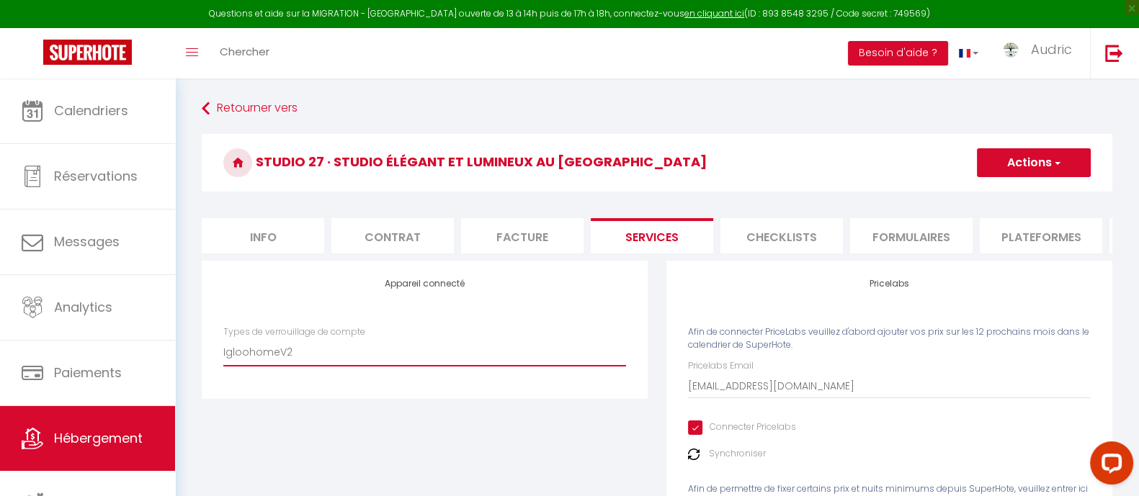
click at [418, 352] on select "SuperCheckin Igloohome IgloohomeV2 Nuki" at bounding box center [424, 352] width 403 height 27
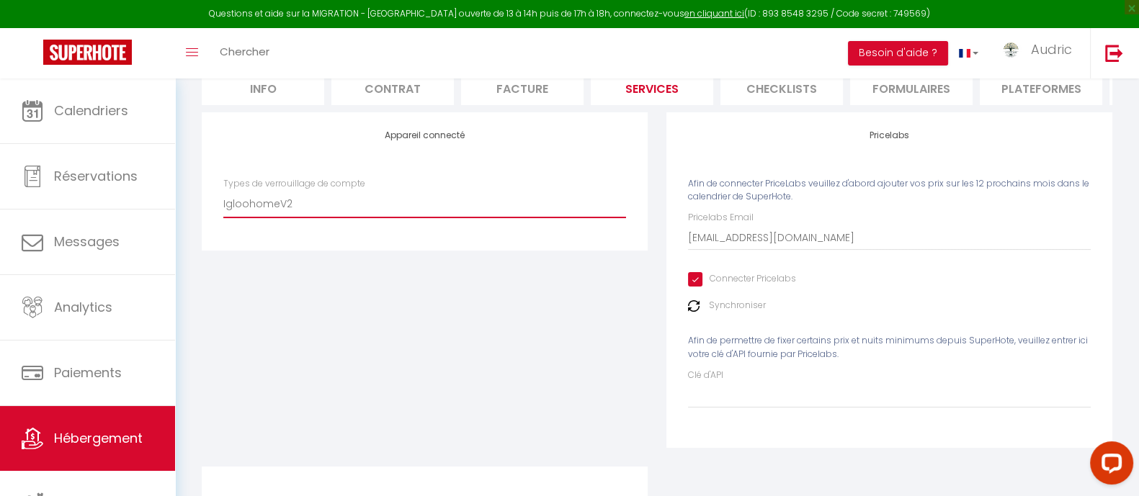
scroll to position [150, 0]
drag, startPoint x: 480, startPoint y: 212, endPoint x: 472, endPoint y: 214, distance: 8.2
click at [480, 212] on select "SuperCheckin Igloohome IgloohomeV2 Nuki" at bounding box center [424, 202] width 403 height 27
click at [223, 202] on select "SuperCheckin Igloohome IgloohomeV2 Nuki" at bounding box center [424, 202] width 403 height 27
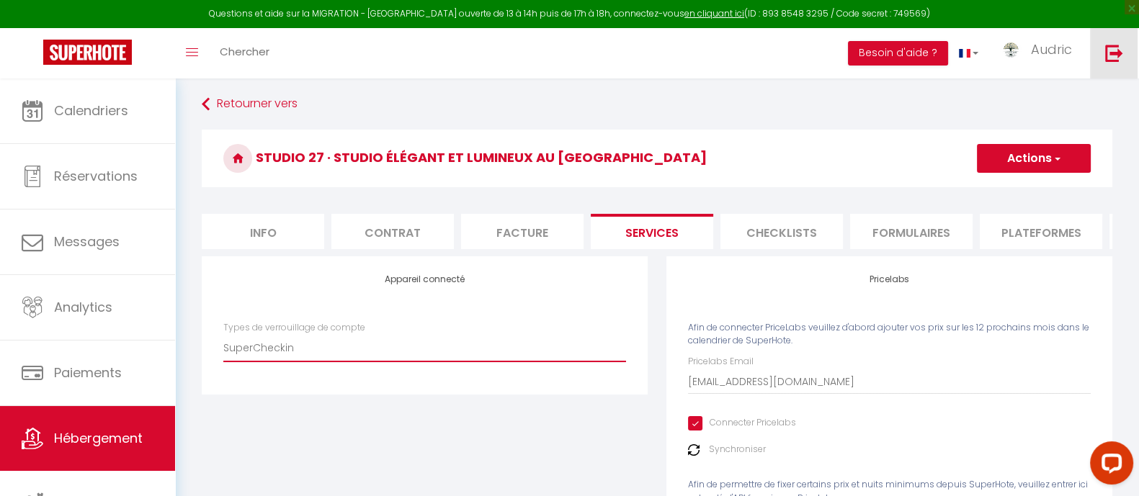
scroll to position [4, 0]
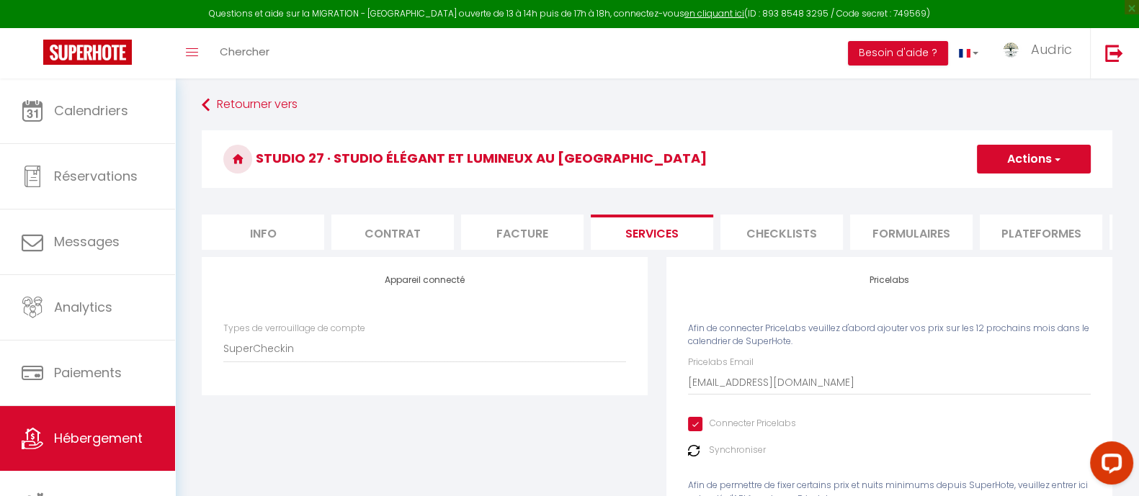
click at [1037, 148] on button "Actions" at bounding box center [1034, 159] width 114 height 29
click at [1008, 180] on ul "Enregistrer" at bounding box center [1032, 190] width 115 height 27
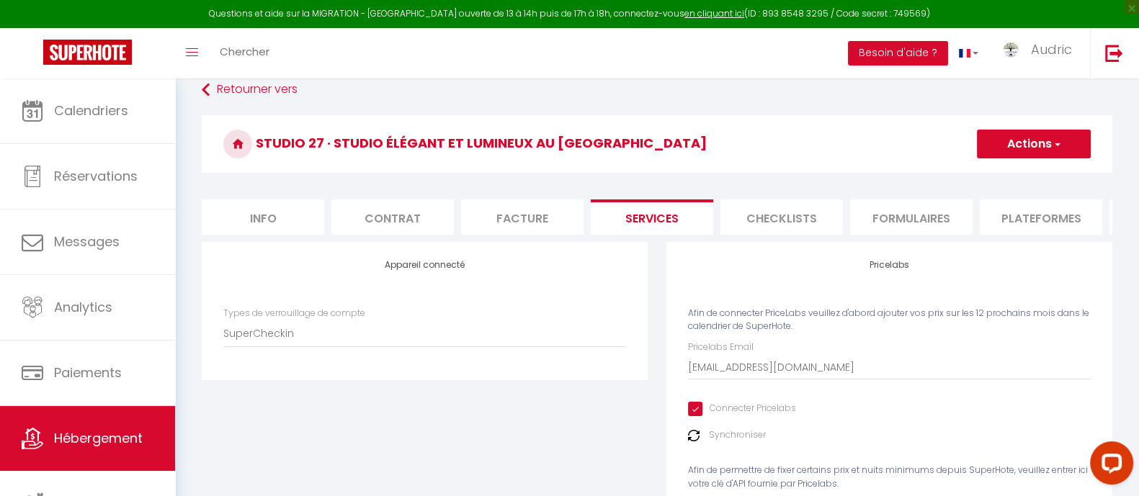
scroll to position [0, 0]
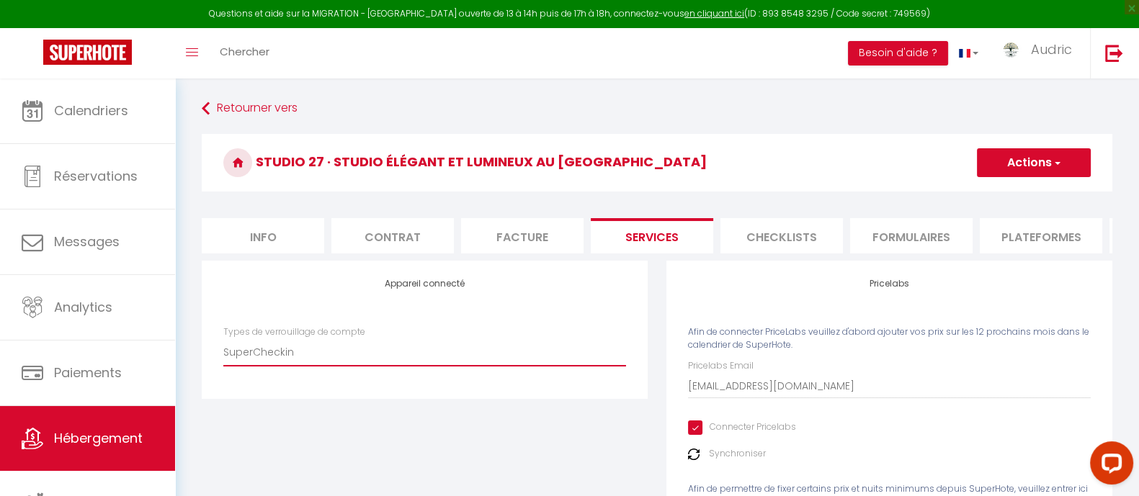
click at [277, 356] on select "SuperCheckin Igloohome IgloohomeV2 Nuki" at bounding box center [424, 352] width 403 height 27
select select "IgloohomeV2"
click at [223, 352] on select "SuperCheckin Igloohome IgloohomeV2 Nuki" at bounding box center [424, 352] width 403 height 27
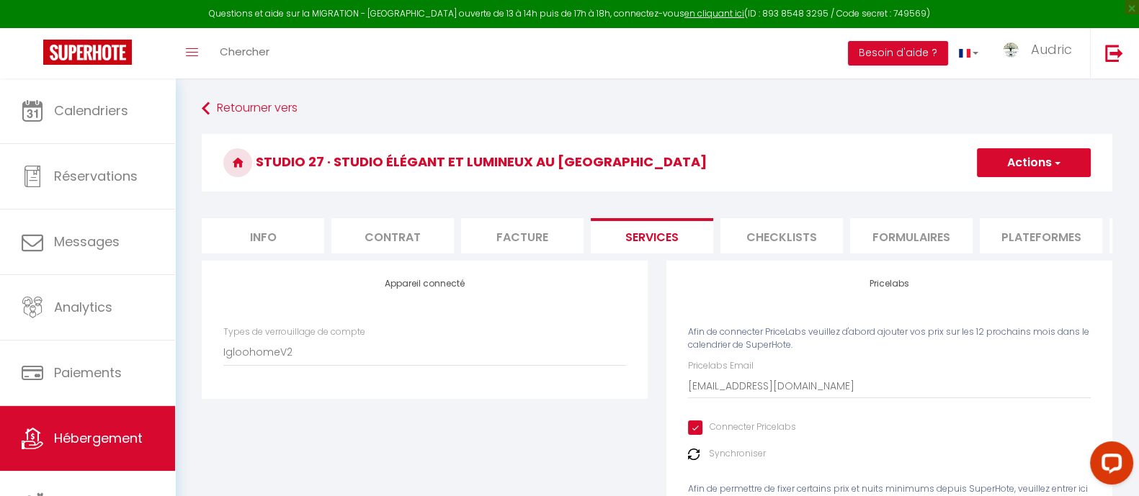
click at [1056, 161] on span "button" at bounding box center [1056, 163] width 9 height 14
click at [1007, 200] on link "Enregistrer" at bounding box center [1033, 194] width 114 height 19
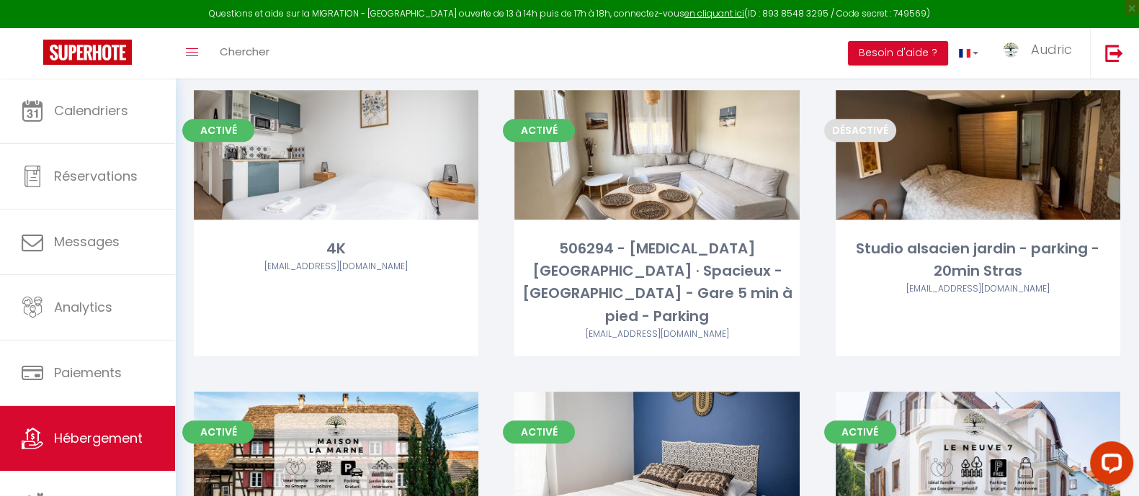
scroll to position [1826, 0]
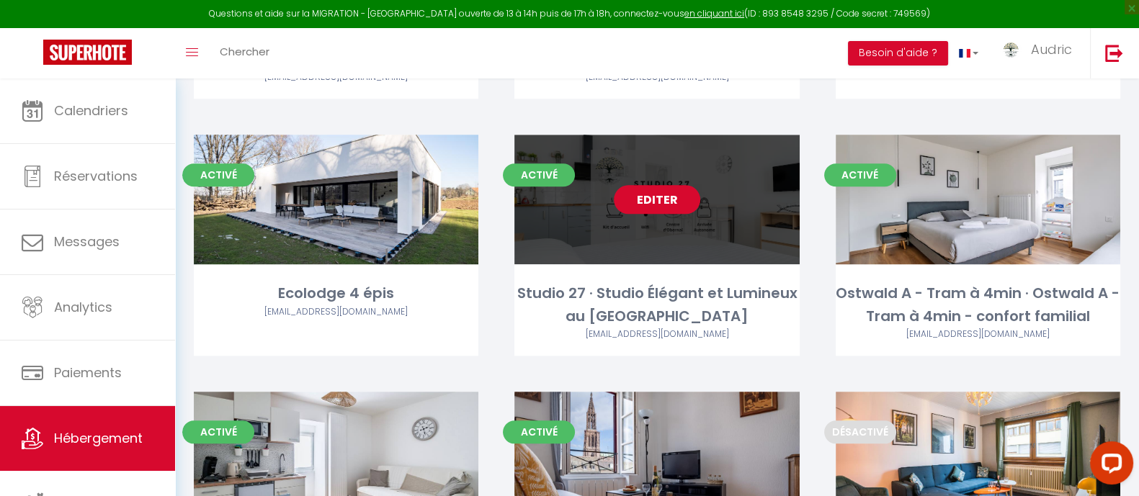
click at [648, 185] on link "Editer" at bounding box center [657, 199] width 86 height 29
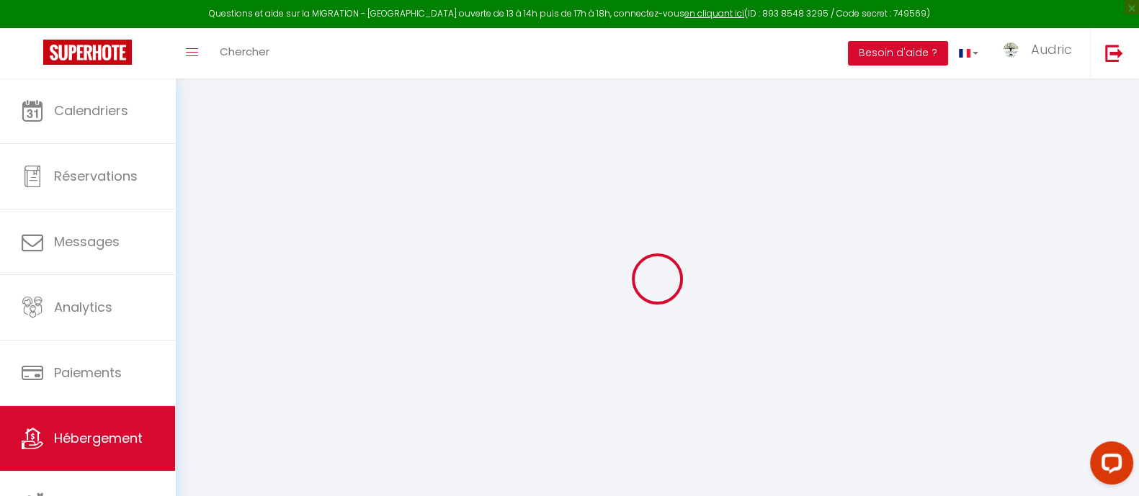
select select "IgloohomeV2"
type input "[EMAIL_ADDRESS][DOMAIN_NAME]"
checkbox input "true"
select select
checkbox input "false"
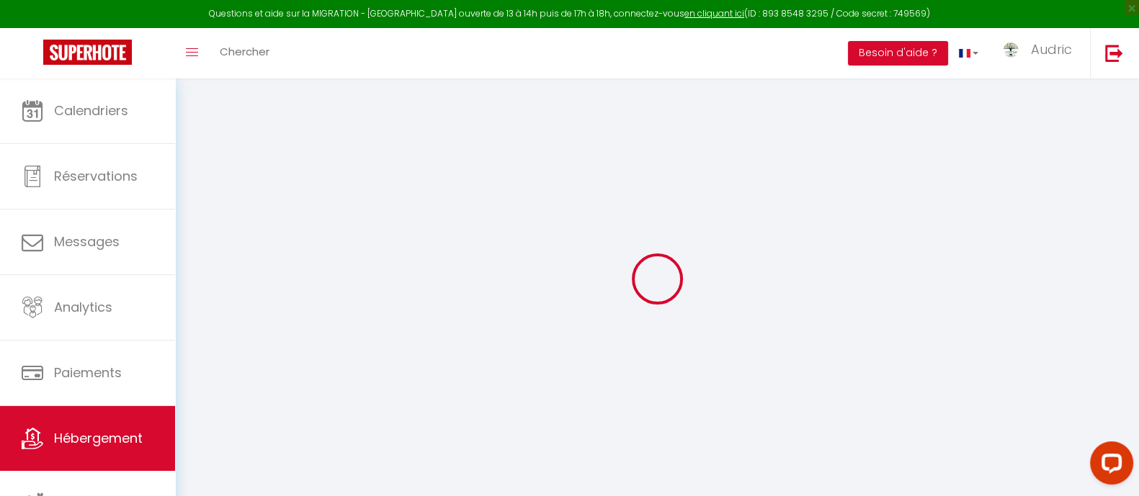
checkbox input "true"
checkbox input "false"
checkbox input "true"
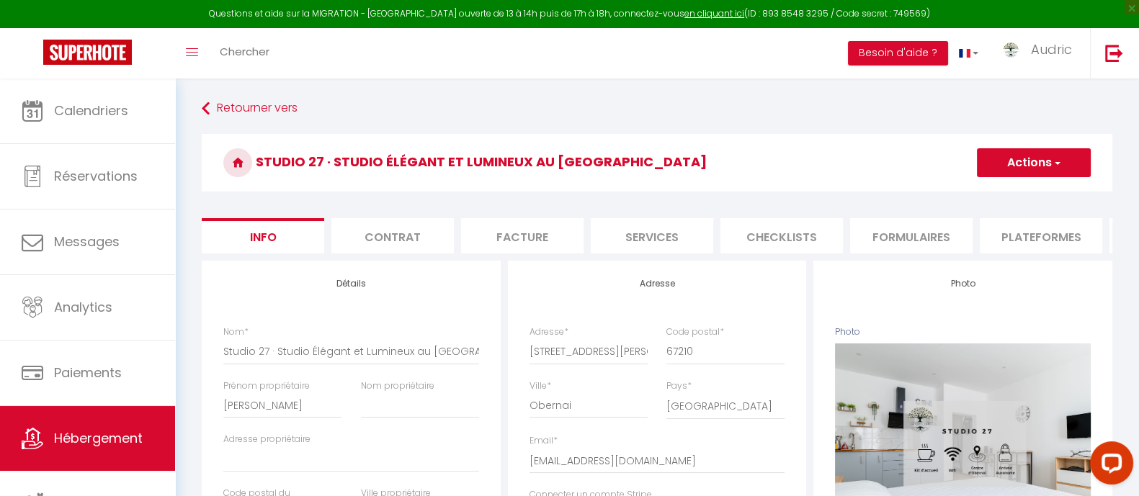
select select
checkbox input "false"
checkbox input "true"
checkbox input "false"
checkbox input "true"
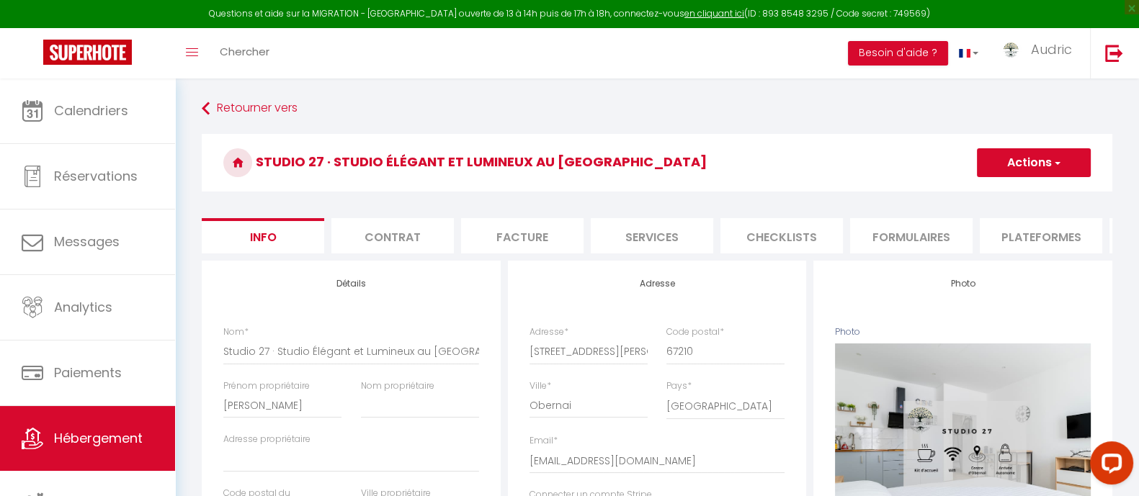
click at [648, 233] on li "Services" at bounding box center [652, 235] width 122 height 35
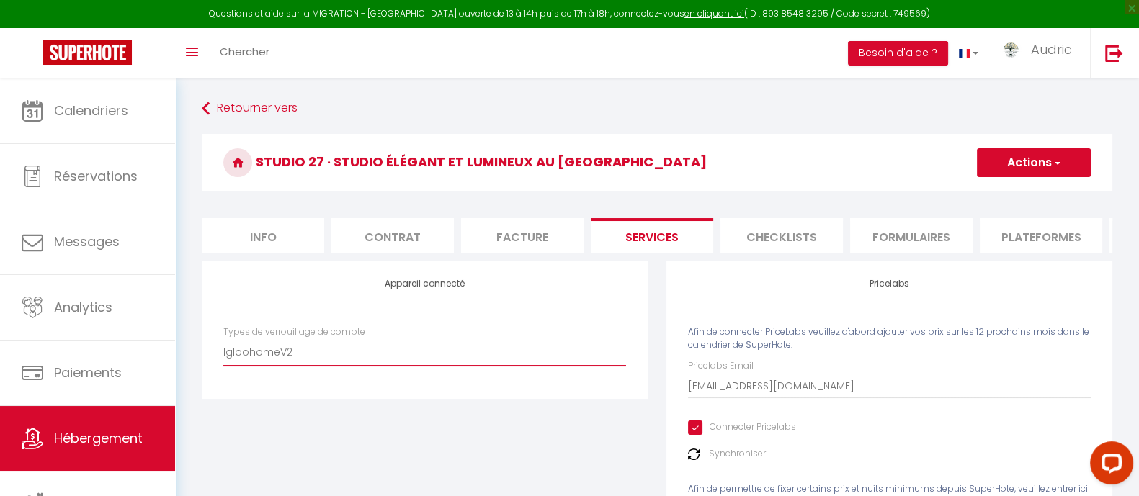
drag, startPoint x: 301, startPoint y: 376, endPoint x: 310, endPoint y: 369, distance: 11.3
click at [300, 366] on select "SuperCheckin IgloohomeV2 Nuki" at bounding box center [424, 352] width 403 height 27
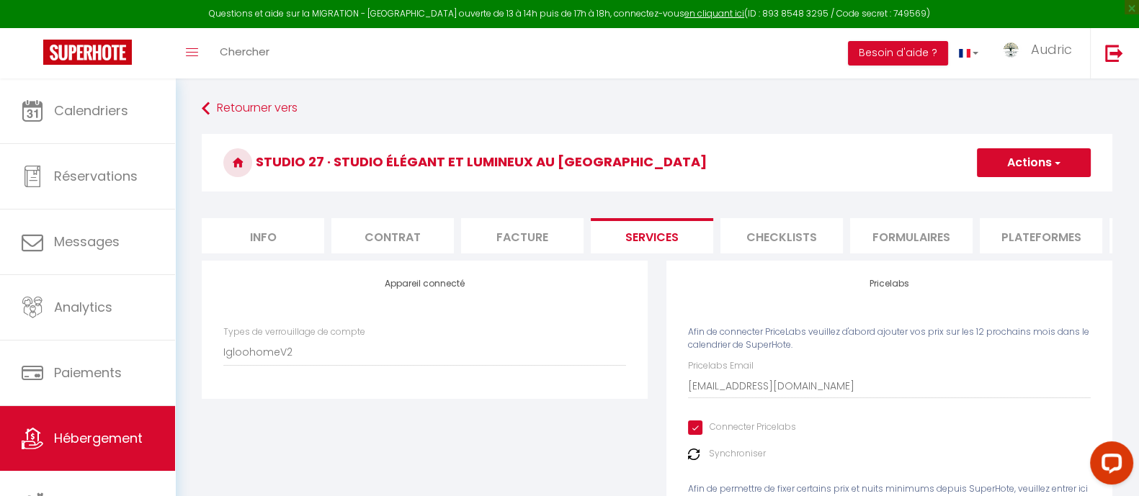
drag, startPoint x: 647, startPoint y: 318, endPoint x: 684, endPoint y: 290, distance: 46.4
click at [647, 315] on div "Appareil connecté Types de verrouillage de compte SuperCheckin IgloohomeV2 Nuki" at bounding box center [425, 330] width 446 height 138
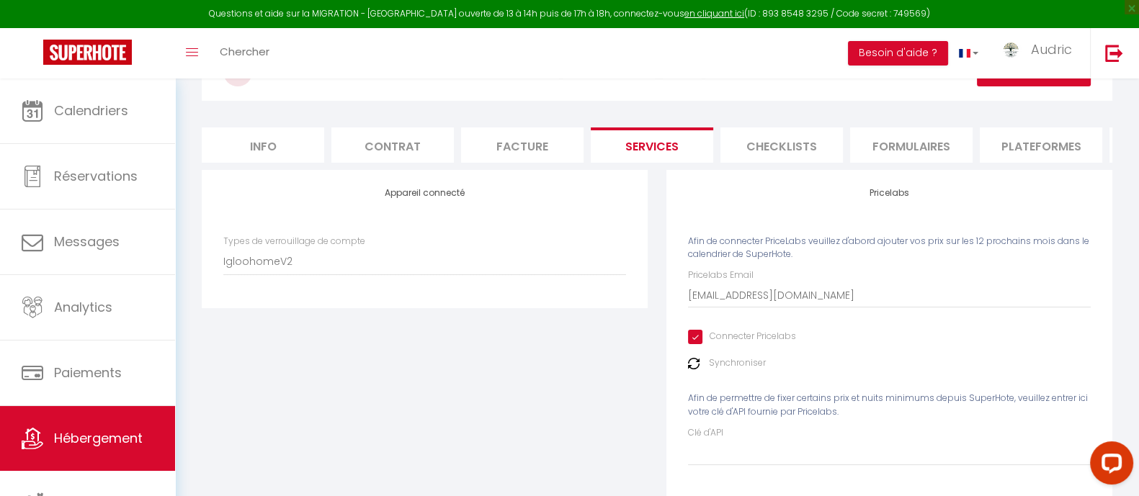
scroll to position [89, 0]
click at [264, 149] on li "Info" at bounding box center [263, 146] width 122 height 35
select select
checkbox input "false"
checkbox input "true"
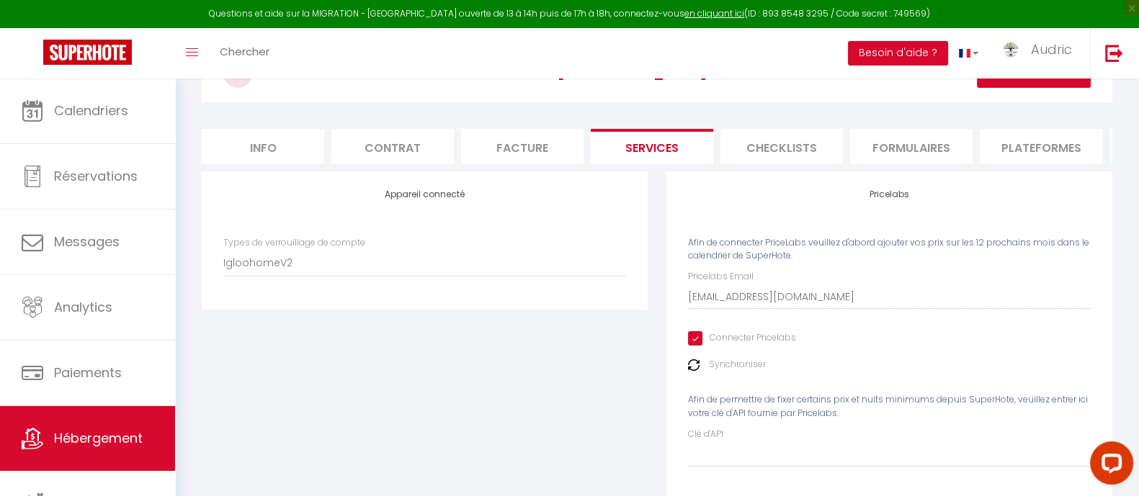
checkbox input "false"
checkbox input "true"
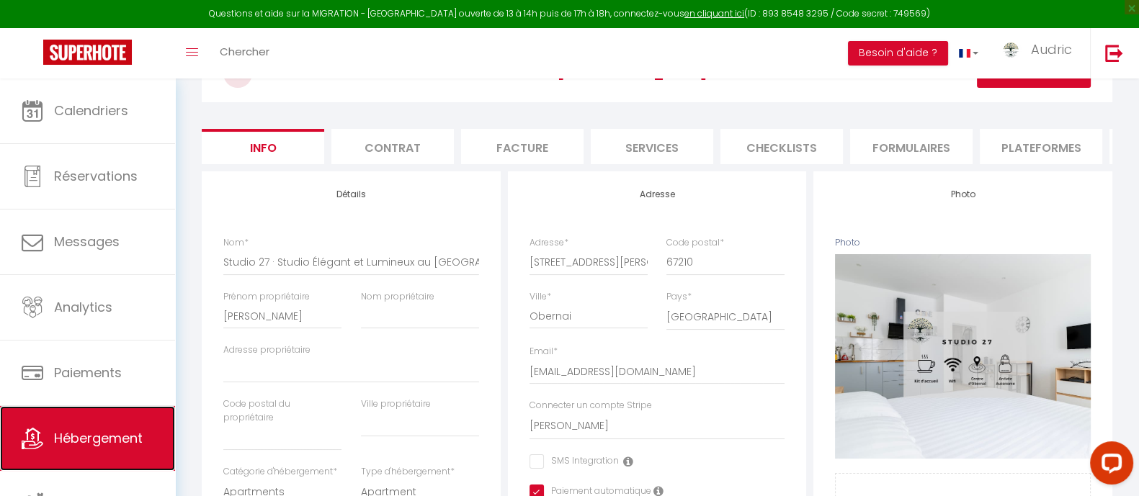
click at [89, 447] on link "Hébergement" at bounding box center [87, 438] width 175 height 65
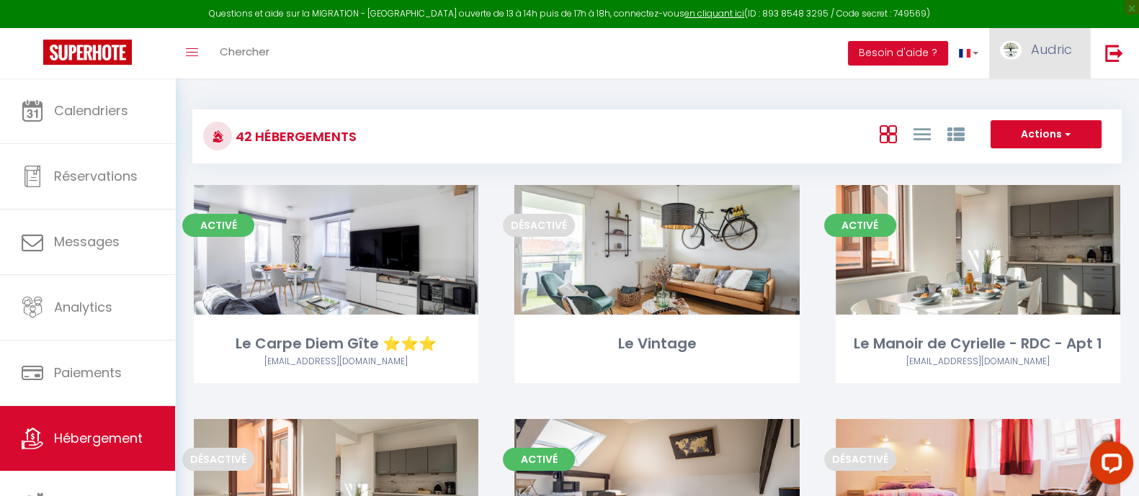
click at [1073, 51] on link "Audric" at bounding box center [1039, 53] width 101 height 50
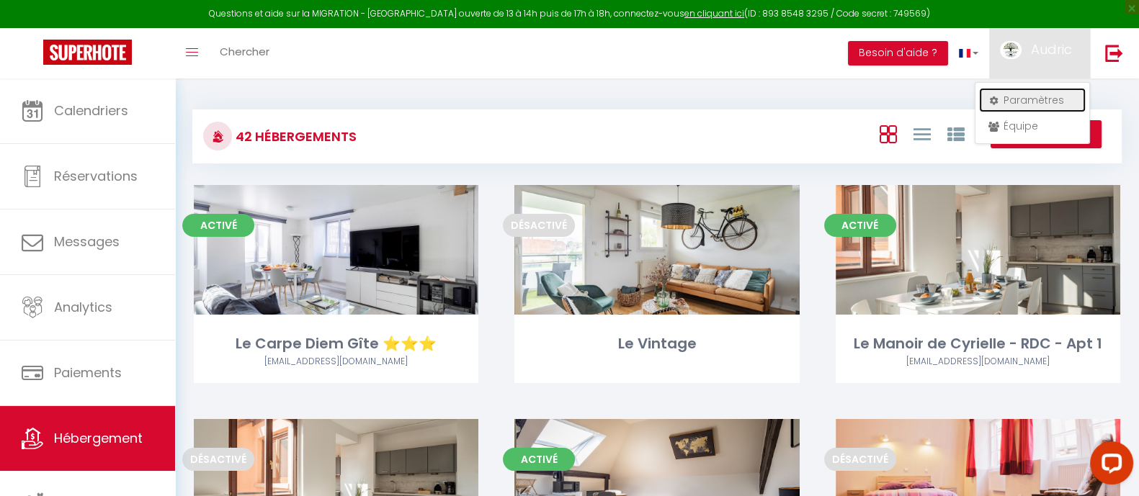
click at [1035, 99] on link "Paramètres" at bounding box center [1032, 100] width 107 height 24
select select "28"
select select "fr"
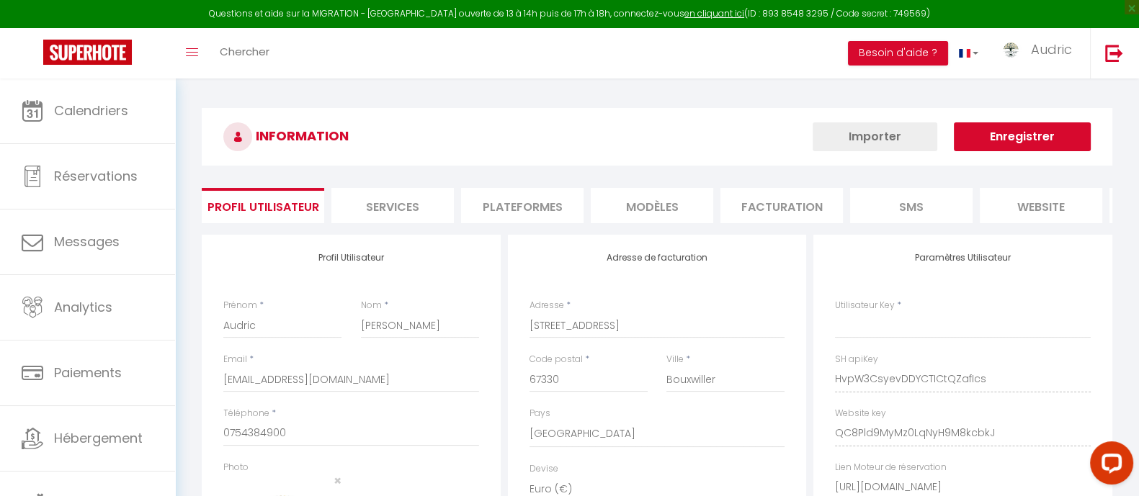
type input "HvpW3CsyevDDYCTICtQZafIcs"
type input "QC8Pld9MyMz0LqNyH9M8kcbkJ"
type input "[URL][DOMAIN_NAME]"
select select "fr"
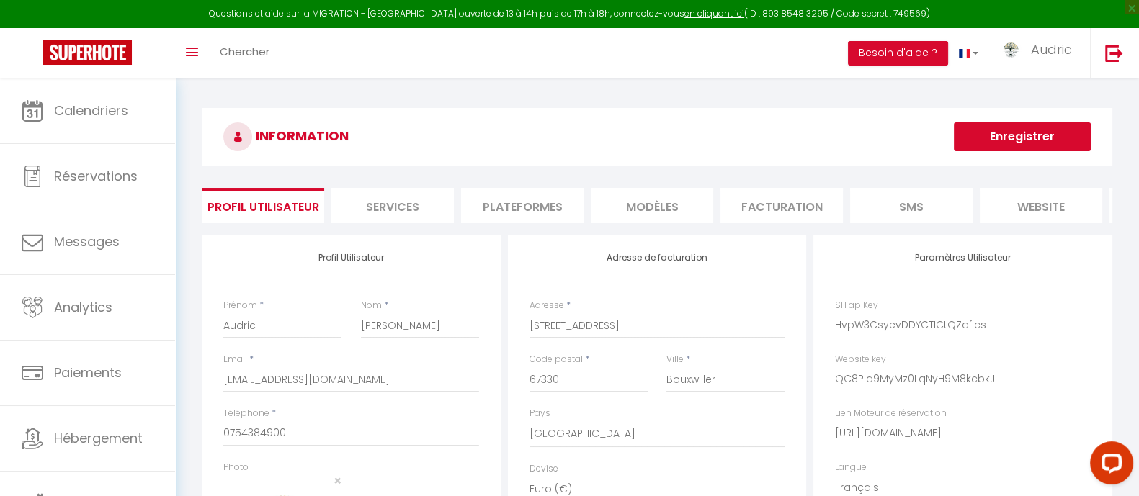
click at [530, 211] on li "Plateformes" at bounding box center [522, 205] width 122 height 35
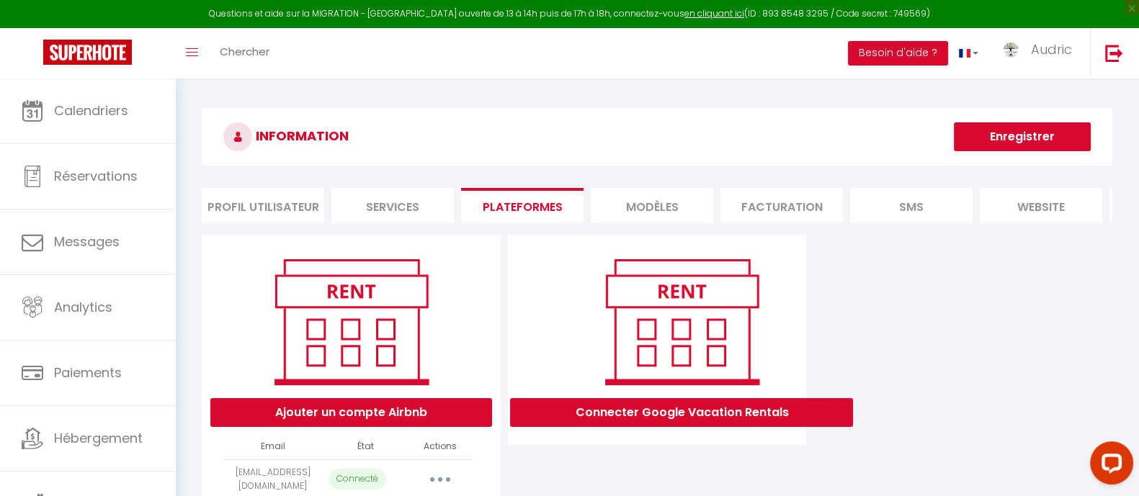
click at [389, 203] on li "Services" at bounding box center [392, 205] width 122 height 35
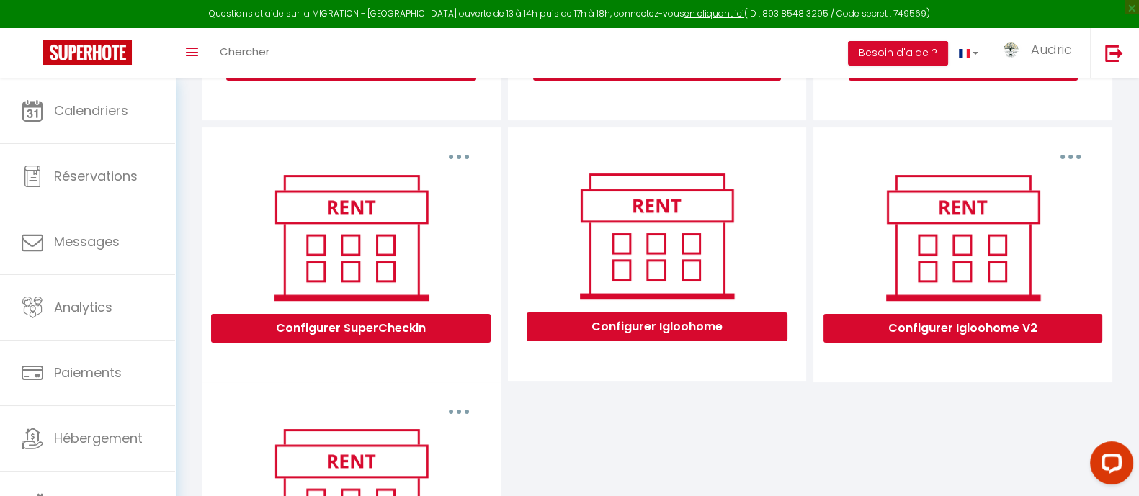
scroll to position [335, 0]
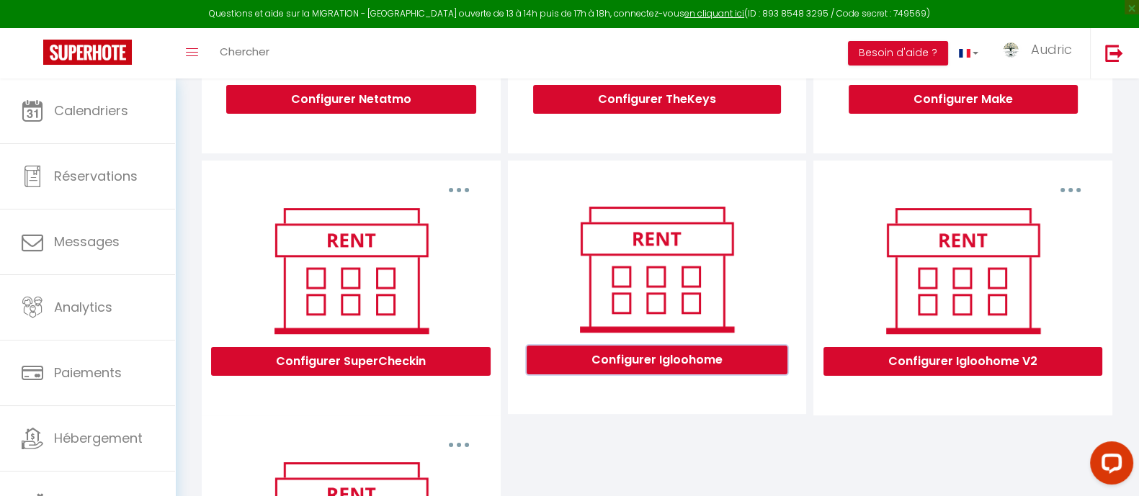
click at [643, 370] on button "Configurer Igloohome" at bounding box center [657, 360] width 261 height 29
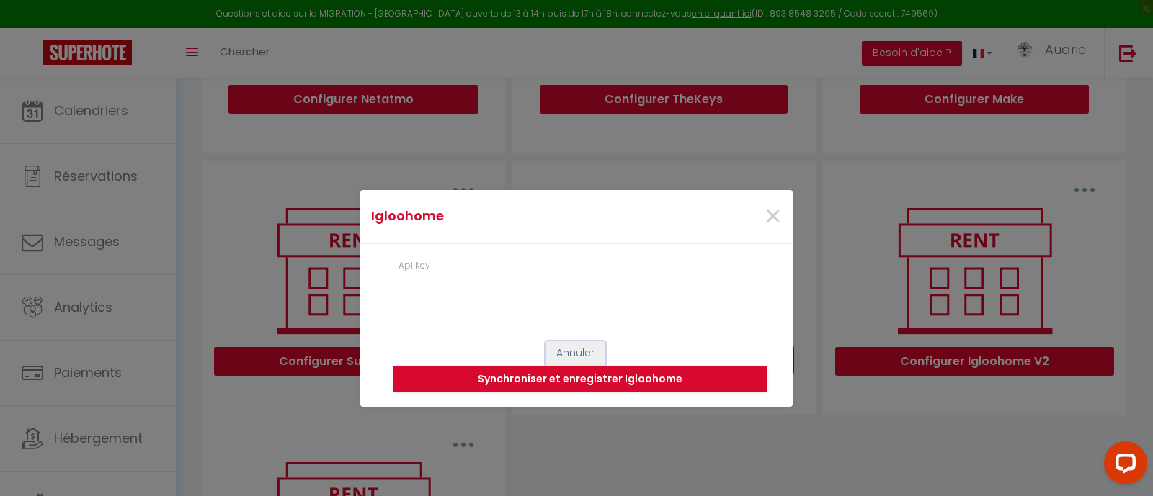
click at [583, 349] on button "Annuler" at bounding box center [575, 353] width 60 height 24
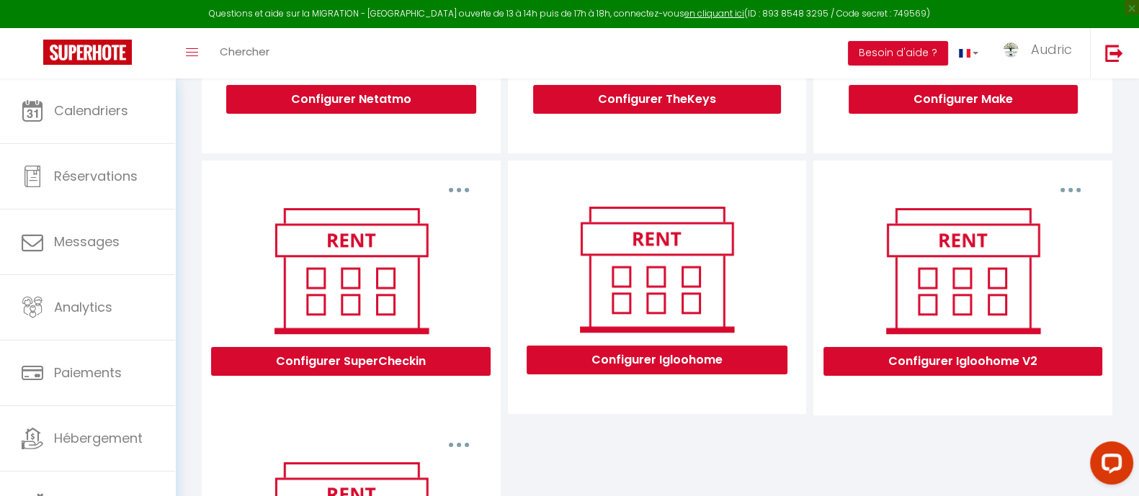
click at [1070, 194] on button "button" at bounding box center [1070, 190] width 40 height 23
drag, startPoint x: 807, startPoint y: 254, endPoint x: 353, endPoint y: 83, distance: 484.9
click at [789, 235] on div "Configurer Igloohome" at bounding box center [657, 288] width 306 height 255
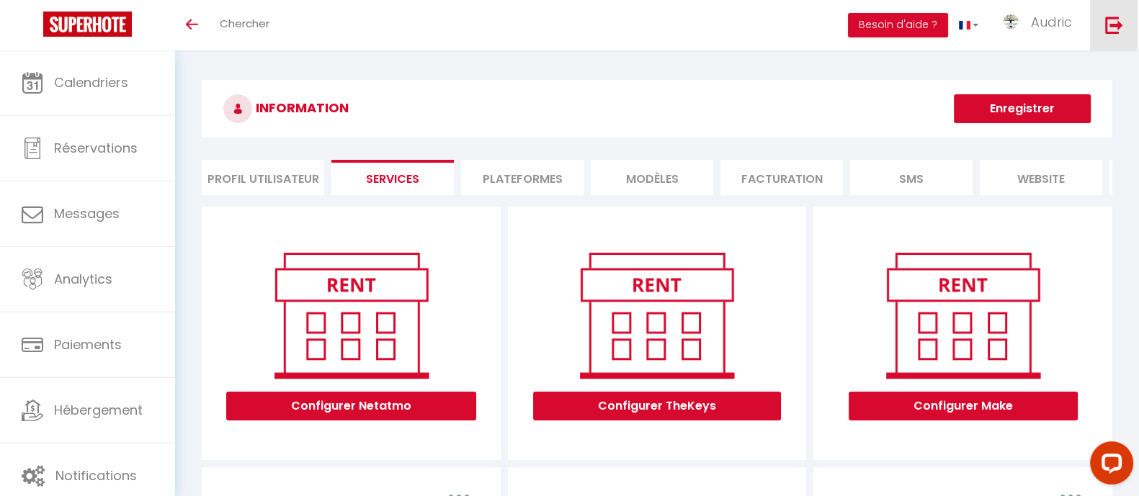
click at [1122, 30] on img at bounding box center [1114, 25] width 18 height 18
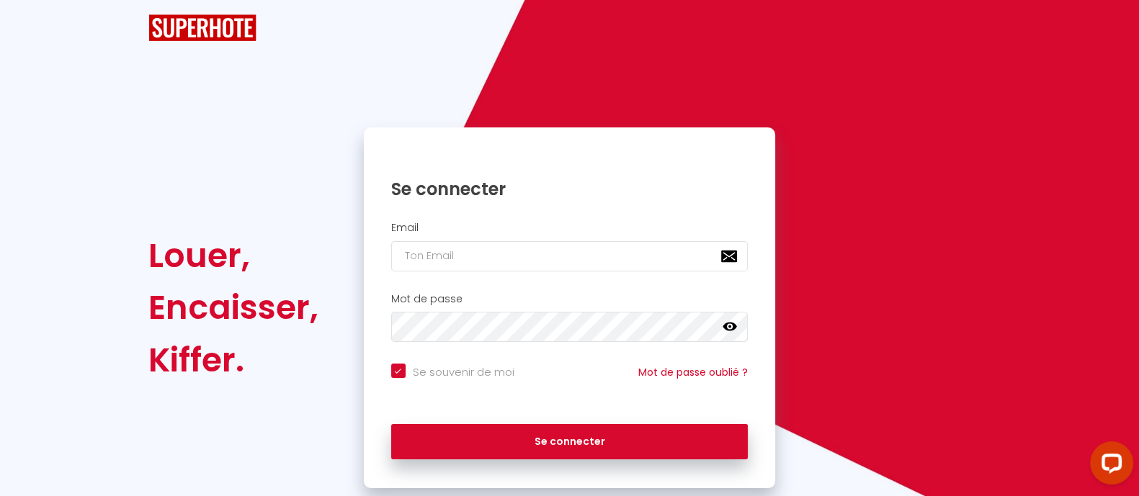
checkbox input "true"
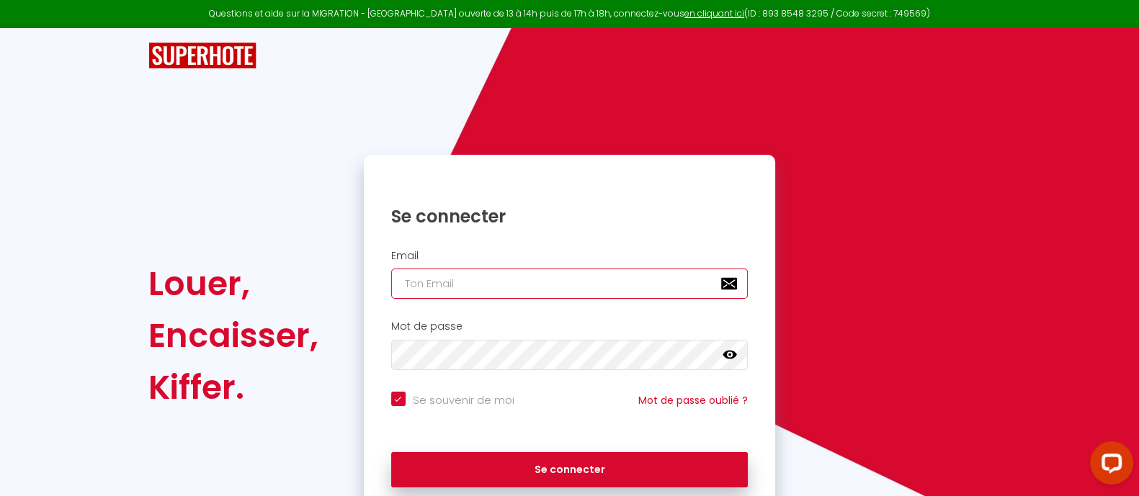
click at [461, 278] on input "email" at bounding box center [569, 284] width 357 height 30
type input "Défault"
checkbox input "true"
drag, startPoint x: 365, startPoint y: 294, endPoint x: 342, endPoint y: 295, distance: 23.1
click at [345, 295] on div "Louer, Encaisser, Kiffer. Se connecter Email Défault Mot de passe false Se souv…" at bounding box center [569, 336] width 862 height 362
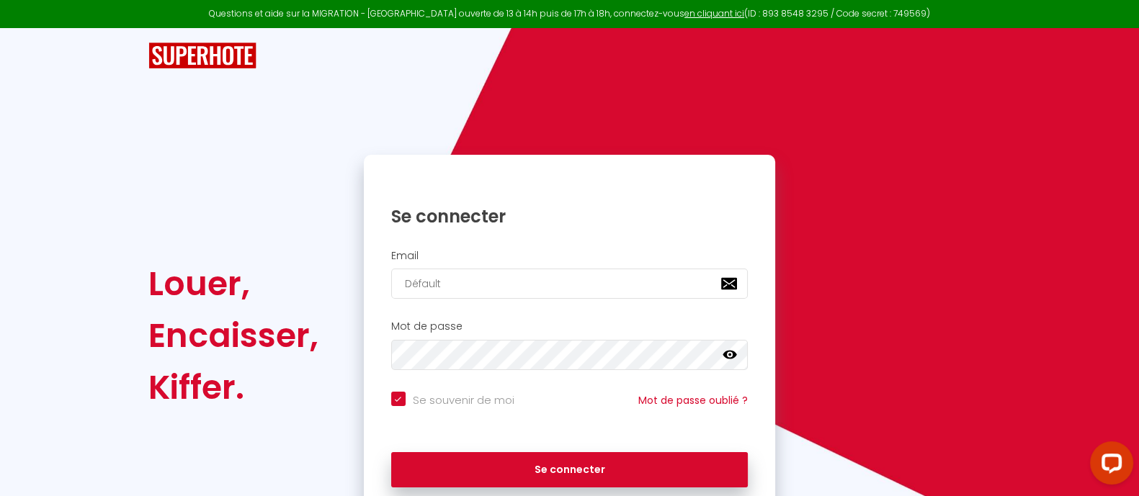
type input "[EMAIL_ADDRESS][DOMAIN_NAME]"
checkbox input "true"
type input "[EMAIL_ADDRESS][DOMAIN_NAME]"
click at [391, 452] on button "Se connecter" at bounding box center [569, 470] width 357 height 36
checkbox input "true"
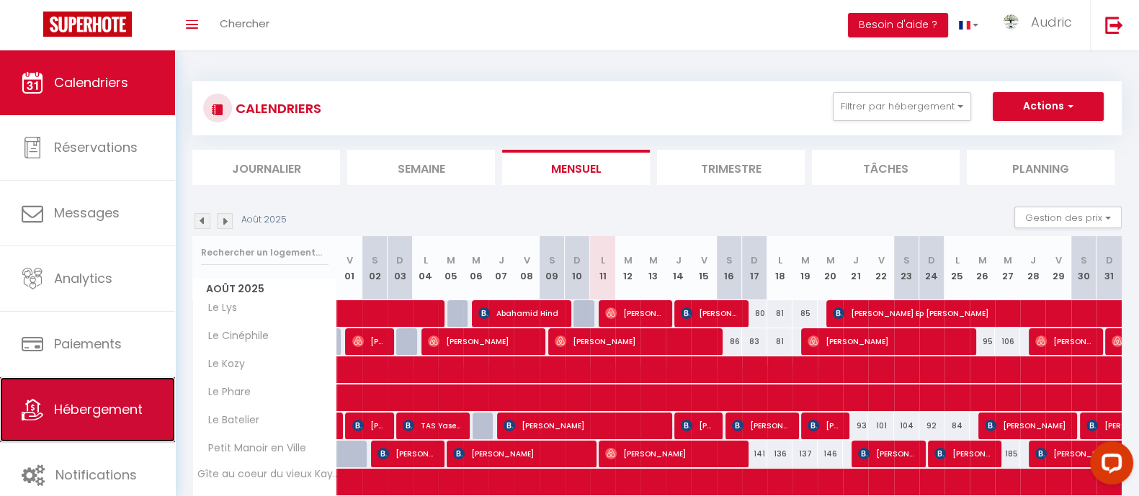
click at [65, 405] on span "Hébergement" at bounding box center [98, 410] width 89 height 18
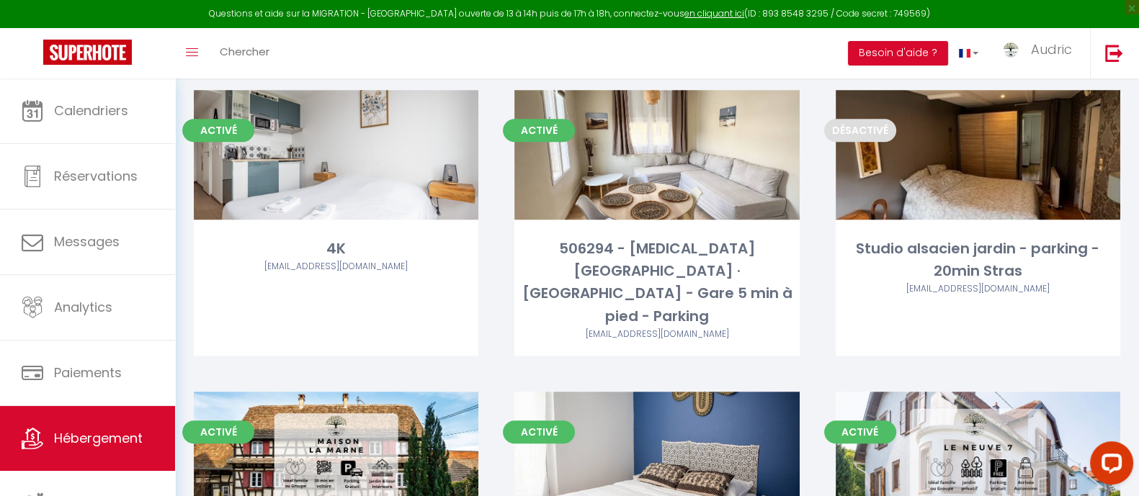
scroll to position [1826, 0]
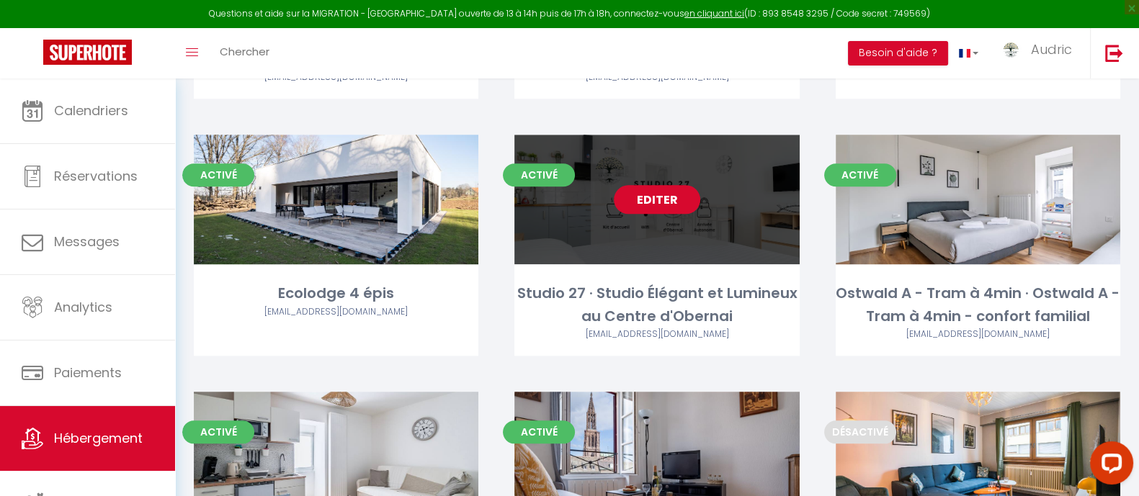
click at [686, 185] on link "Editer" at bounding box center [657, 199] width 86 height 29
click at [666, 185] on link "Editer" at bounding box center [657, 199] width 86 height 29
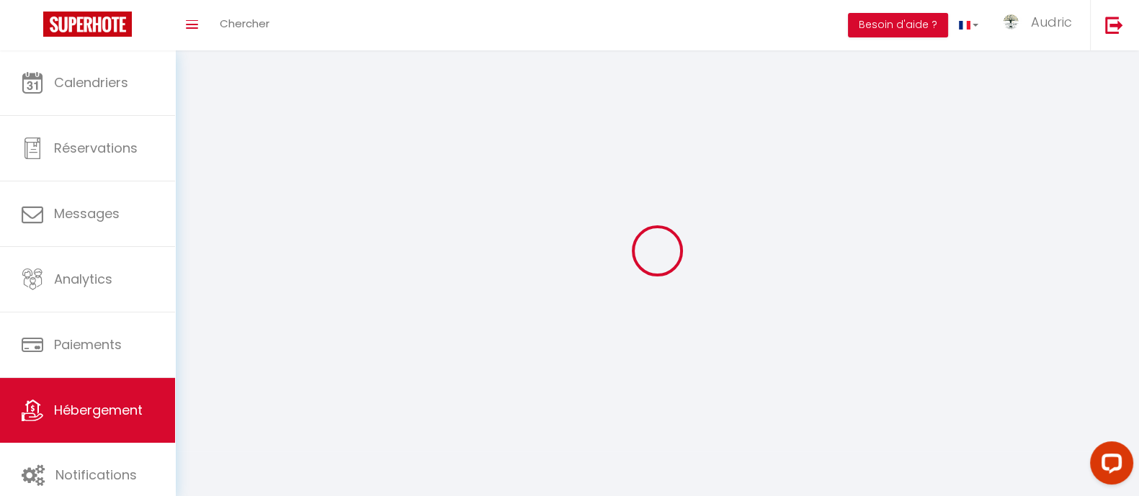
select select
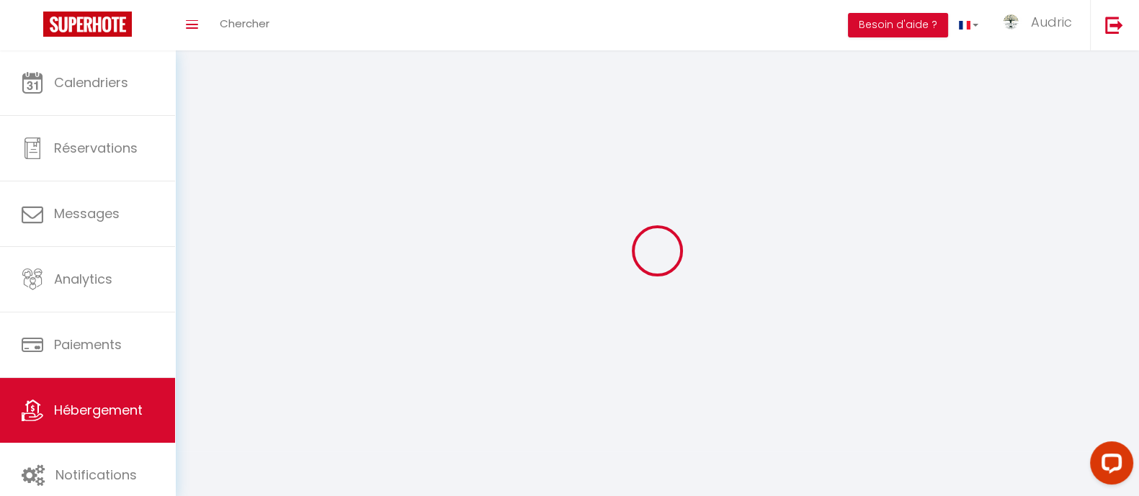
select select "1"
checkbox input "false"
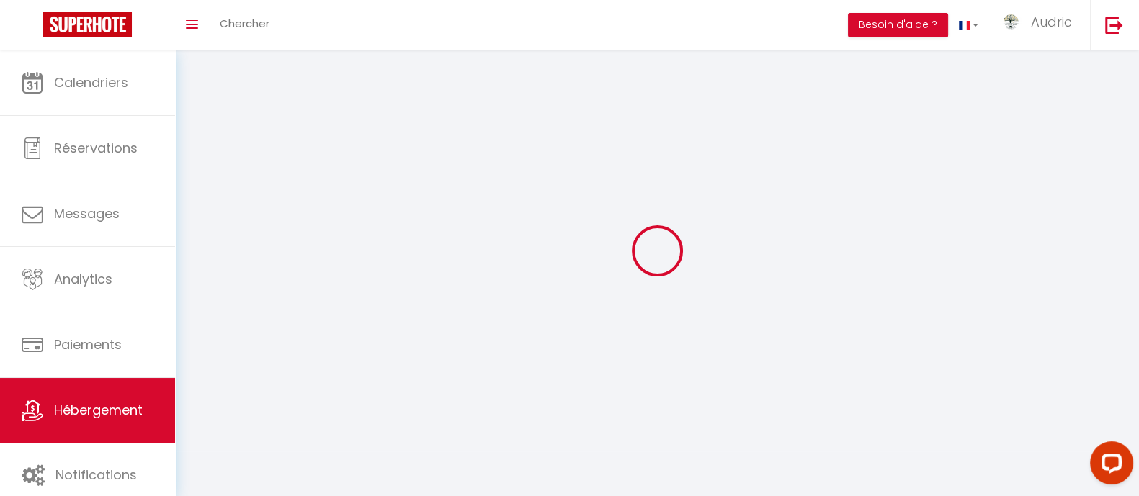
select select "28"
select select
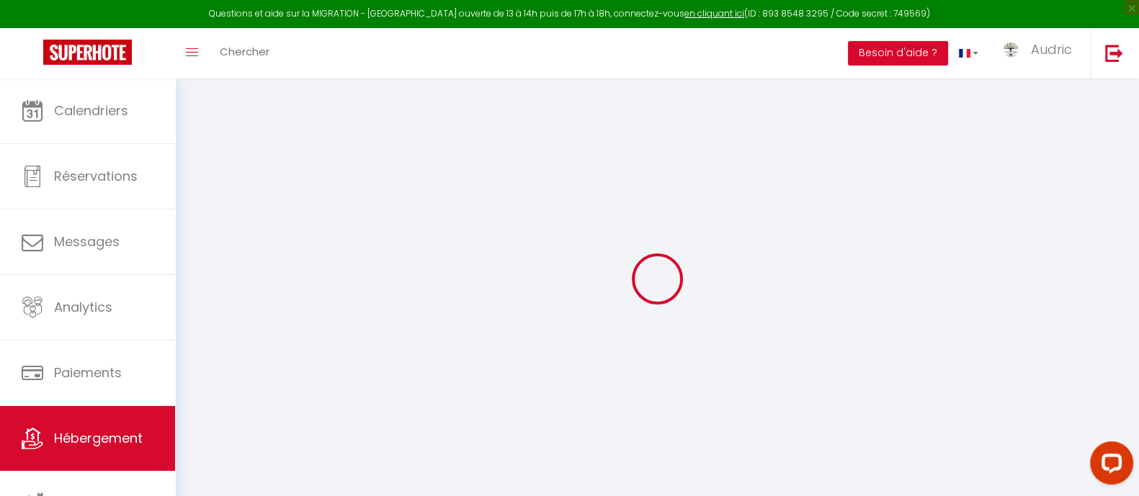
select select
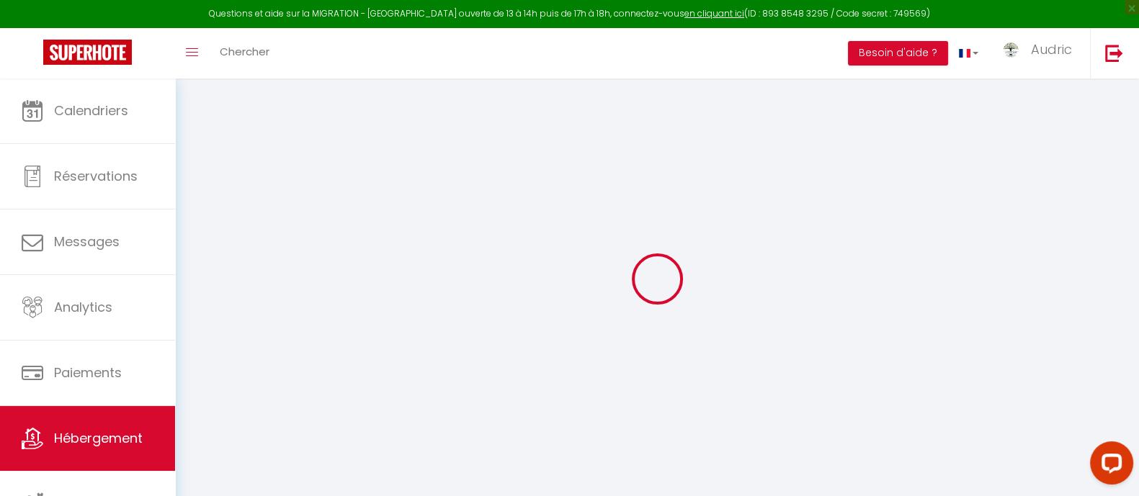
select select
checkbox input "false"
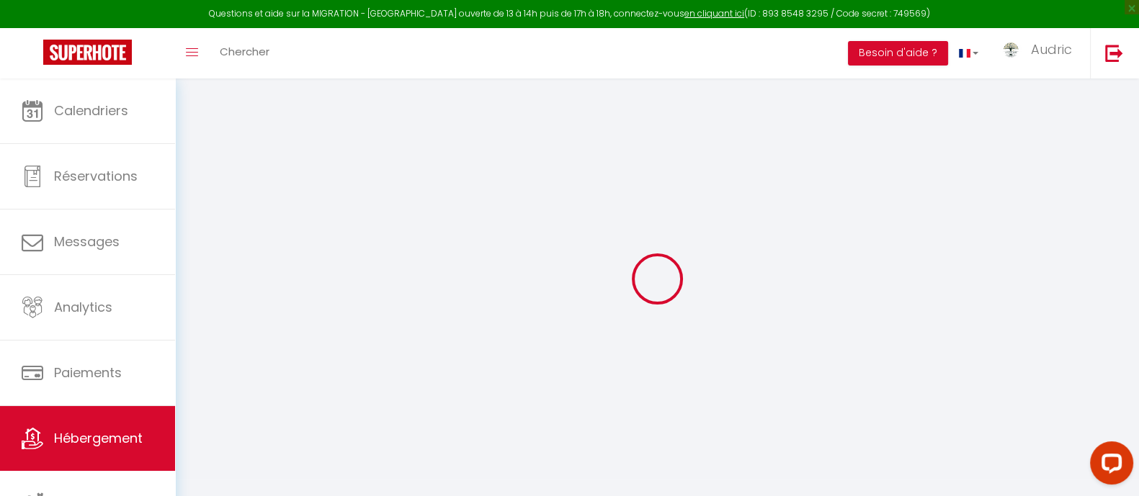
select select
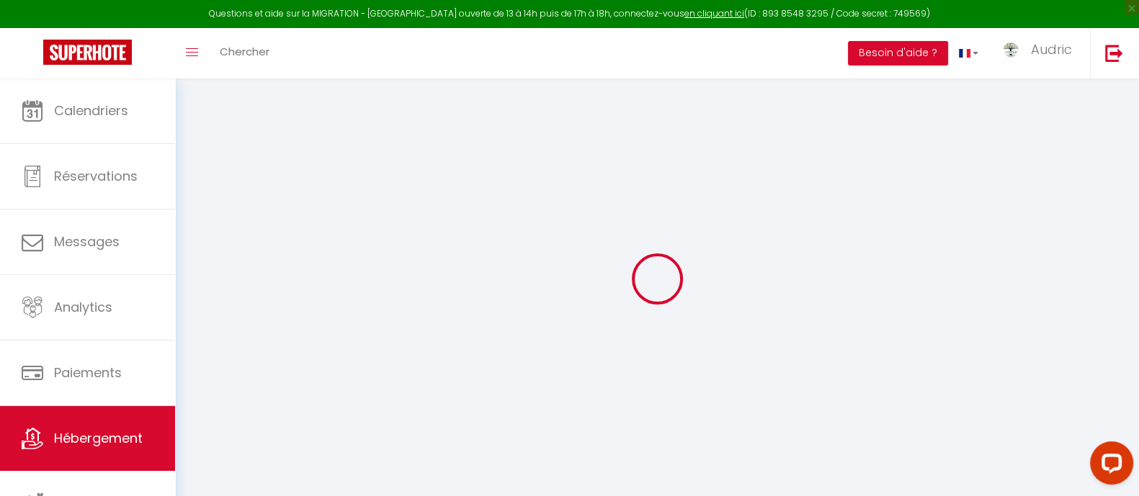
select select
checkbox input "false"
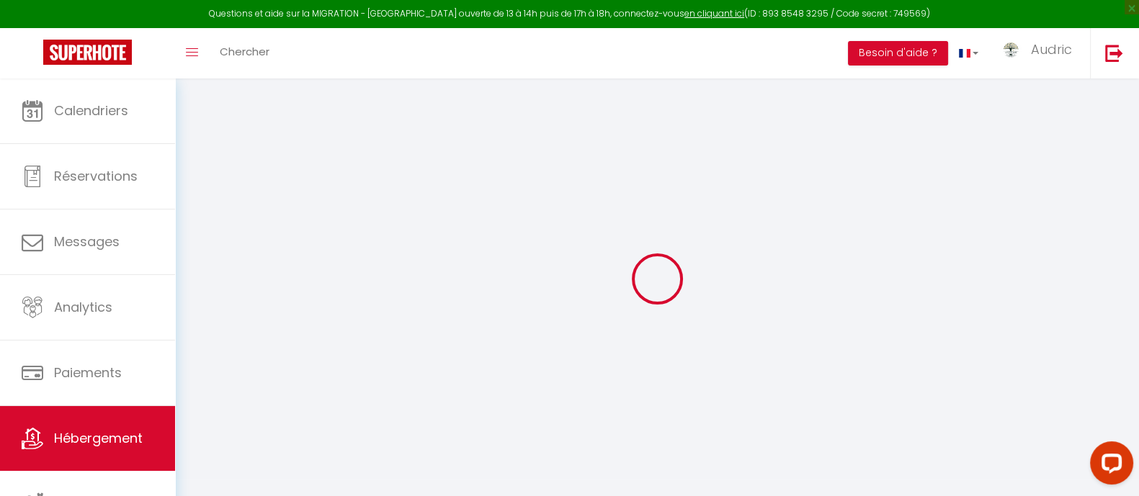
checkbox input "false"
select select
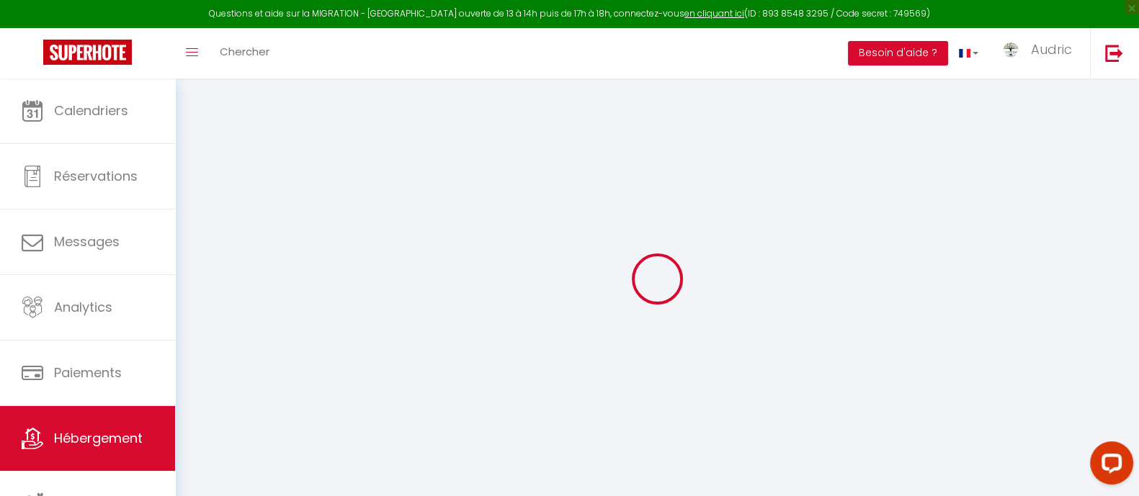
select select
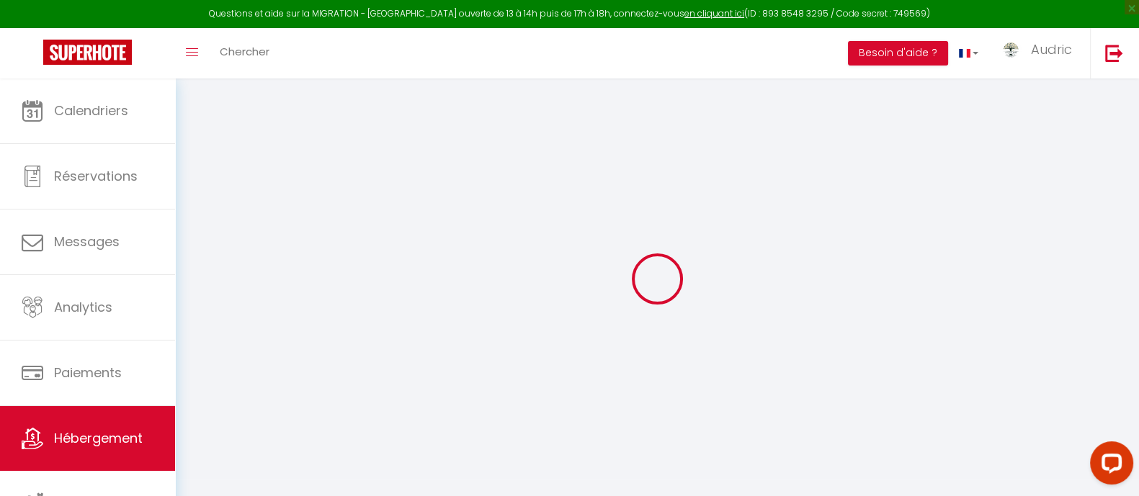
checkbox input "false"
select select
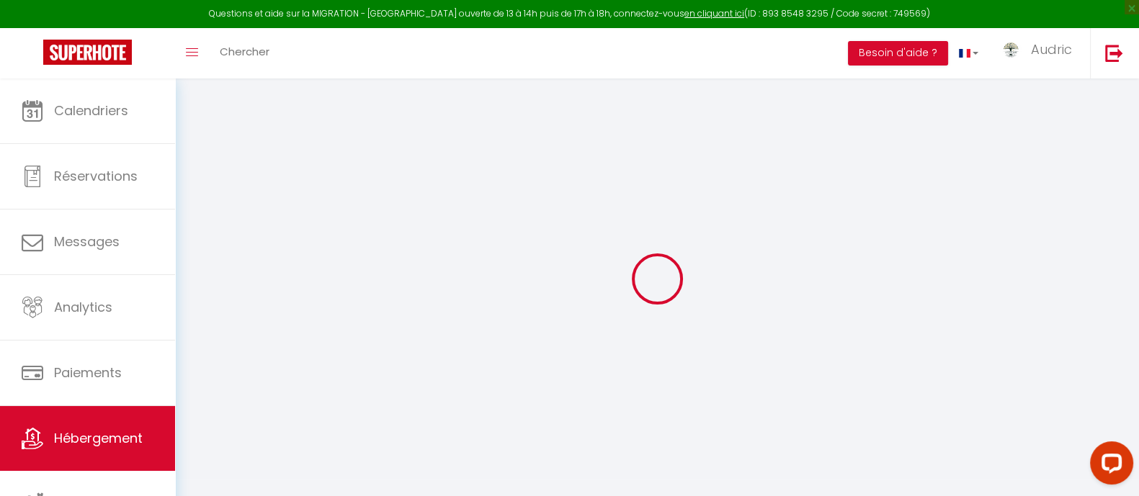
select select
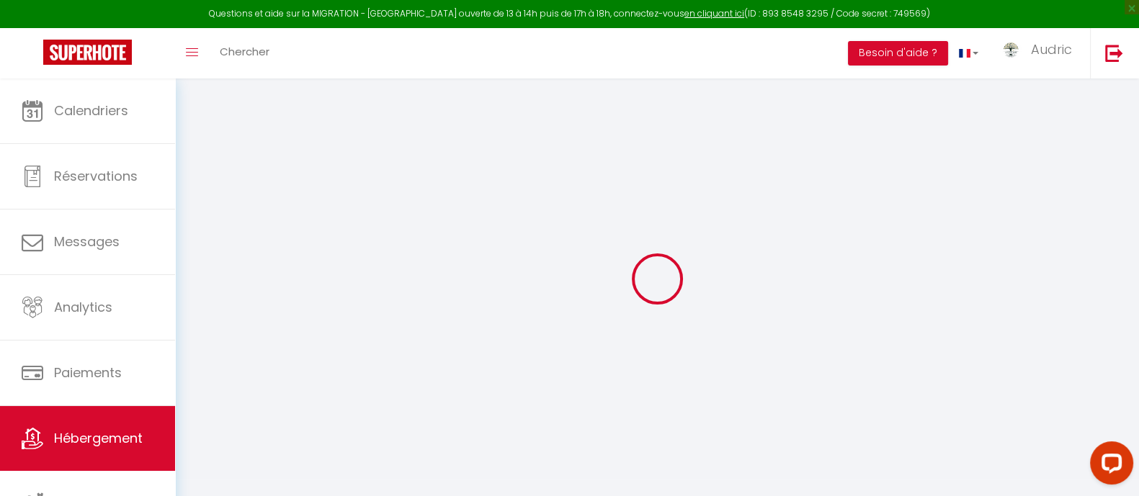
select select
checkbox input "false"
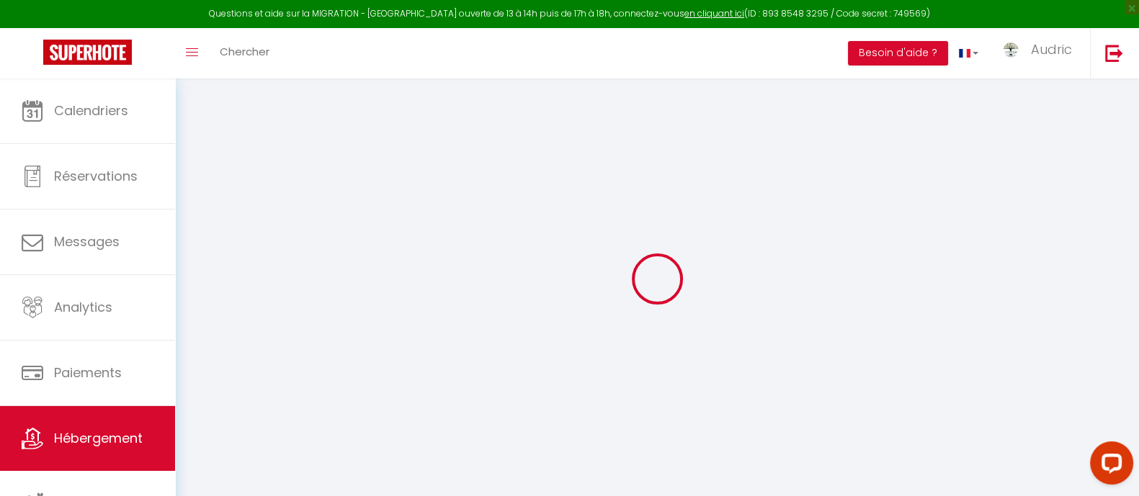
checkbox input "false"
select select
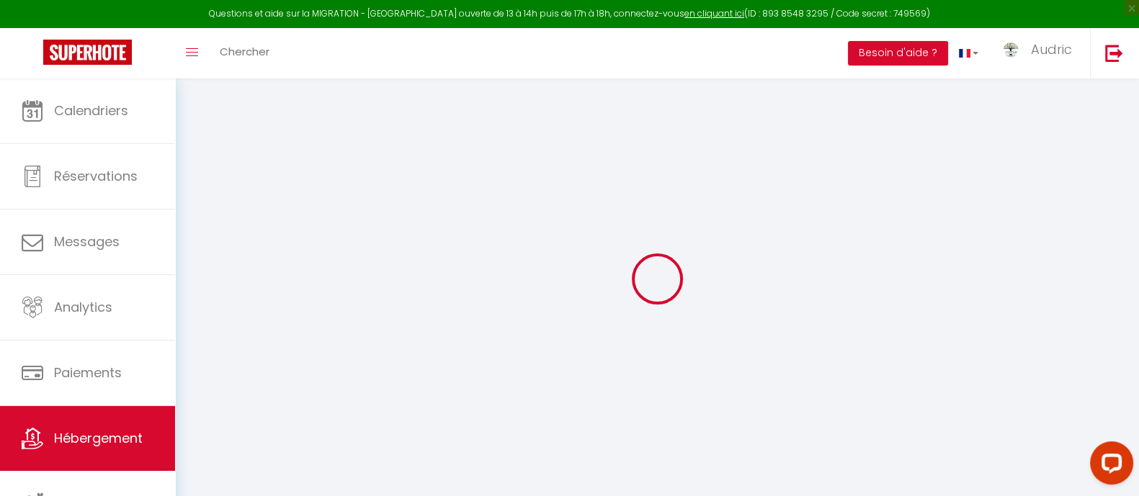
select select
checkbox input "false"
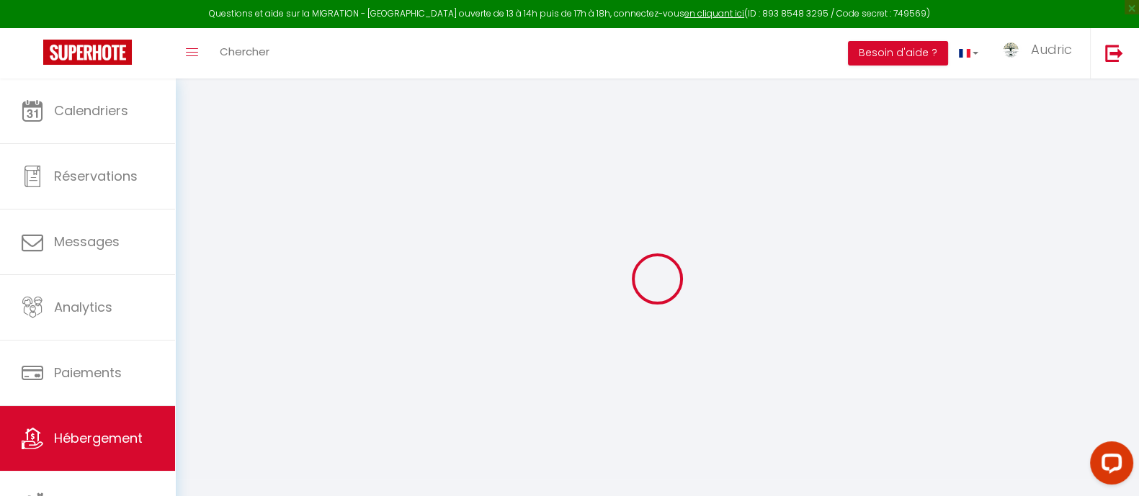
checkbox input "false"
select select
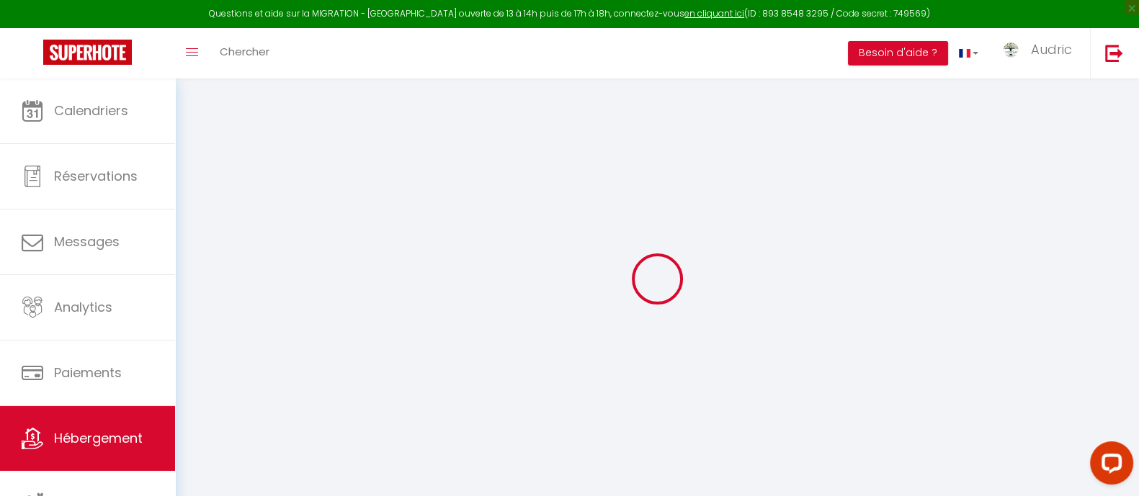
select select
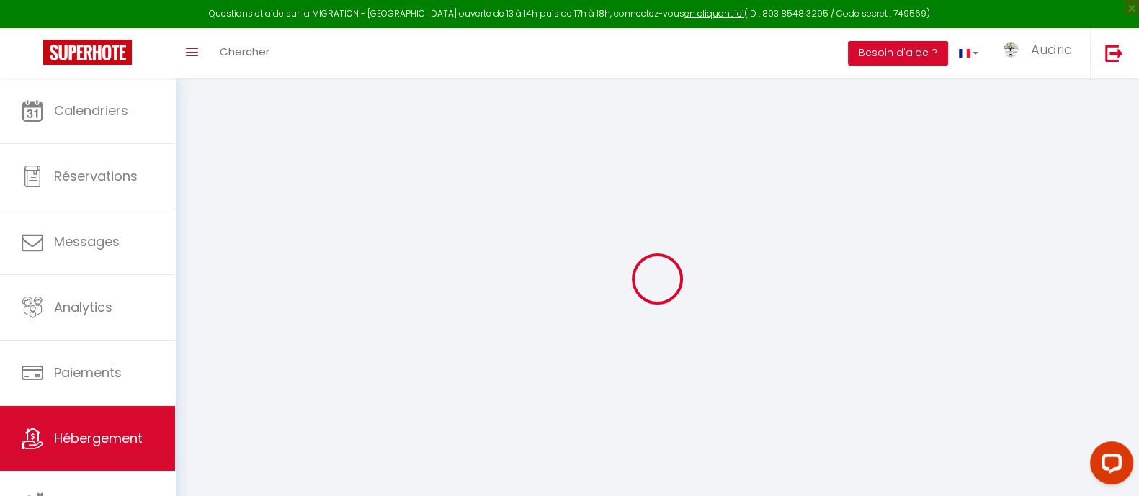
select select
checkbox input "false"
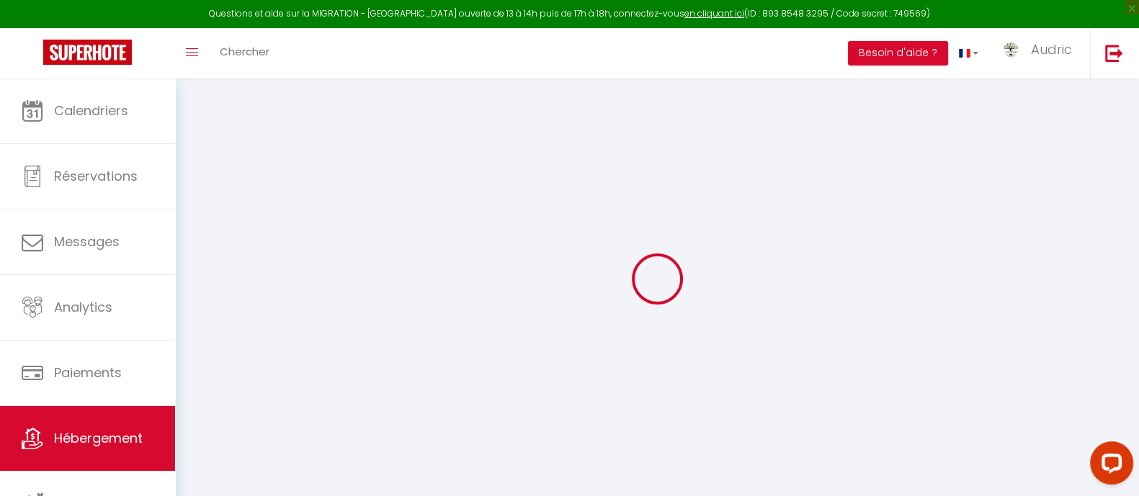
select select
type input "Studio 27 · Studio Élégant et Lumineux au [GEOGRAPHIC_DATA]"
type input "[PERSON_NAME]"
select select "2"
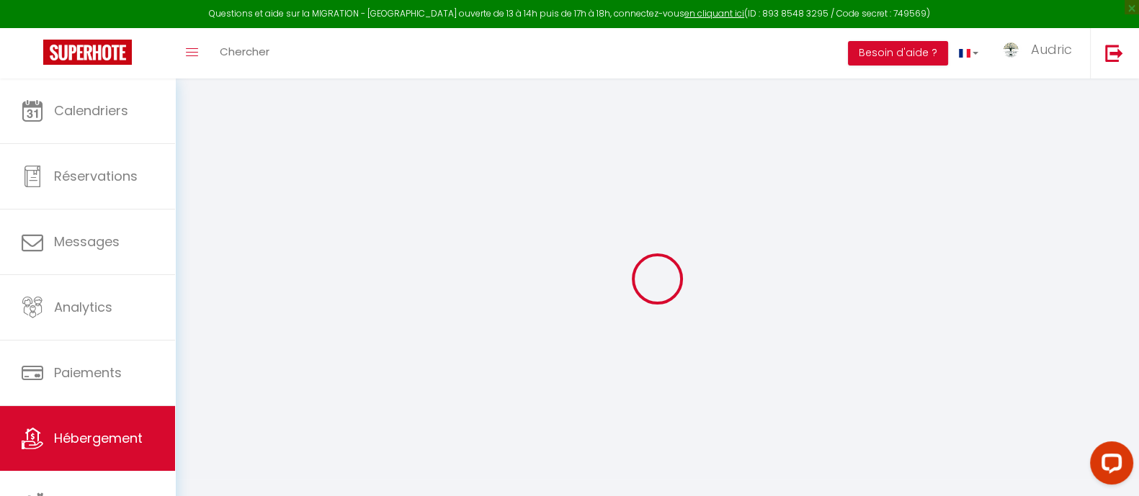
select select "0"
type input "60"
type input "39"
select select
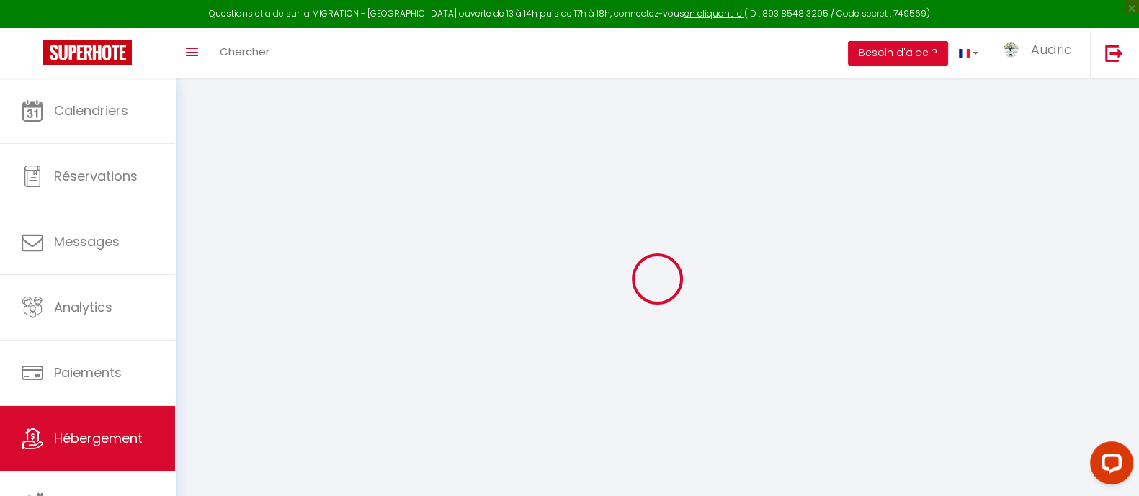
select select
type input "[STREET_ADDRESS][PERSON_NAME]"
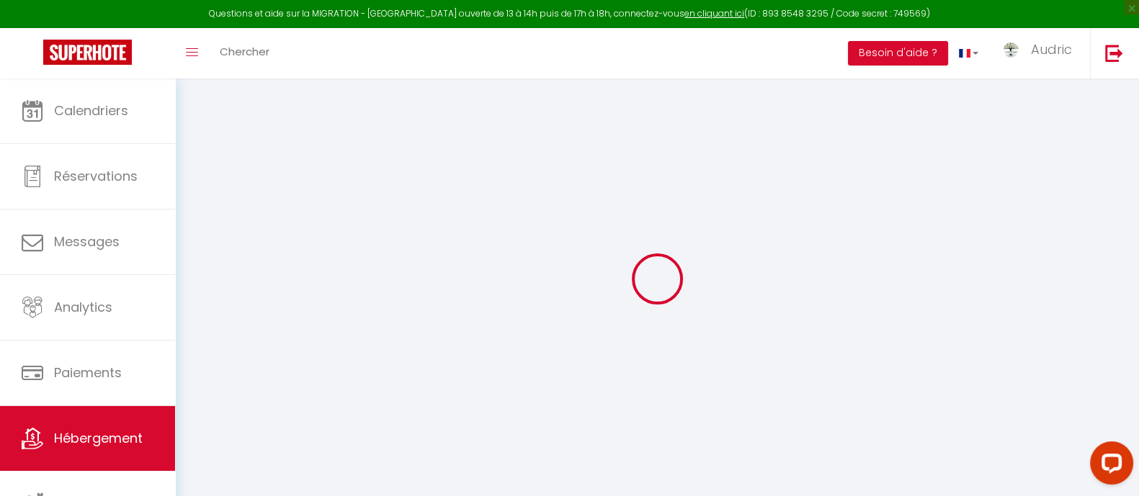
type input "67210"
type input "Obernai"
type input "[EMAIL_ADDRESS][DOMAIN_NAME]"
select select "6726"
checkbox input "false"
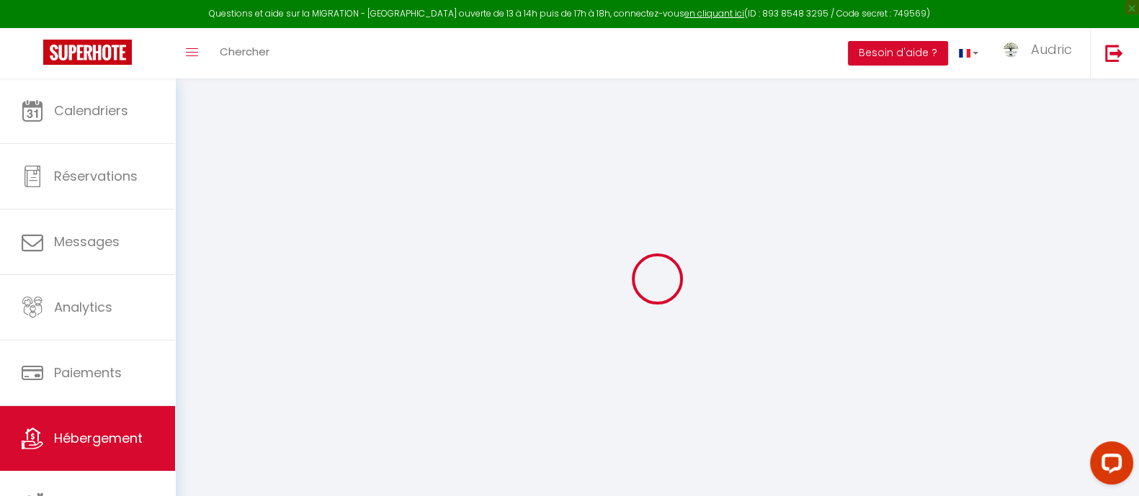
checkbox input "true"
checkbox input "false"
checkbox input "true"
type input "0"
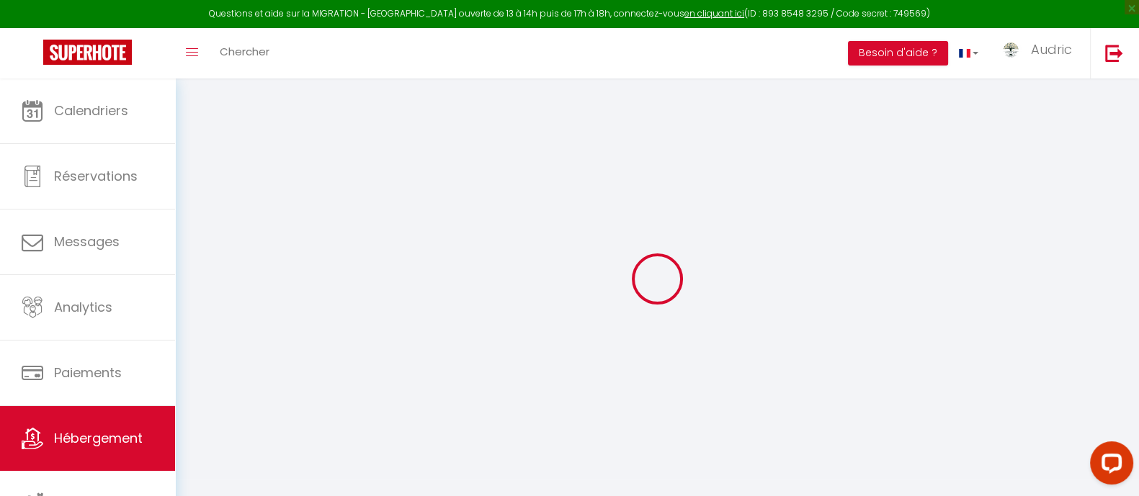
type input "0"
select select
checkbox input "false"
checkbox input "true"
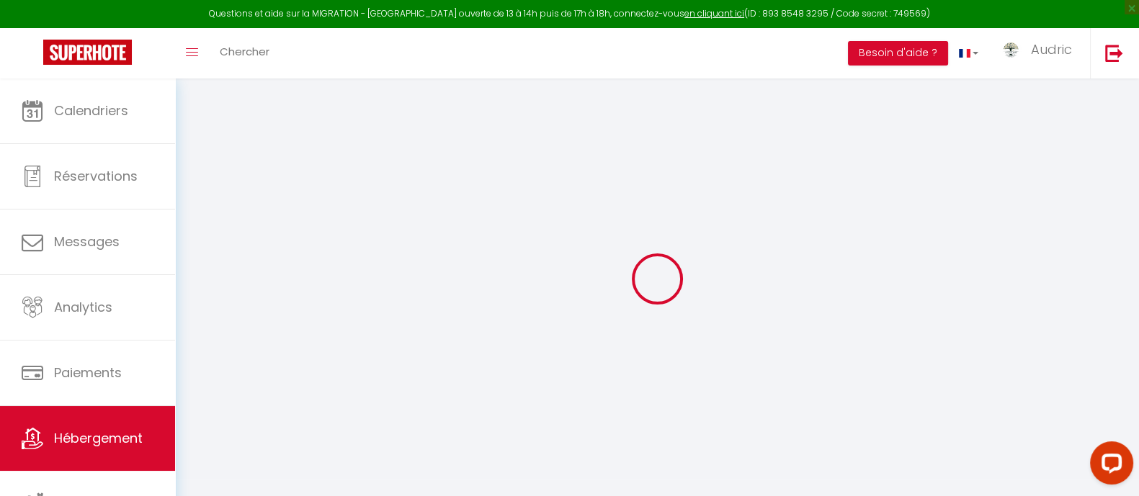
checkbox input "false"
checkbox input "true"
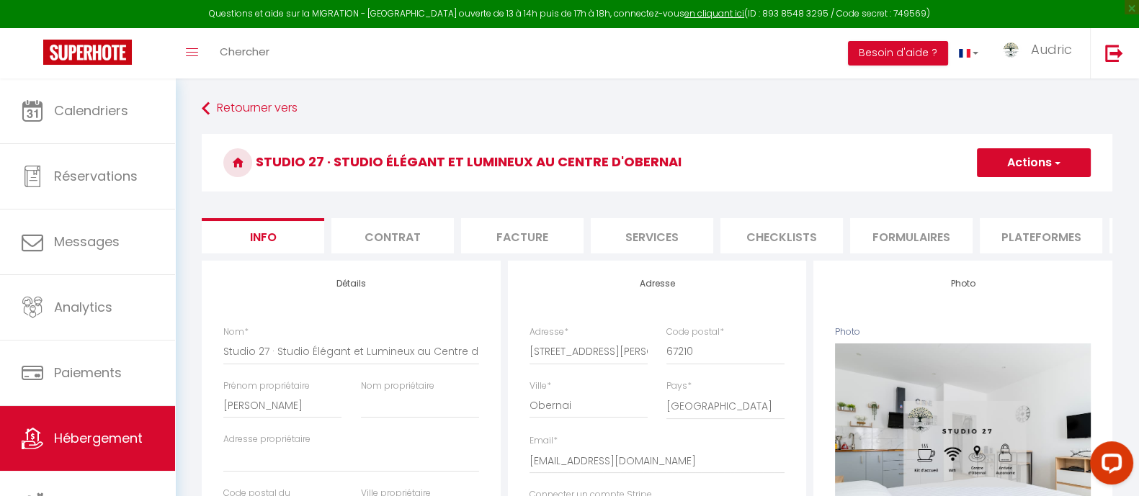
select select
checkbox input "false"
checkbox input "true"
checkbox input "false"
checkbox input "true"
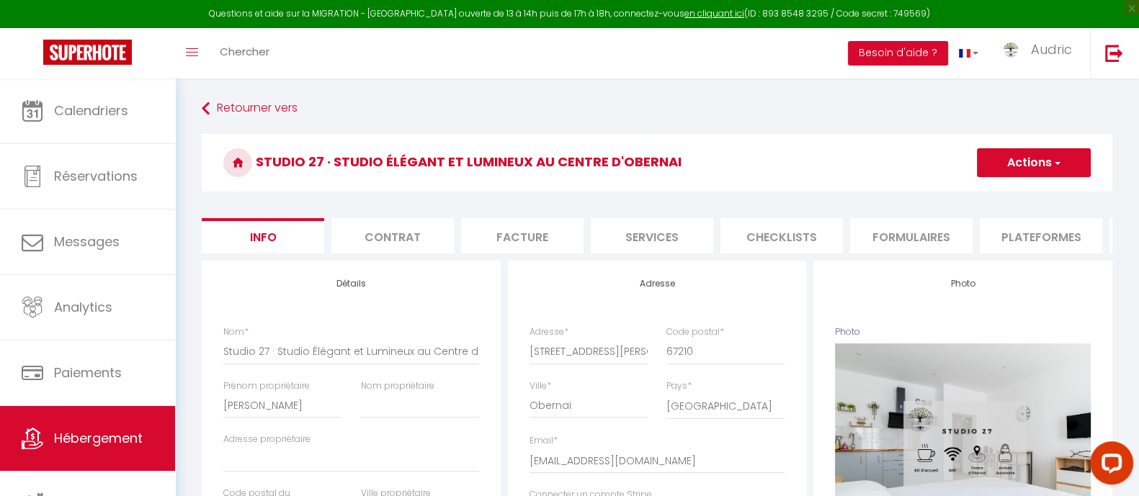
click at [620, 241] on li "Services" at bounding box center [652, 235] width 122 height 35
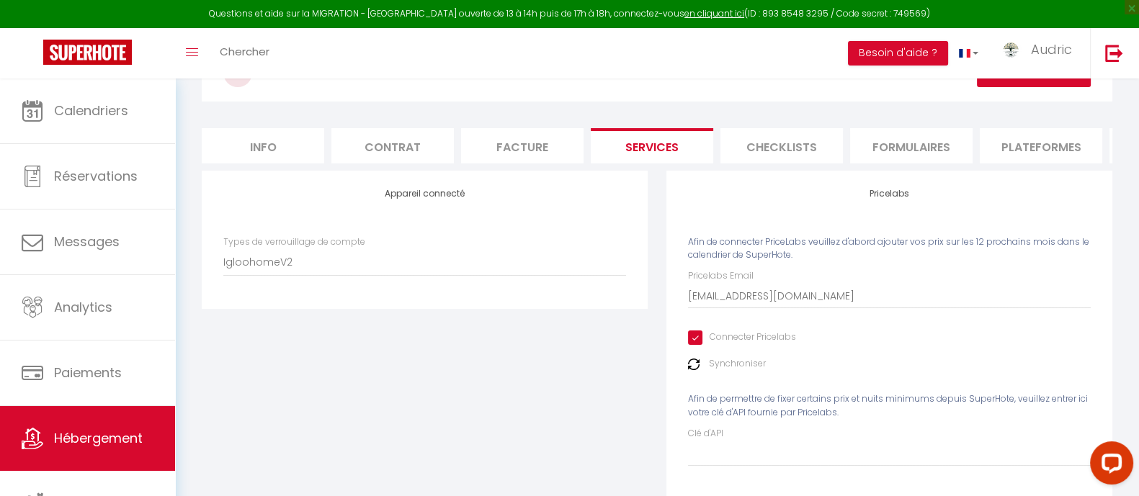
scroll to position [86, 0]
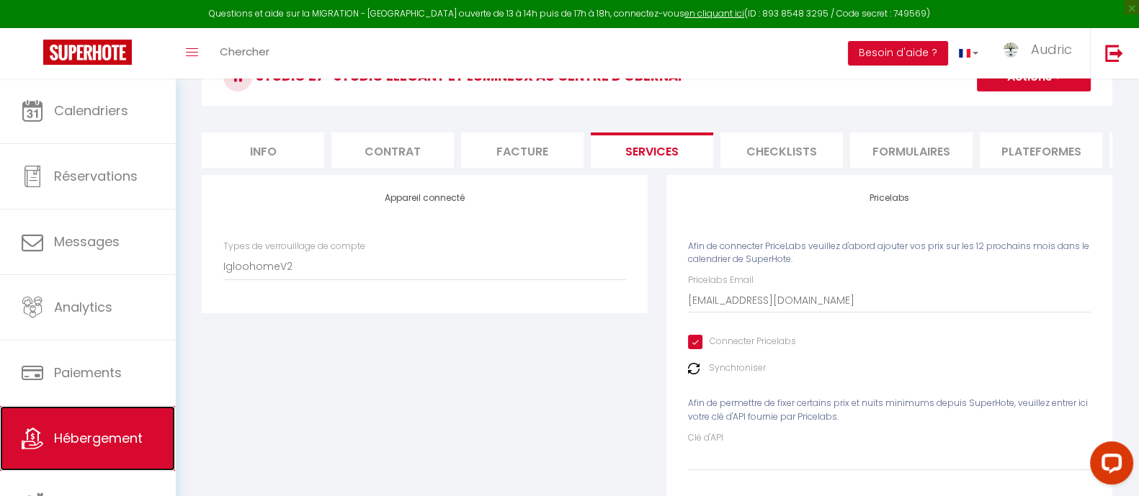
click at [68, 441] on span "Hébergement" at bounding box center [98, 438] width 89 height 18
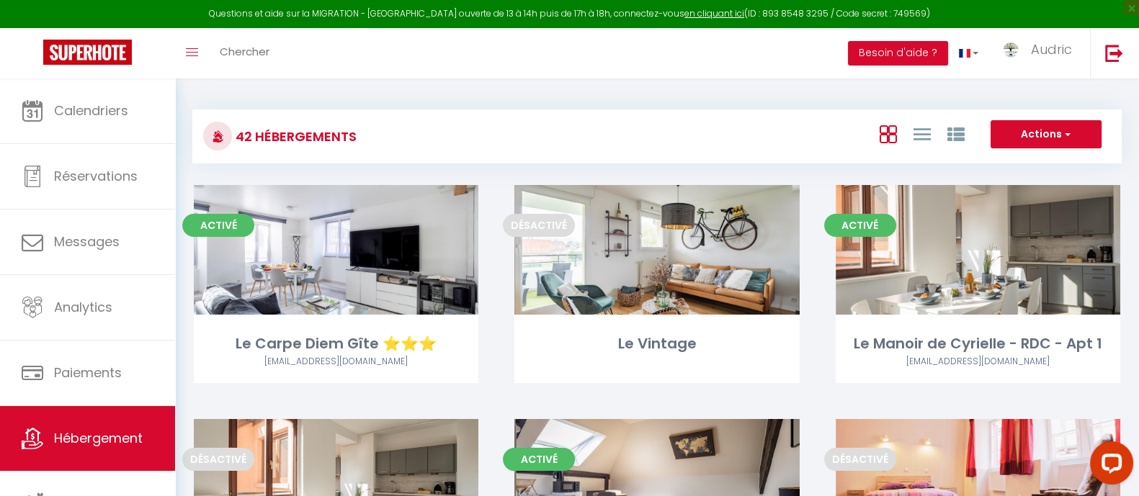
click at [466, 117] on div "42 Hébergements Actions Créer un Hébergement Nouveau groupe" at bounding box center [656, 136] width 929 height 54
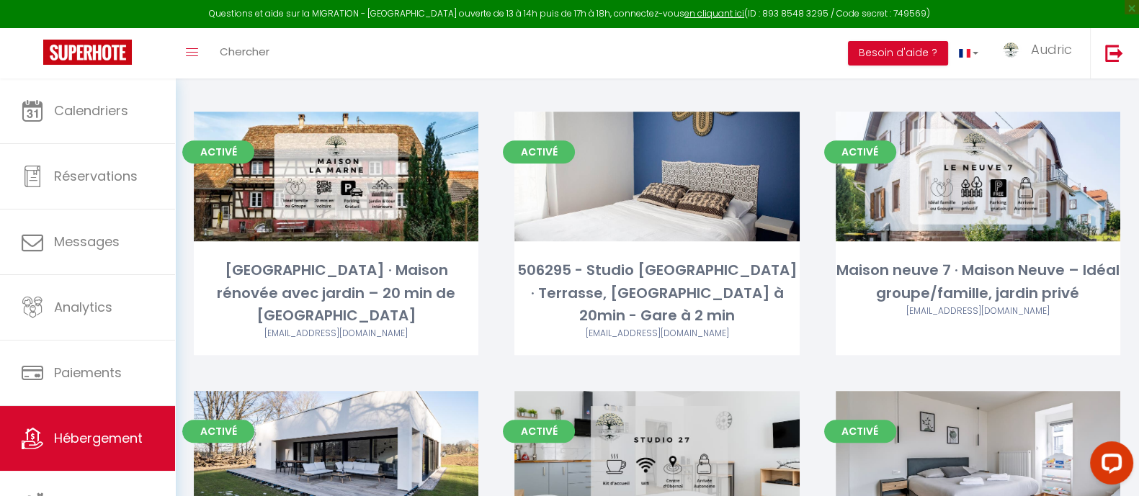
scroll to position [2575, 0]
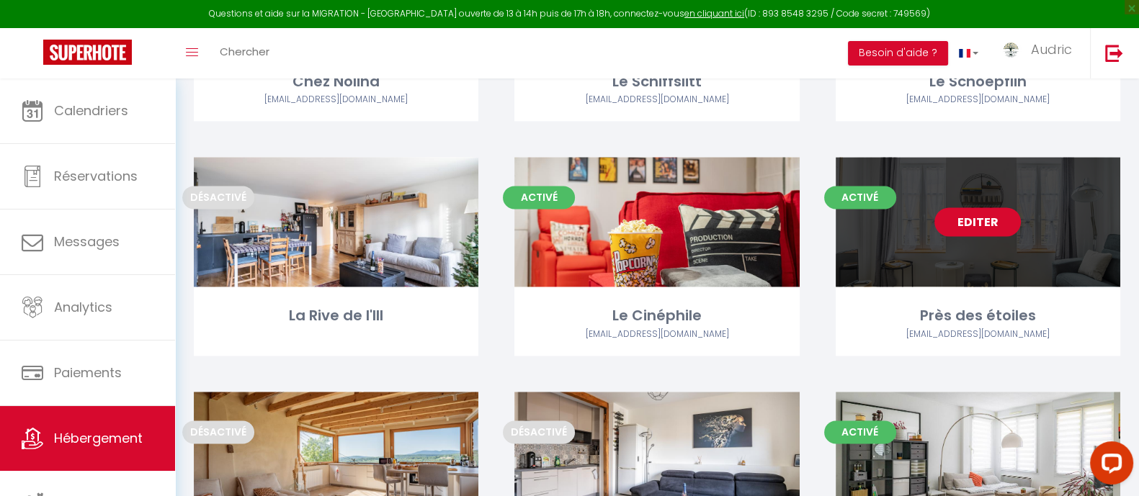
click at [994, 207] on link "Editer" at bounding box center [977, 221] width 86 height 29
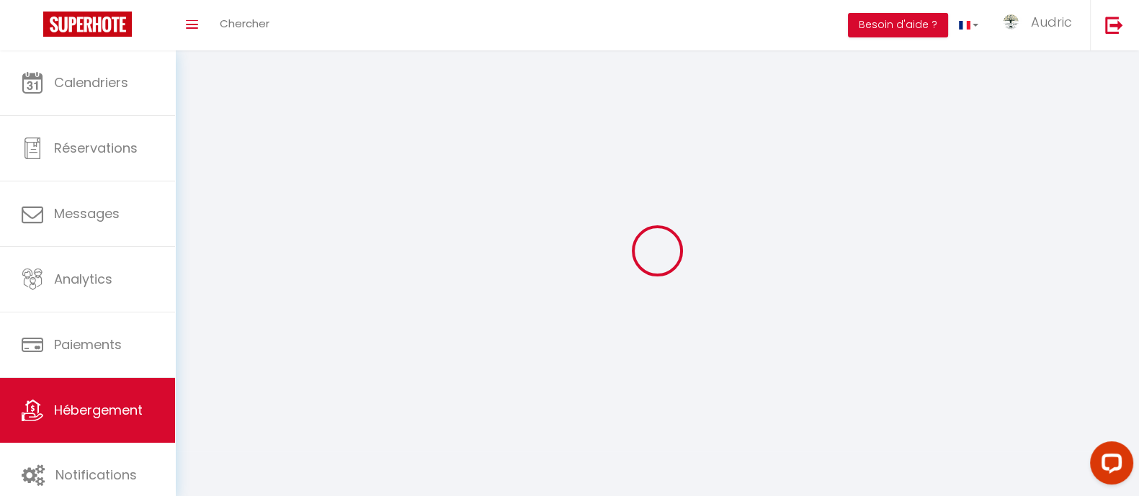
select select "1"
select select
select select "28"
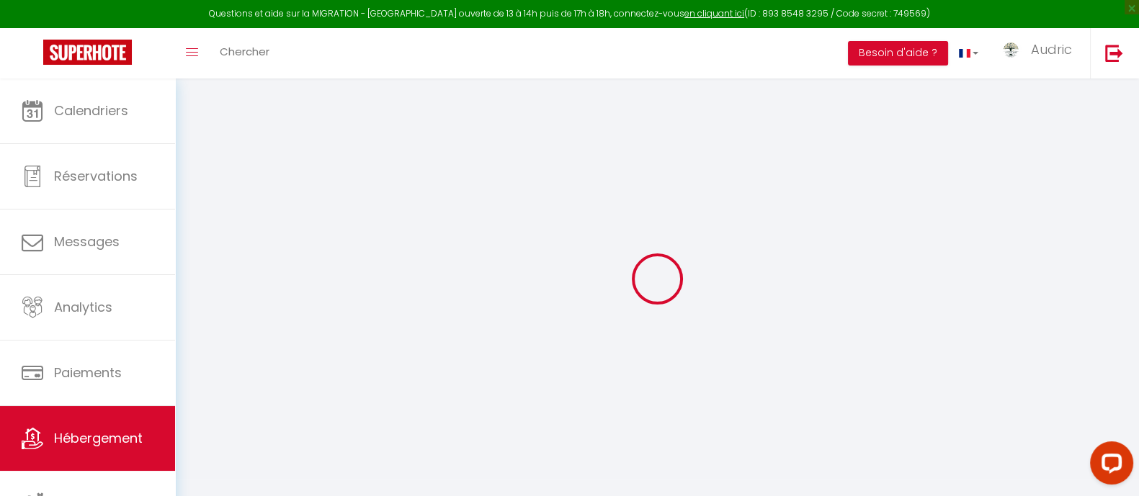
select select
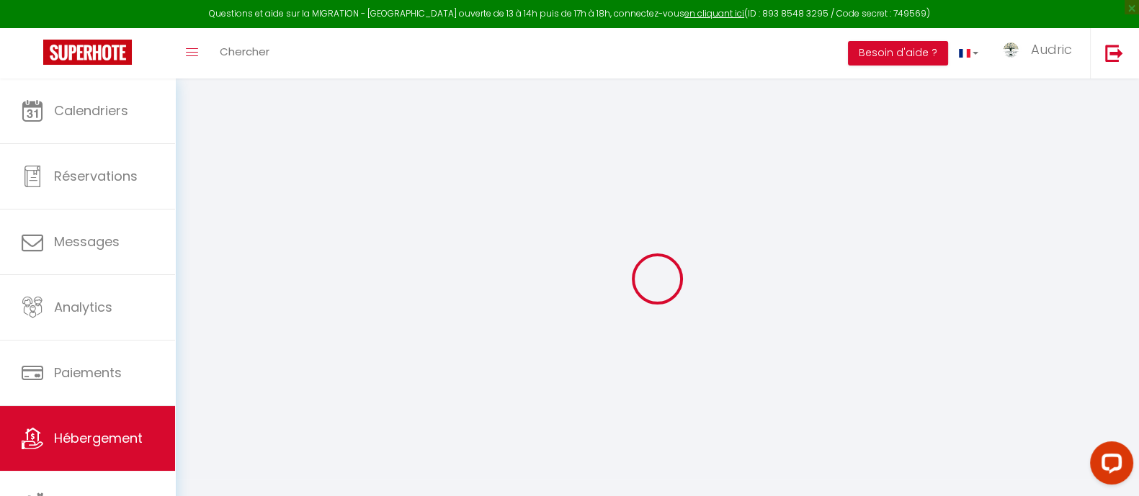
select select
checkbox input "false"
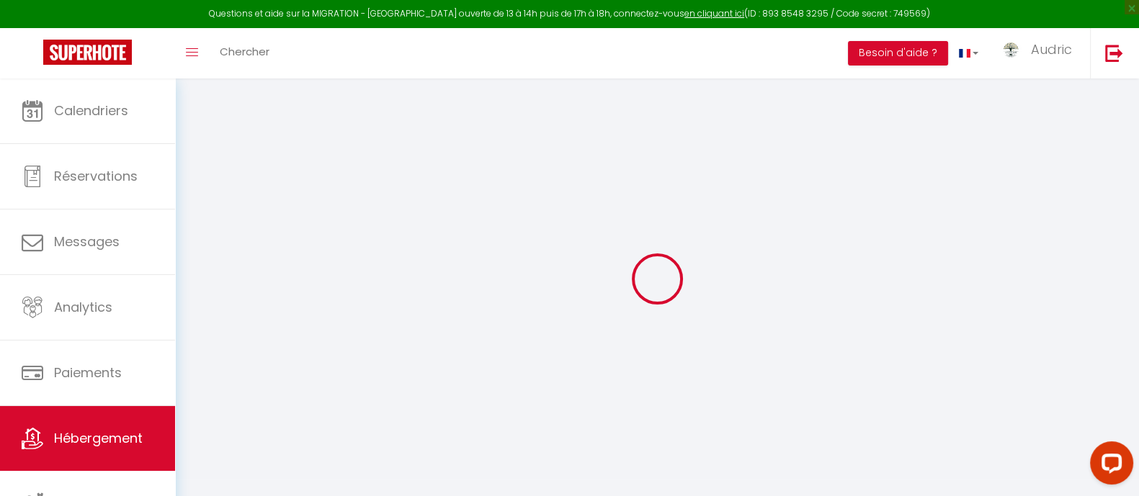
select select
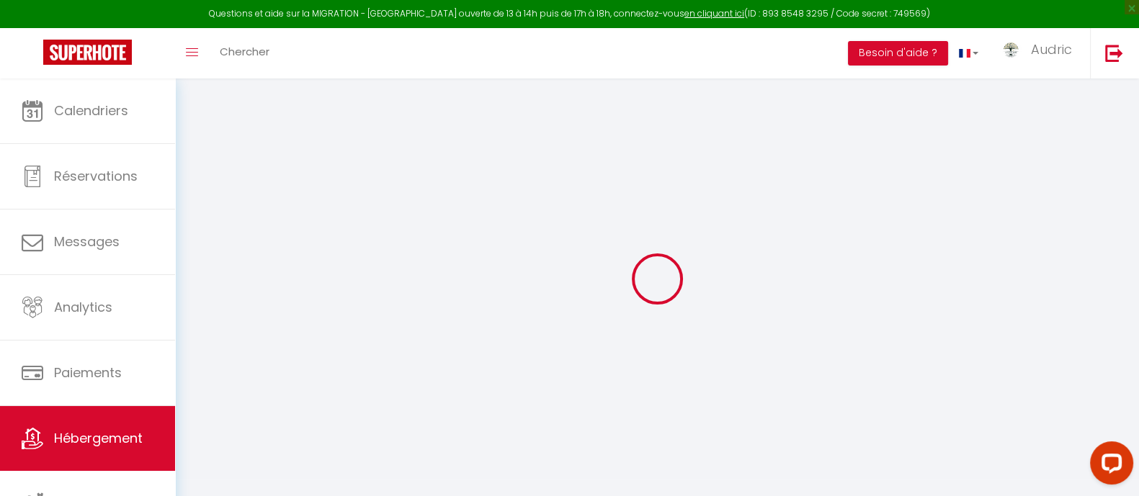
select select
checkbox input "false"
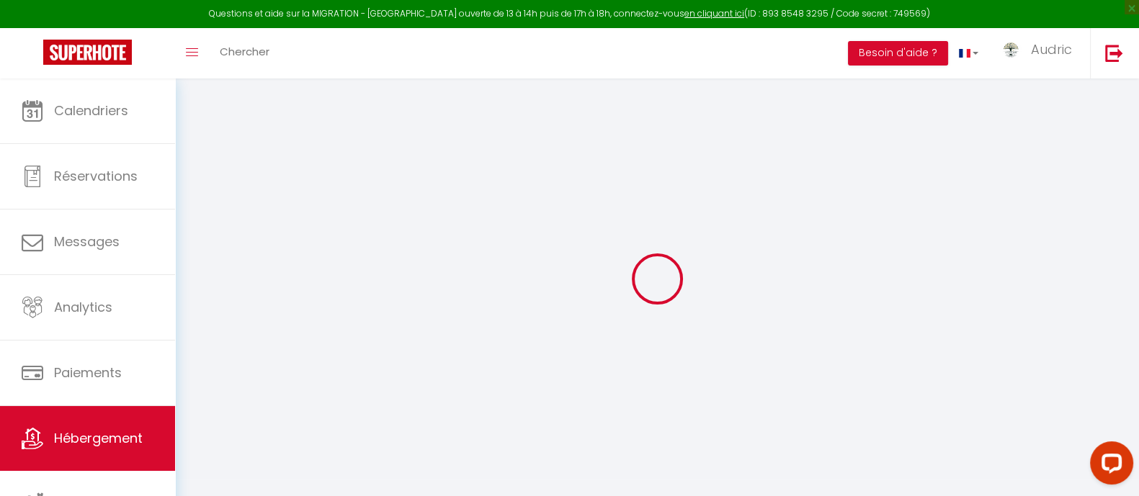
checkbox input "false"
select select
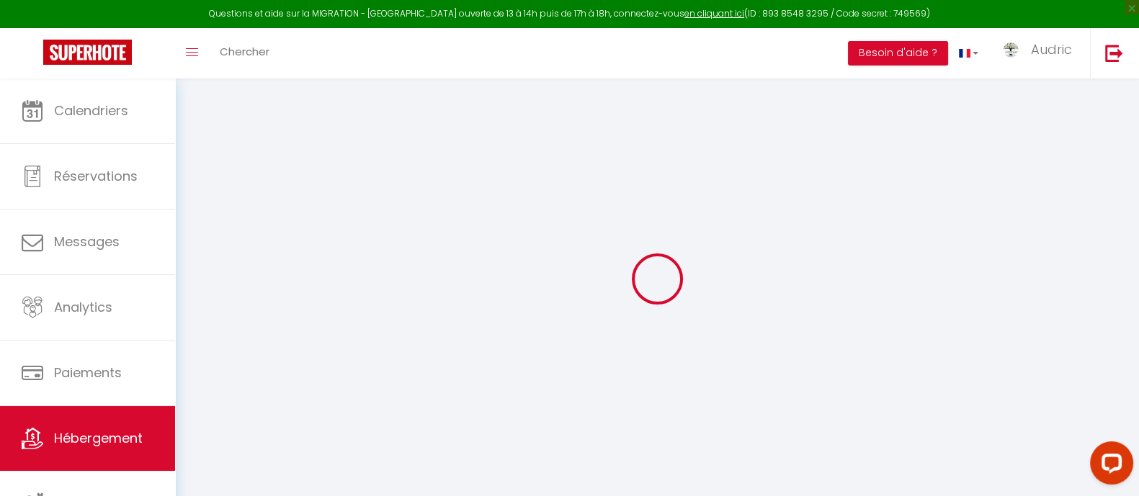
select select
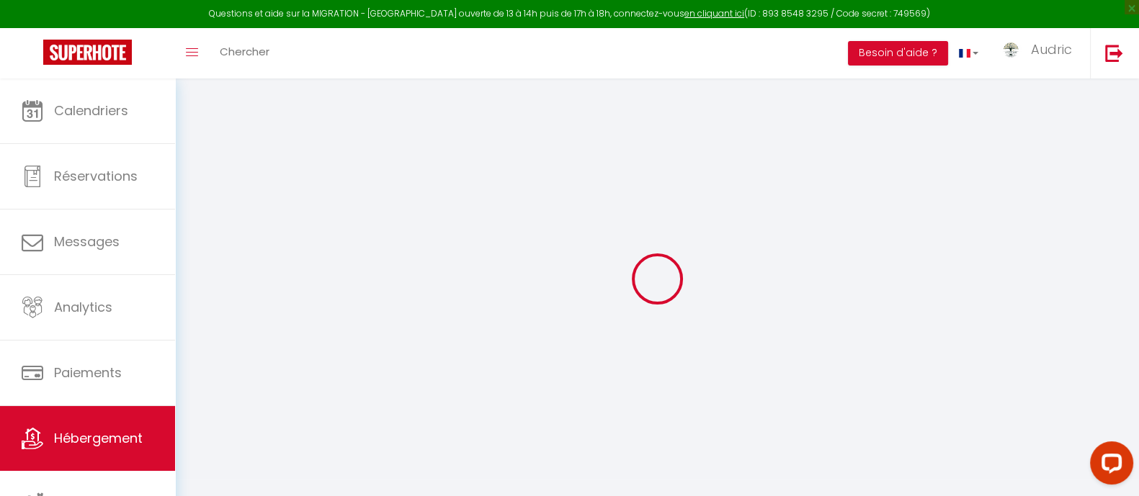
checkbox input "false"
select select
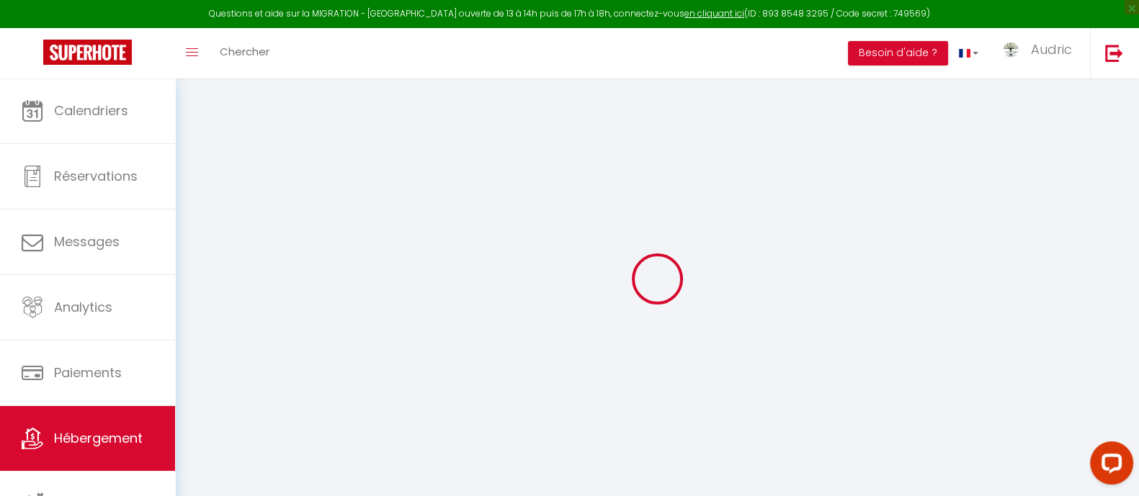
select select
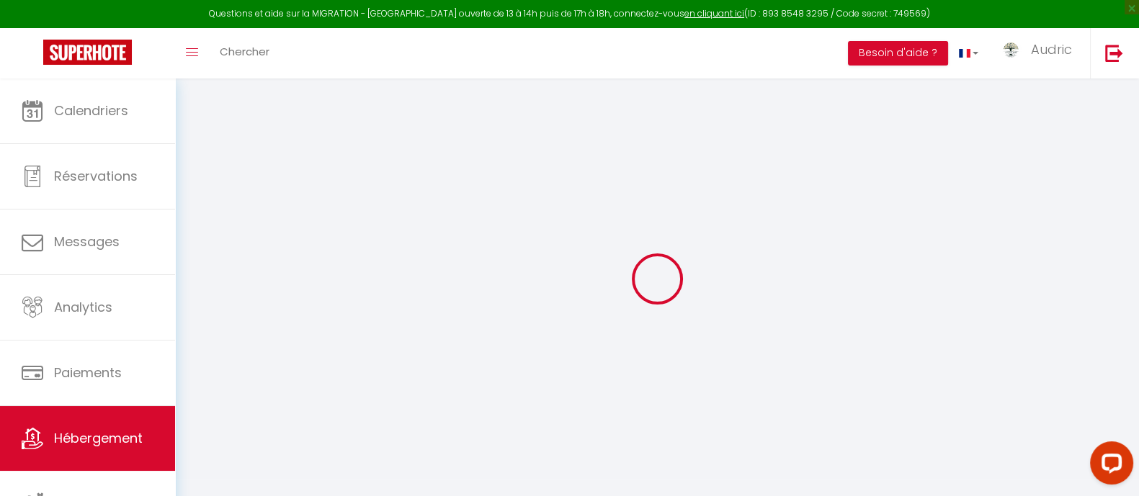
select select
checkbox input "false"
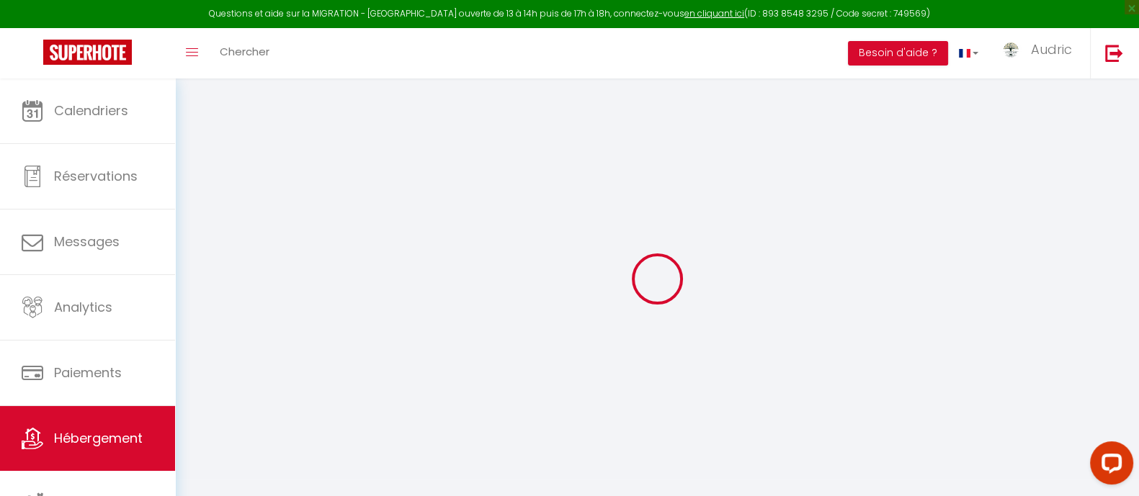
checkbox input "false"
select select
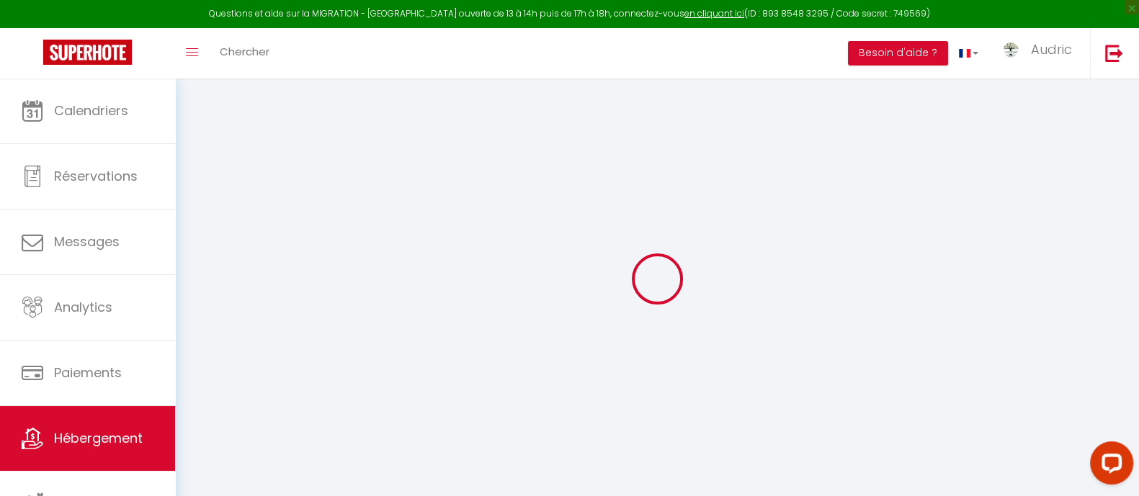
select select
checkbox input "false"
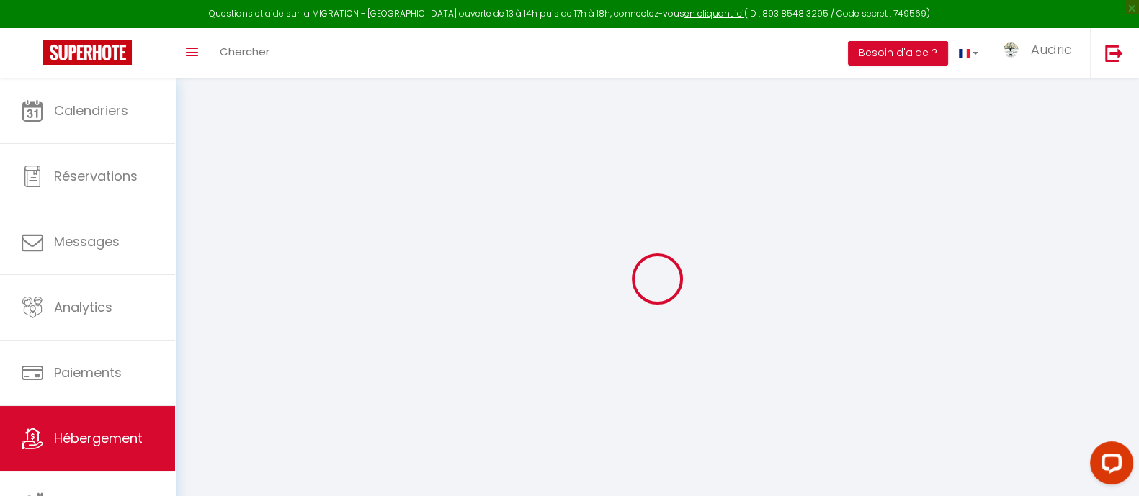
checkbox input "false"
select select
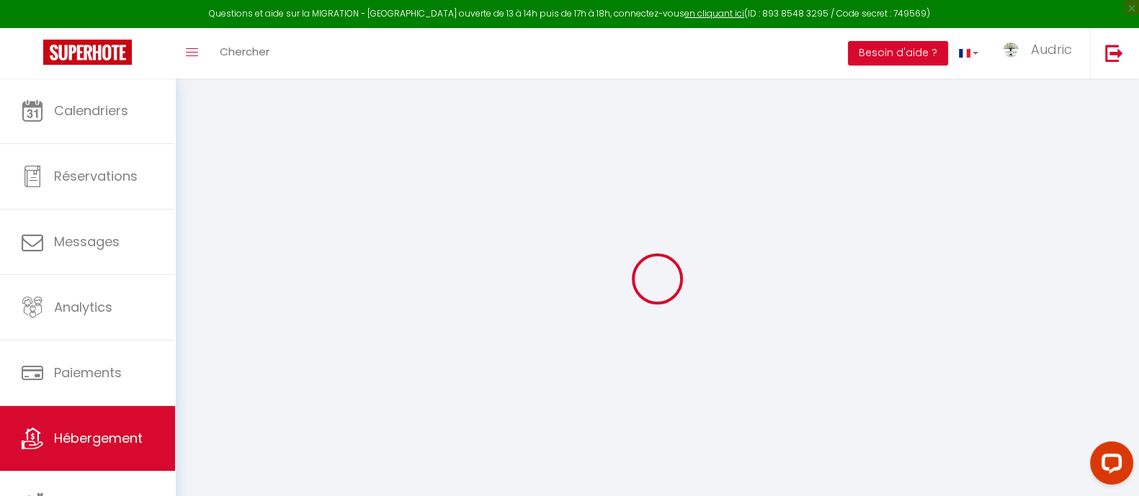
select select
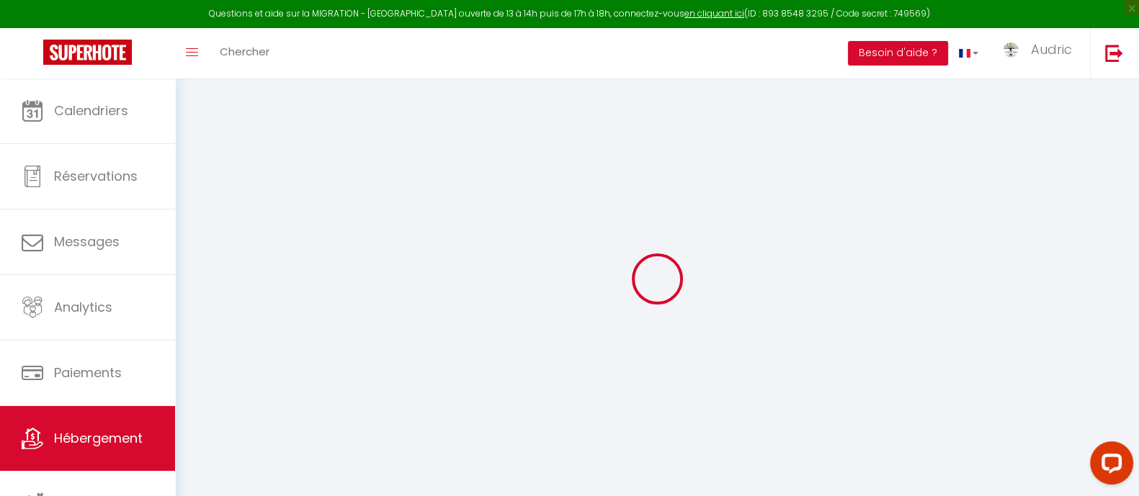
select select
checkbox input "false"
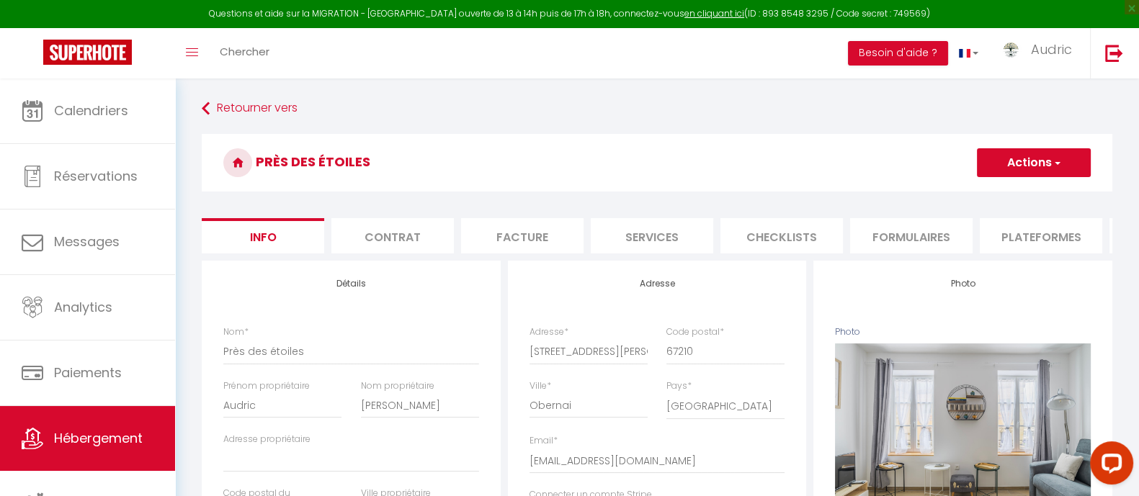
click at [884, 240] on li "Formulaires" at bounding box center [911, 235] width 122 height 35
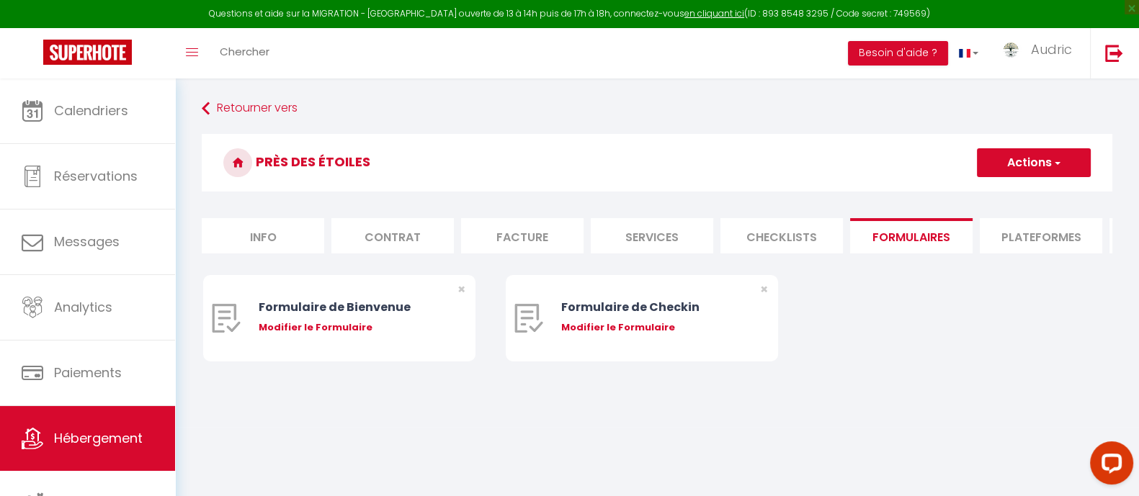
click at [1043, 236] on li "Plateformes" at bounding box center [1041, 235] width 122 height 35
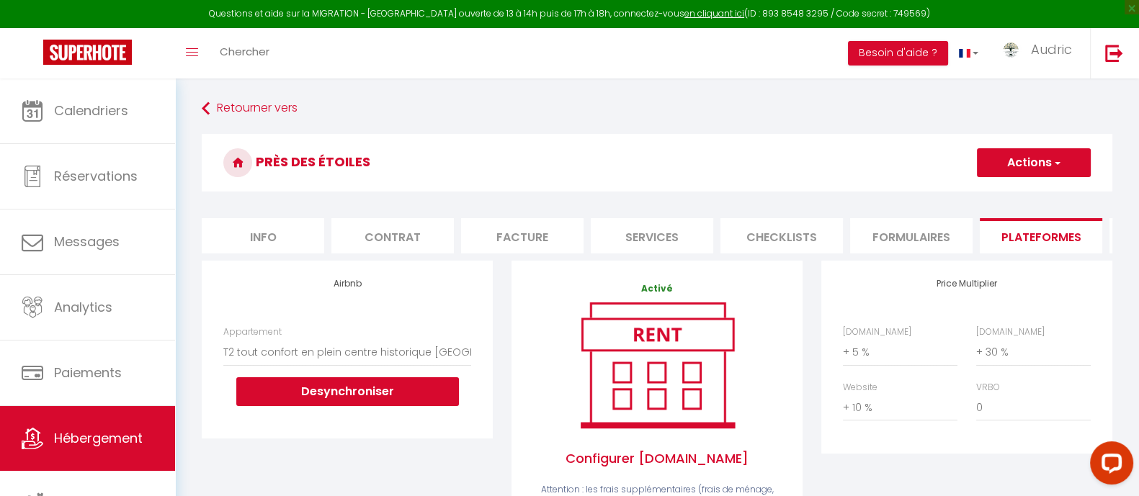
click at [660, 232] on li "Services" at bounding box center [652, 235] width 122 height 35
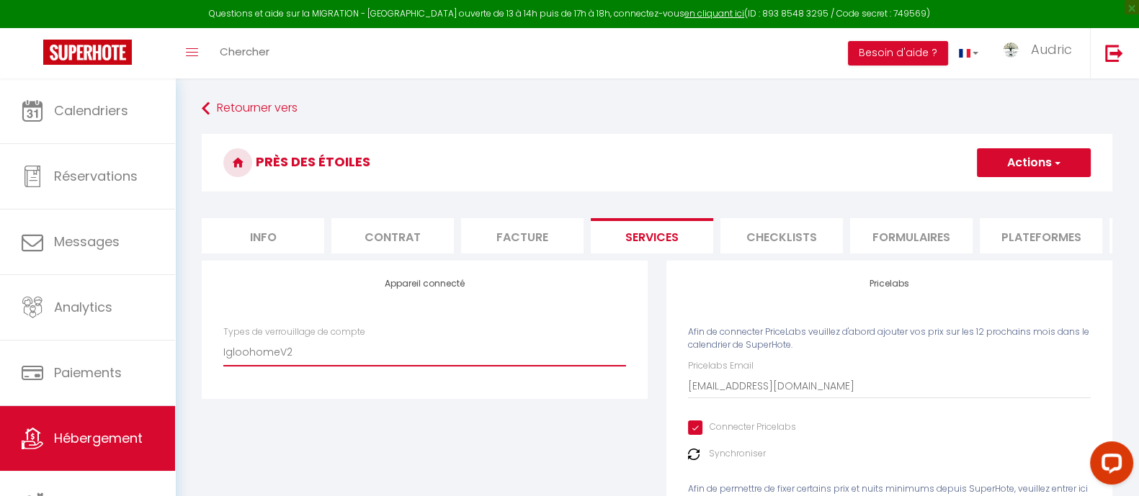
click at [359, 357] on select "SuperCheckin IgloohomeV2 Nuki" at bounding box center [424, 352] width 403 height 27
click at [364, 354] on select "SuperCheckin IgloohomeV2 Nuki" at bounding box center [424, 352] width 403 height 27
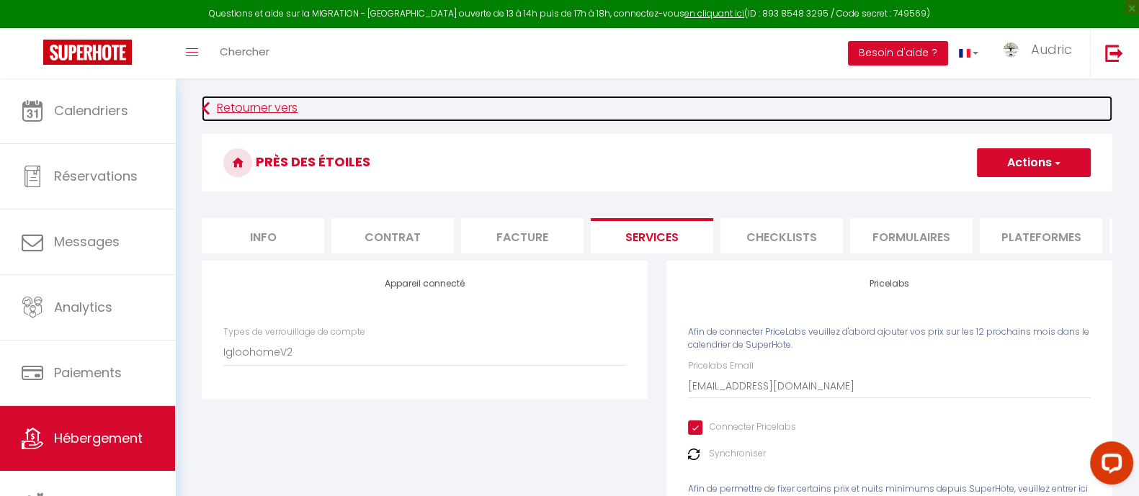
click at [253, 115] on link "Retourner vers" at bounding box center [657, 109] width 911 height 26
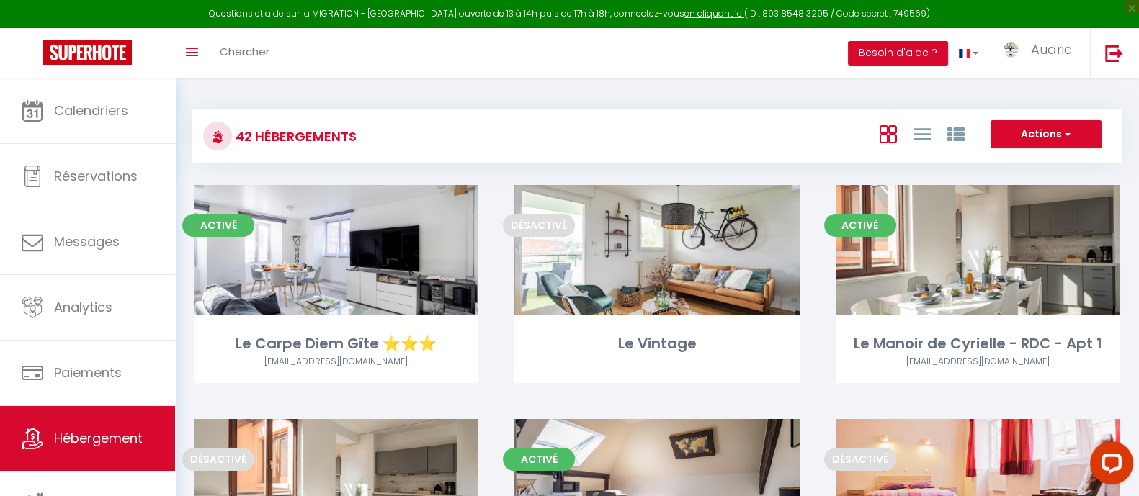
scroll to position [1826, 0]
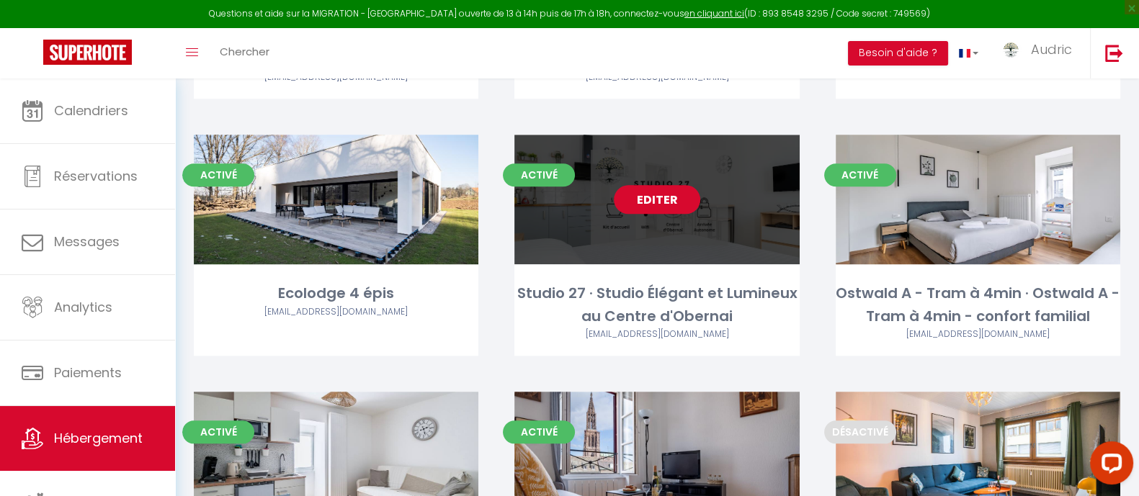
click at [658, 185] on link "Editer" at bounding box center [657, 199] width 86 height 29
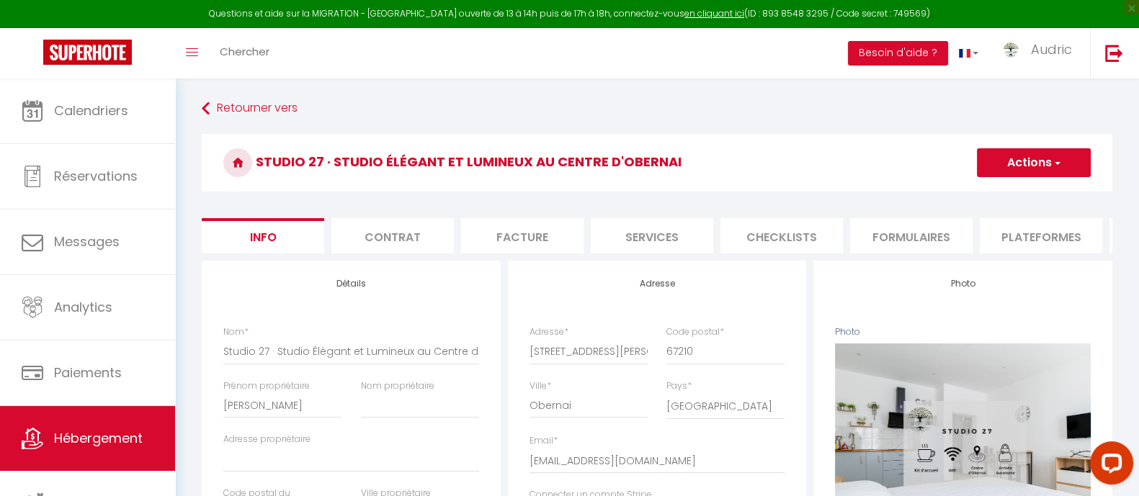
click at [689, 228] on li "Services" at bounding box center [652, 235] width 122 height 35
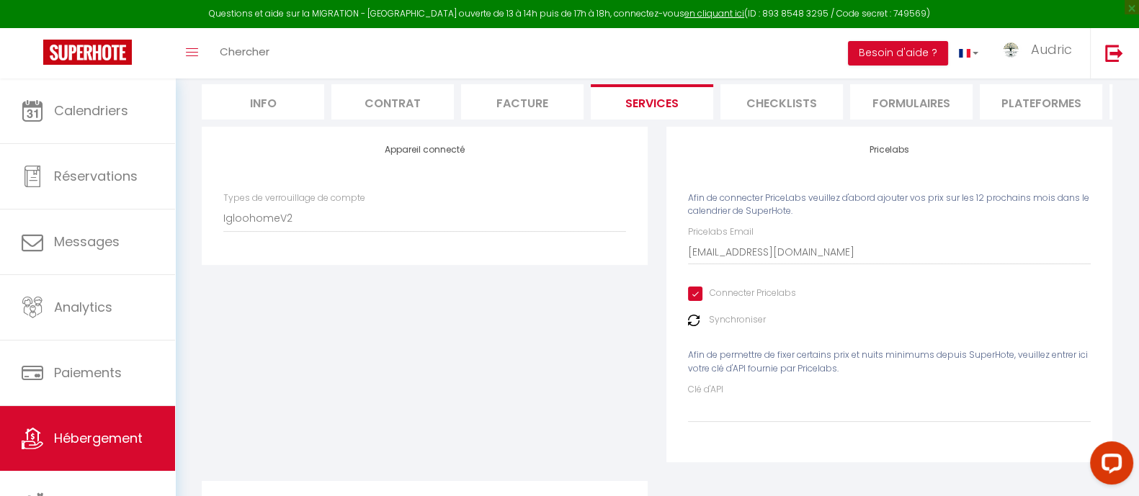
scroll to position [132, 0]
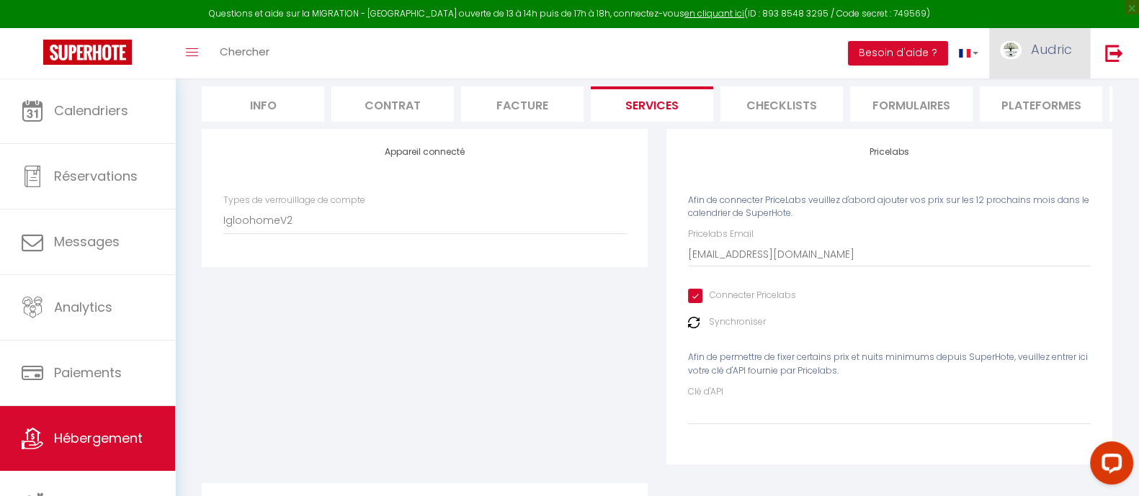
click at [1060, 48] on span "Audric" at bounding box center [1051, 49] width 41 height 18
click at [1029, 97] on link "Paramètres" at bounding box center [1032, 100] width 107 height 24
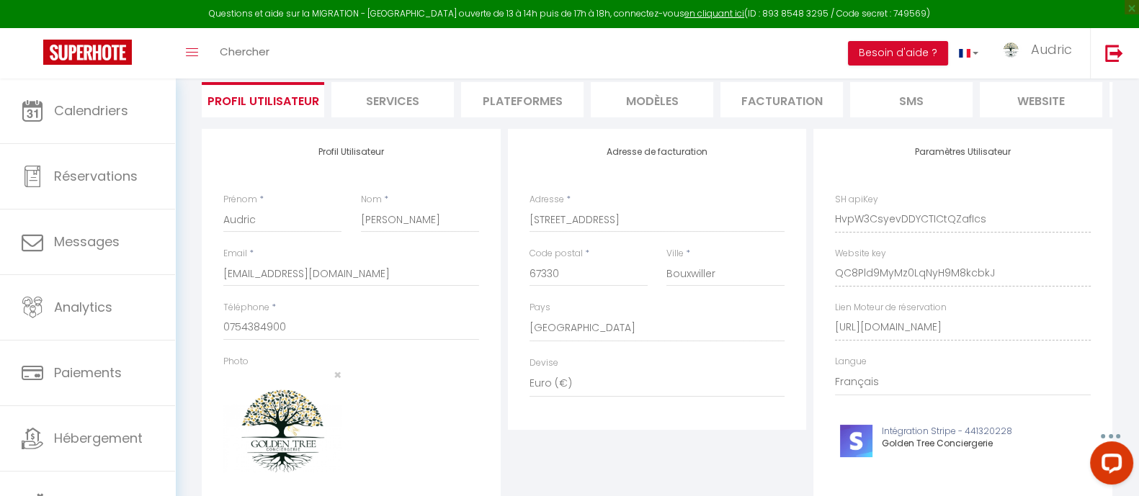
scroll to position [87, 0]
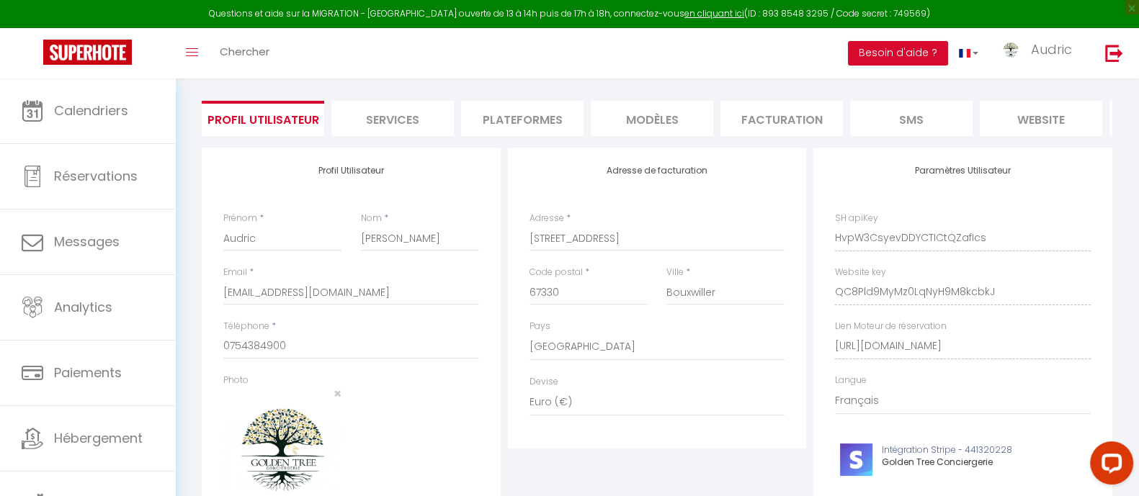
click at [508, 124] on li "Plateformes" at bounding box center [522, 118] width 122 height 35
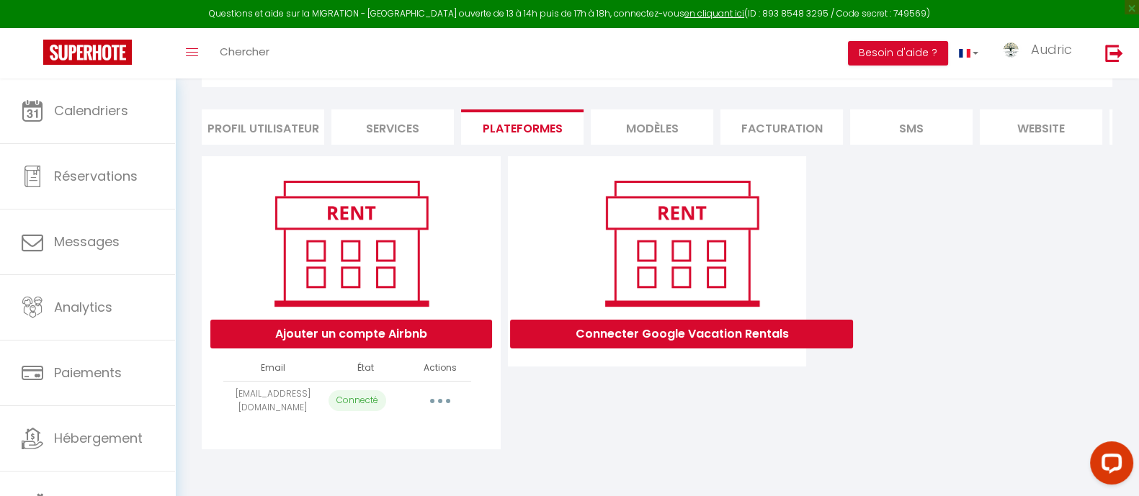
click at [359, 121] on li "Services" at bounding box center [392, 126] width 122 height 35
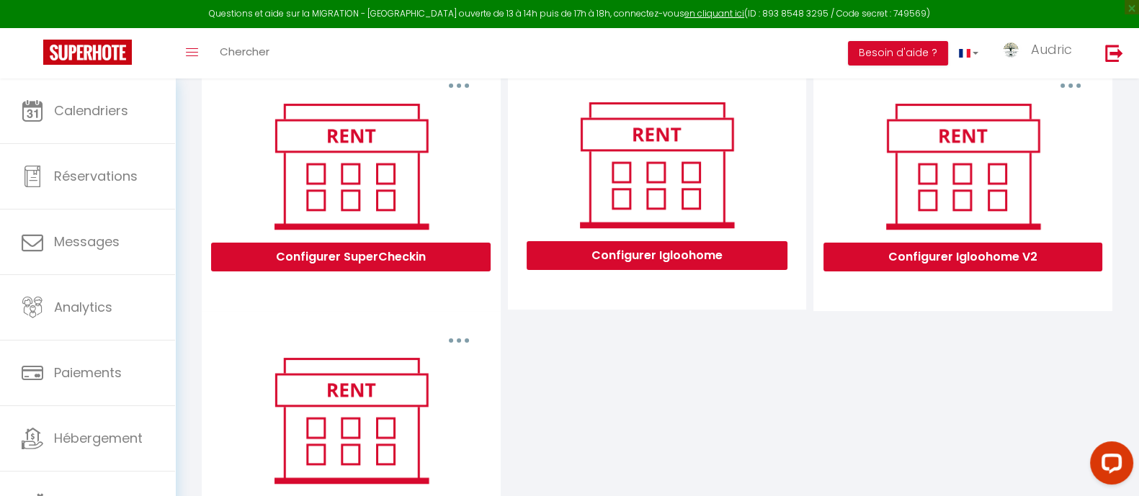
scroll to position [436, 0]
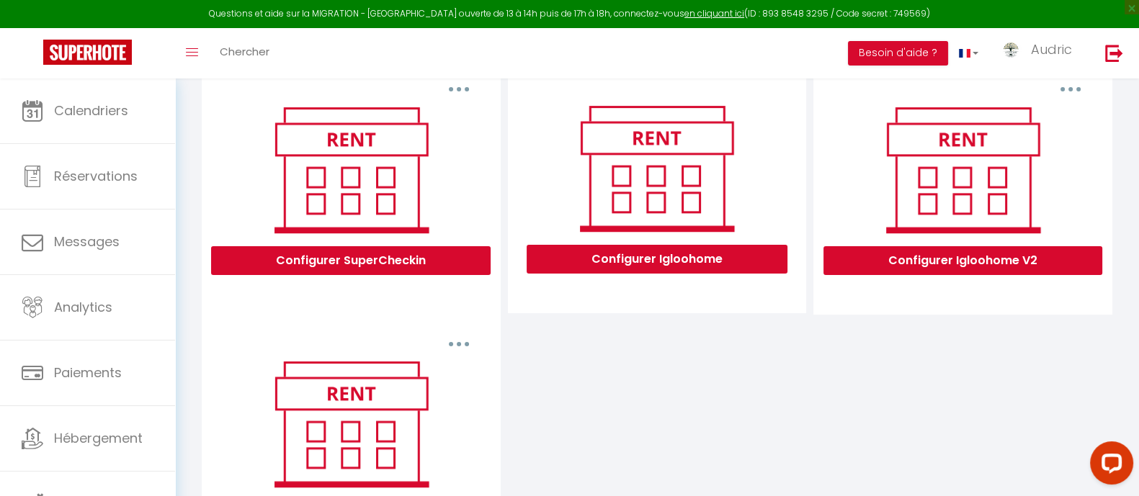
click at [1063, 97] on button "button" at bounding box center [1070, 89] width 40 height 23
click at [994, 272] on button "Configurer Igloohome V2" at bounding box center [962, 260] width 279 height 29
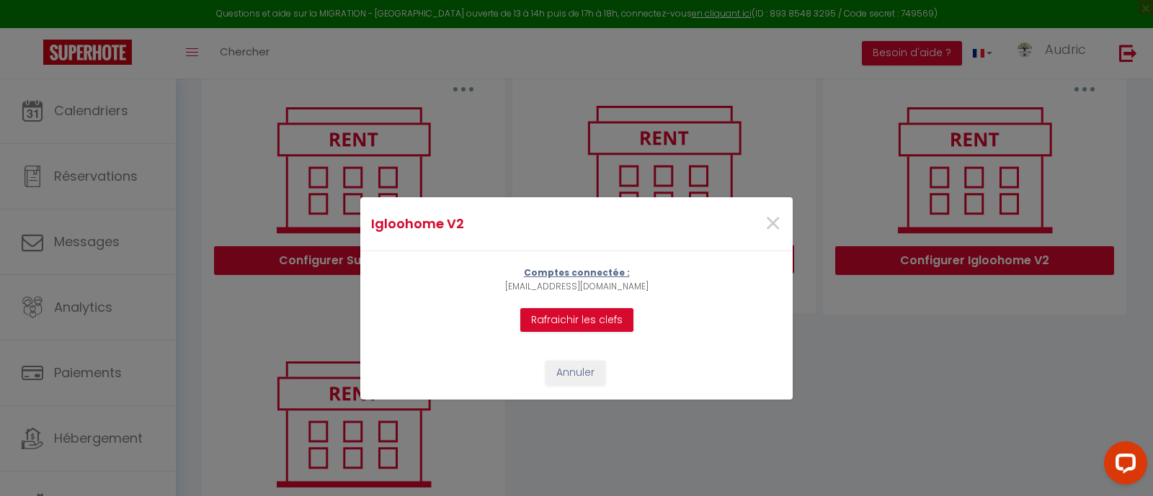
click at [578, 284] on p "[EMAIL_ADDRESS][DOMAIN_NAME]" at bounding box center [576, 287] width 143 height 14
click at [560, 319] on button "Rafraichir les clefs" at bounding box center [576, 320] width 113 height 24
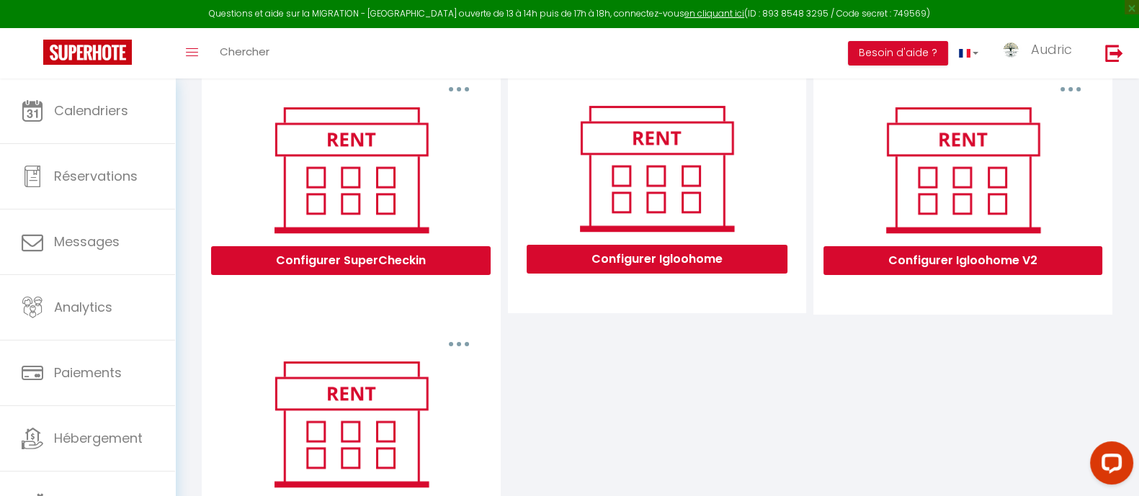
click at [1065, 101] on button "button" at bounding box center [1070, 89] width 40 height 23
drag, startPoint x: 759, startPoint y: 338, endPoint x: 850, endPoint y: 312, distance: 94.4
click at [776, 331] on div "Supprimer Configurer SuperCheckin Configurer Igloohome Supprimer Configurer Igl…" at bounding box center [657, 314] width 918 height 509
drag, startPoint x: 1130, startPoint y: 301, endPoint x: 1117, endPoint y: 392, distance: 91.7
click at [1124, 395] on div "INFORMATION Enregistrer Profil Utilisateur Services Plateformes MODÈLES Factura…" at bounding box center [657, 126] width 964 height 967
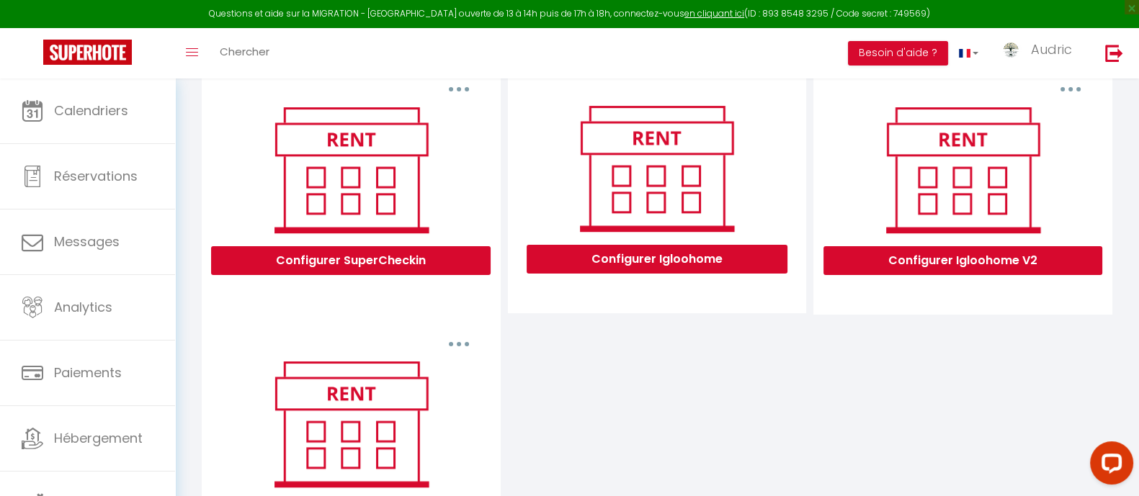
drag, startPoint x: 963, startPoint y: 387, endPoint x: 1099, endPoint y: 339, distance: 143.5
click at [972, 385] on div "Supprimer Configurer SuperCheckin Configurer Igloohome Supprimer Configurer Igl…" at bounding box center [657, 314] width 918 height 509
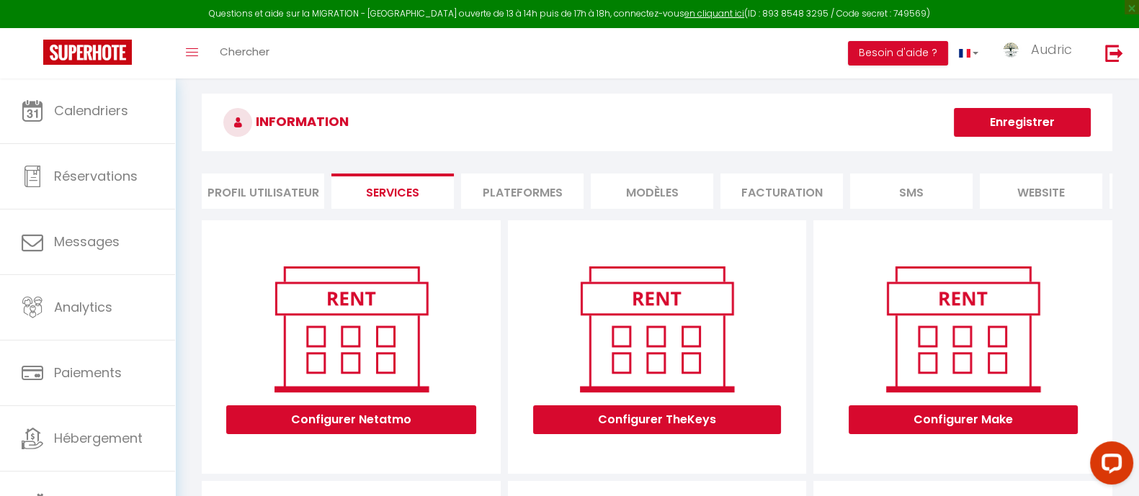
scroll to position [0, 0]
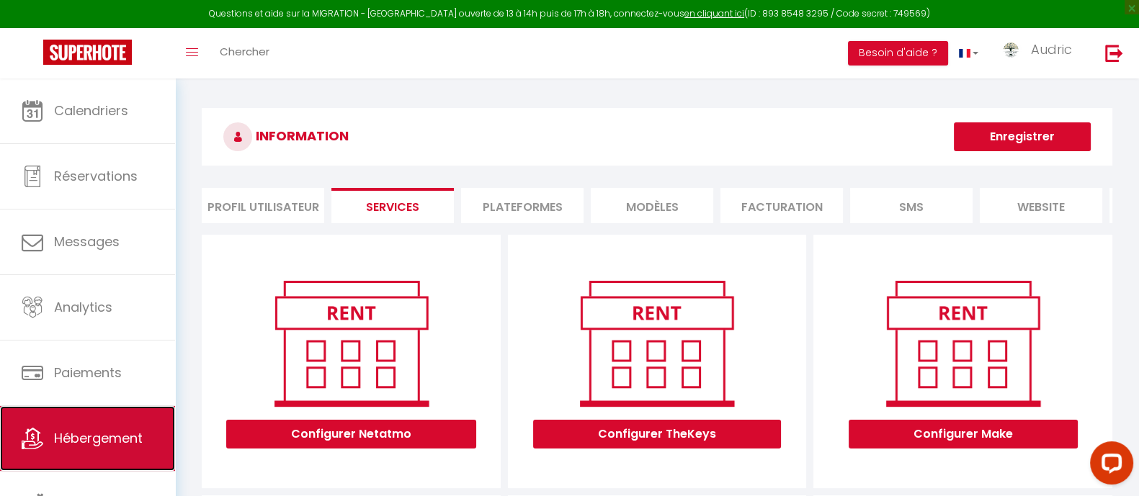
click at [84, 440] on span "Hébergement" at bounding box center [98, 438] width 89 height 18
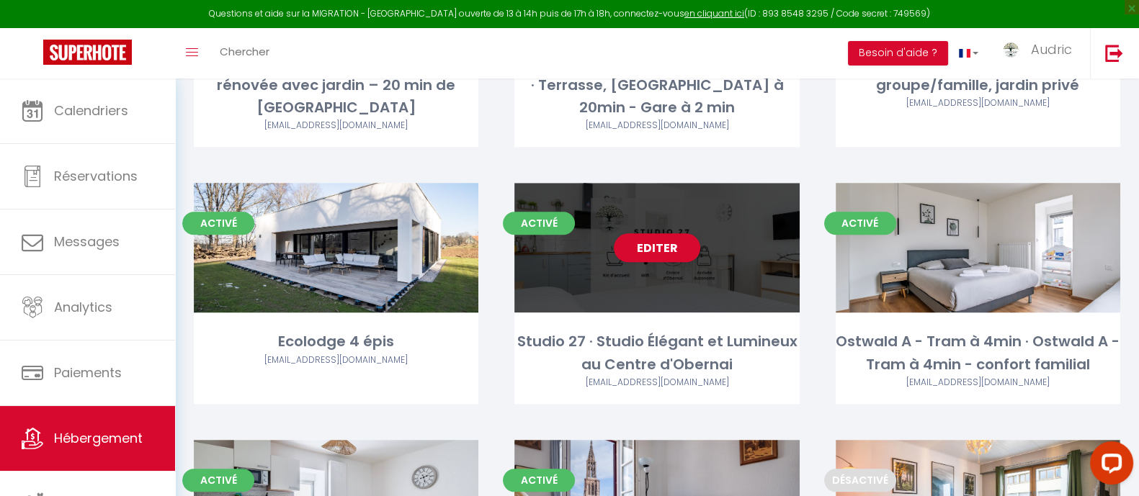
scroll to position [1763, 0]
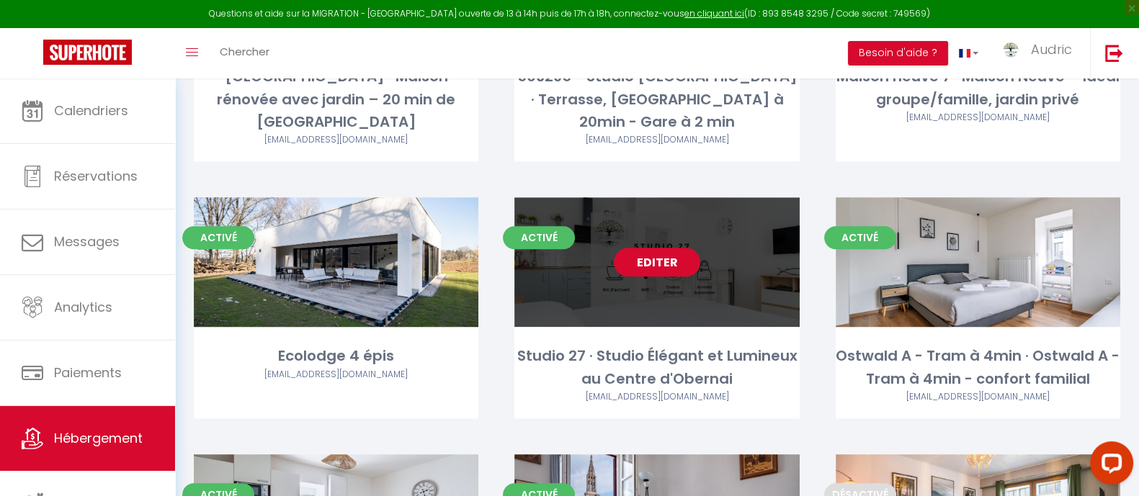
click at [632, 248] on link "Editer" at bounding box center [657, 262] width 86 height 29
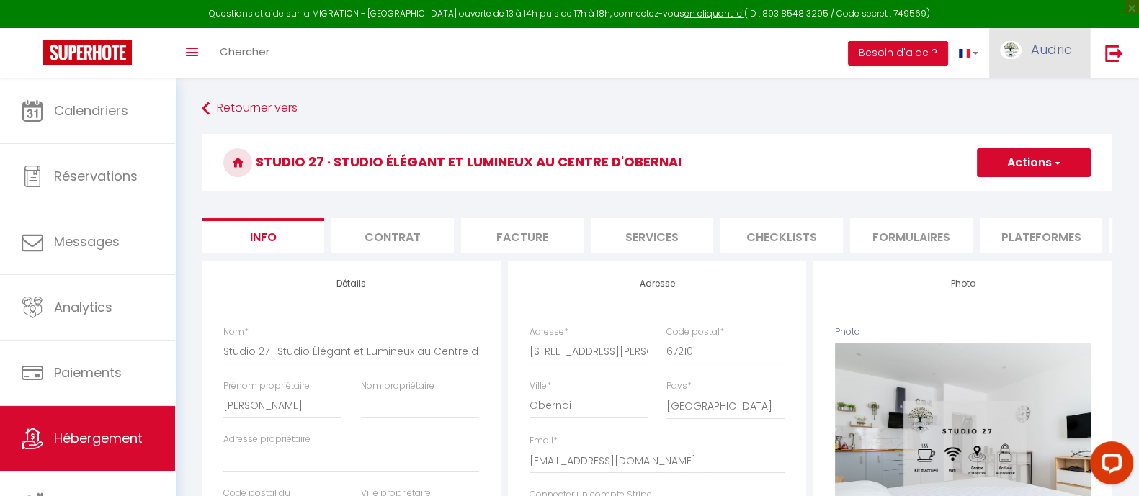
click at [1070, 55] on link "Audric" at bounding box center [1039, 53] width 101 height 50
click at [1119, 56] on img at bounding box center [1114, 53] width 18 height 18
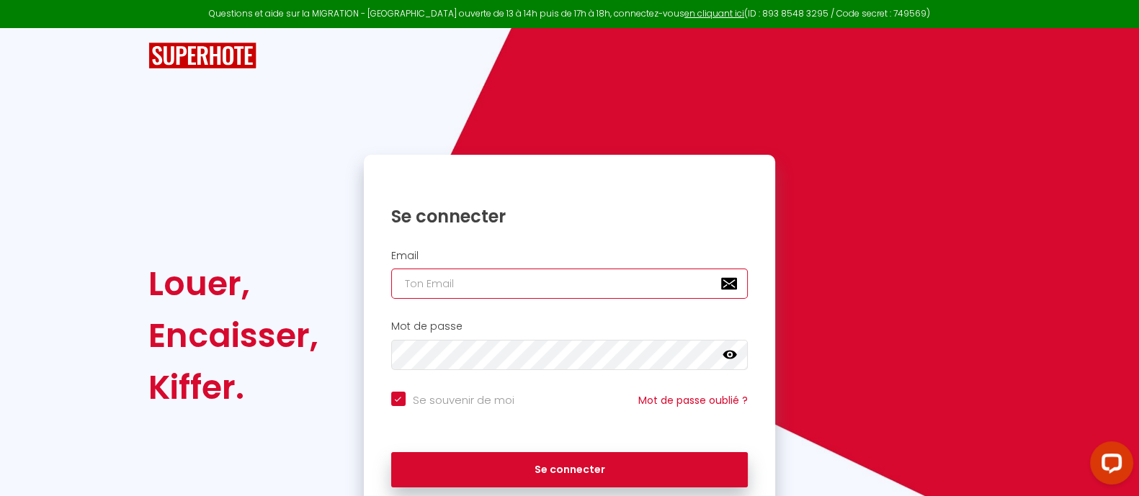
click at [505, 297] on input "email" at bounding box center [569, 284] width 357 height 30
drag, startPoint x: 395, startPoint y: 289, endPoint x: 334, endPoint y: 293, distance: 62.1
click at [334, 293] on div "Louer, Encaisser, Kiffer. Se connecter Email Défault Mot de passe false Se souv…" at bounding box center [569, 336] width 862 height 362
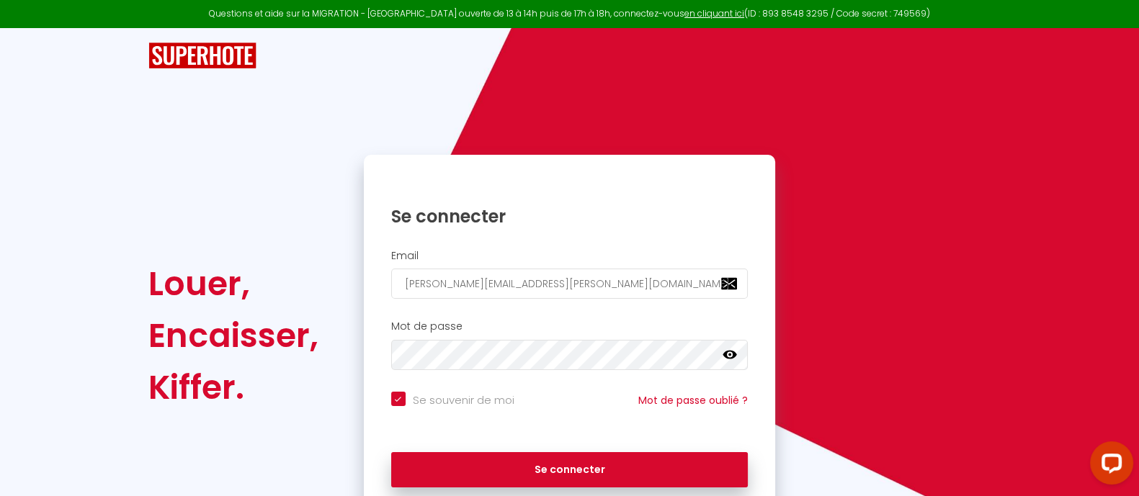
click at [391, 452] on button "Se connecter" at bounding box center [569, 470] width 357 height 36
